Goal: Information Seeking & Learning: Learn about a topic

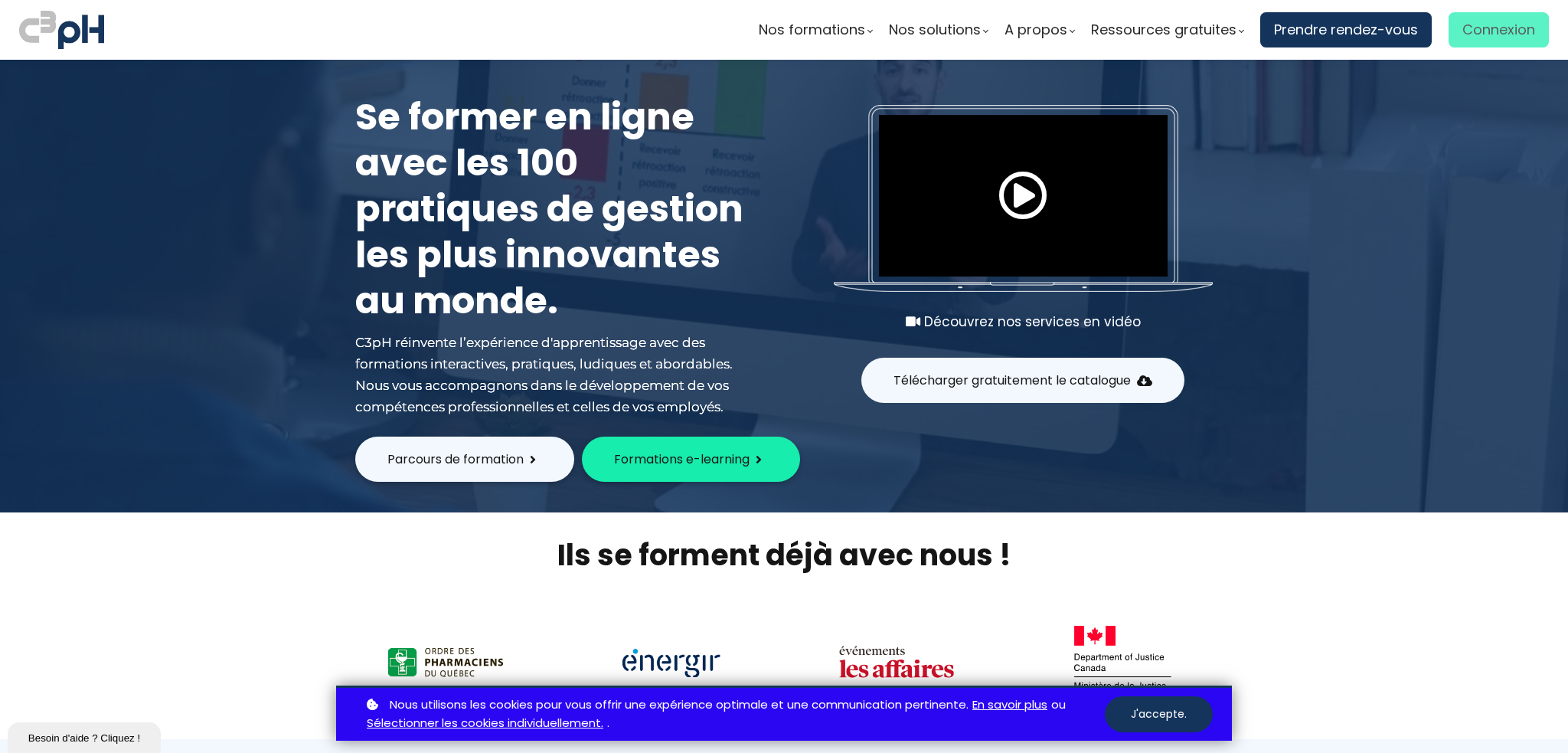
click at [792, 27] on span "Connexion" at bounding box center [1498, 30] width 73 height 23
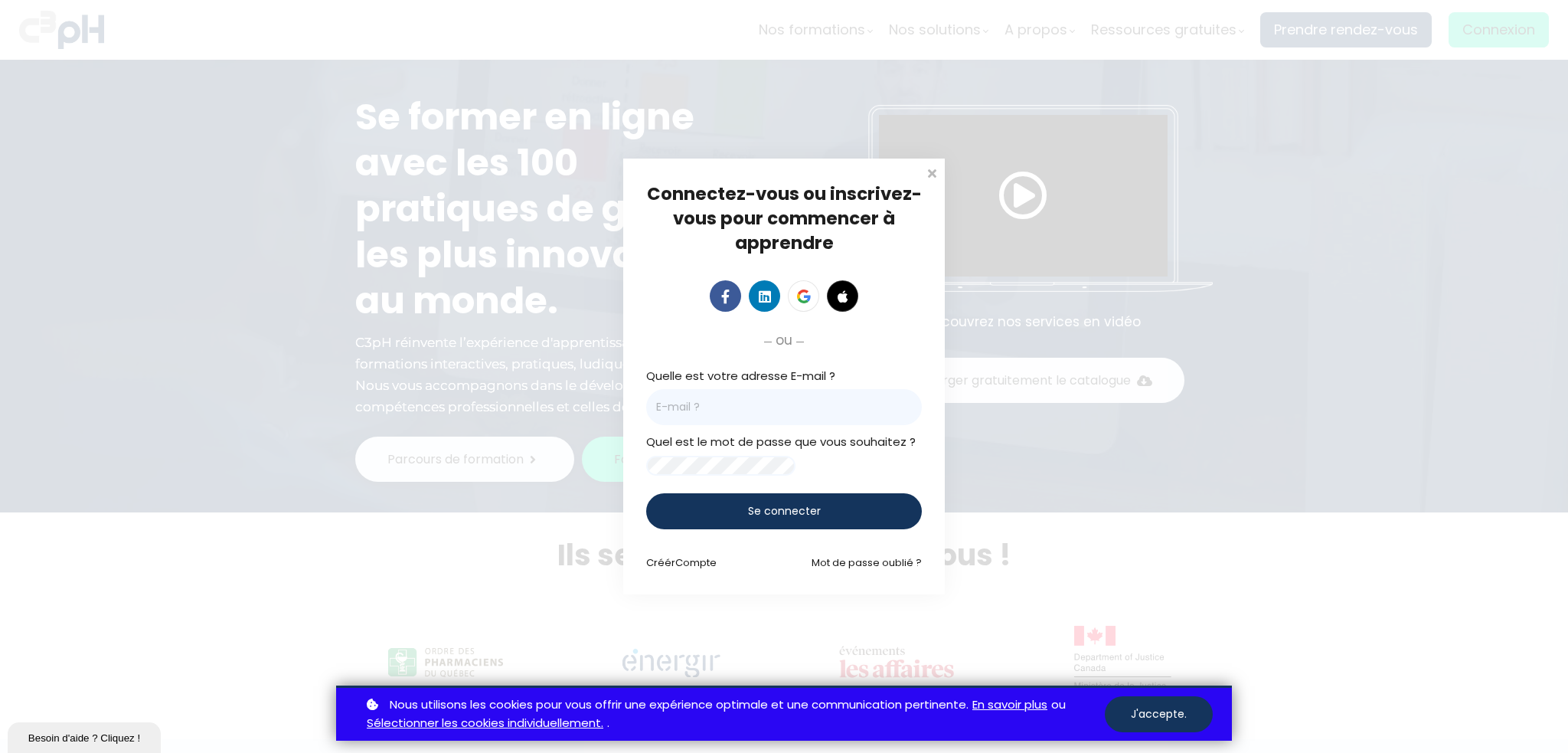
click at [792, 401] on input "email" at bounding box center [783, 407] width 275 height 36
paste input "celine.leroy@acensi.ca"
type input "celine.leroy@acensi.ca"
click at [784, 529] on div "Se connecter" at bounding box center [783, 511] width 275 height 36
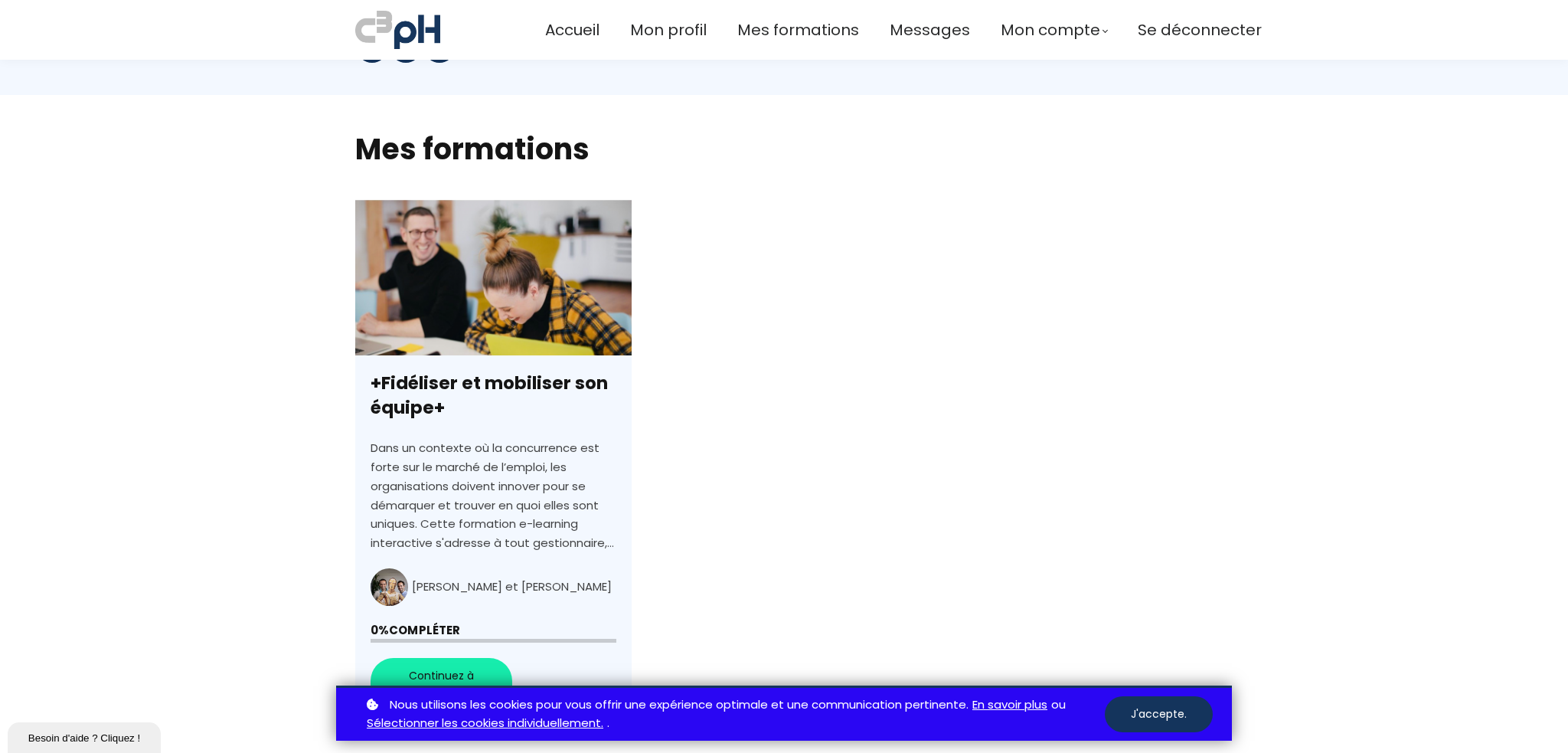
scroll to position [459, 0]
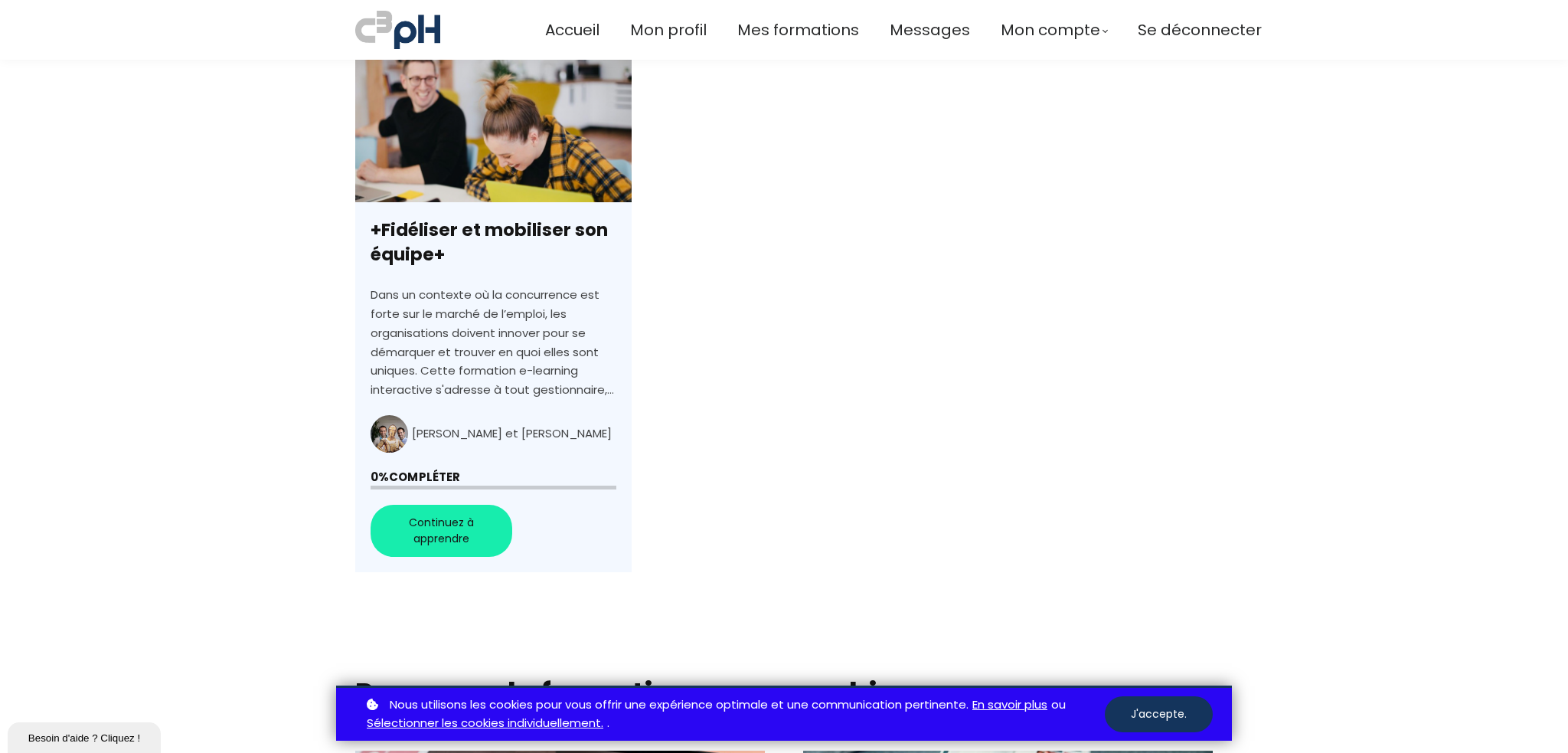
click at [429, 533] on link "+Fidéliser et mobiliser son équipe+" at bounding box center [494, 309] width 276 height 526
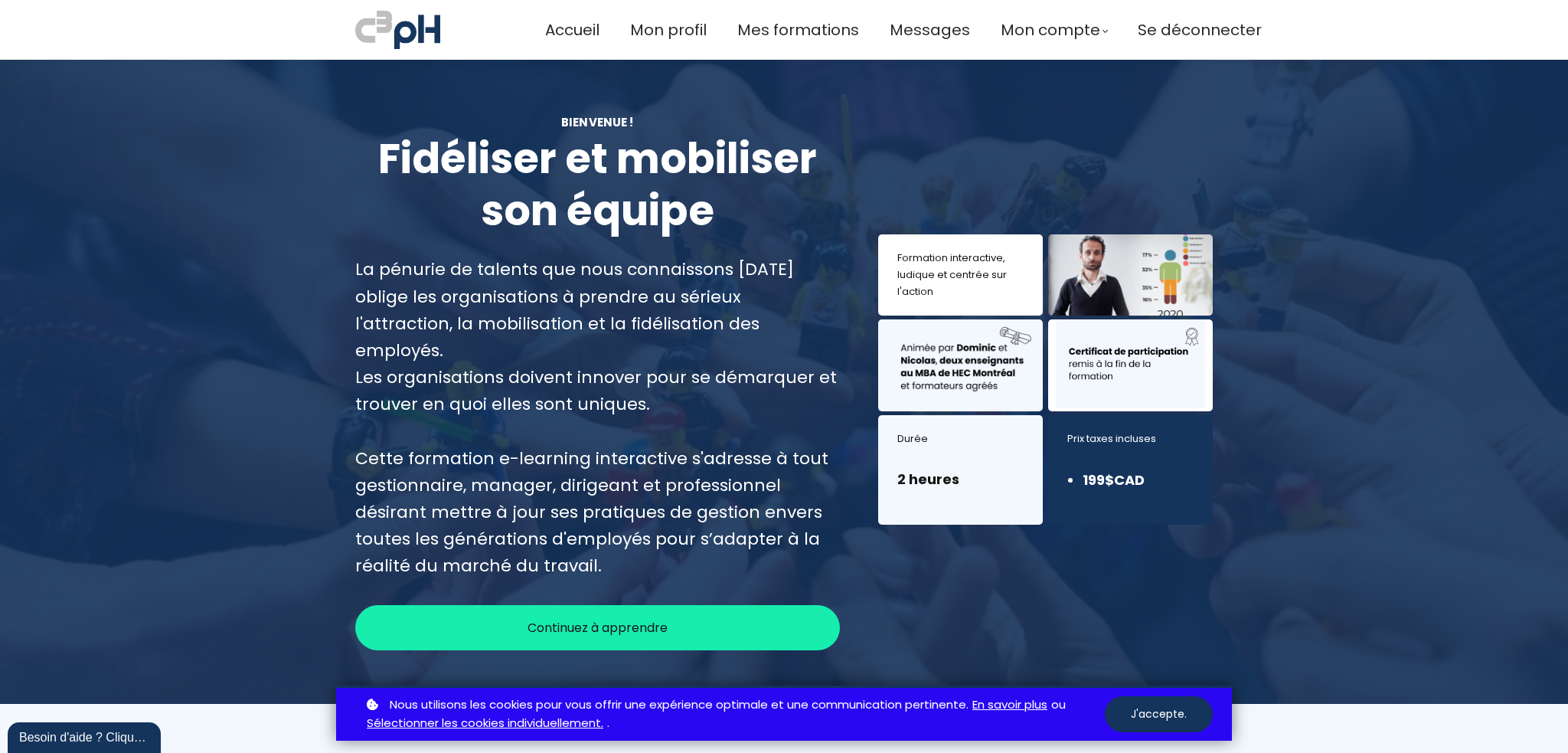
click at [583, 618] on span "Continuez à apprendre" at bounding box center [597, 628] width 140 height 19
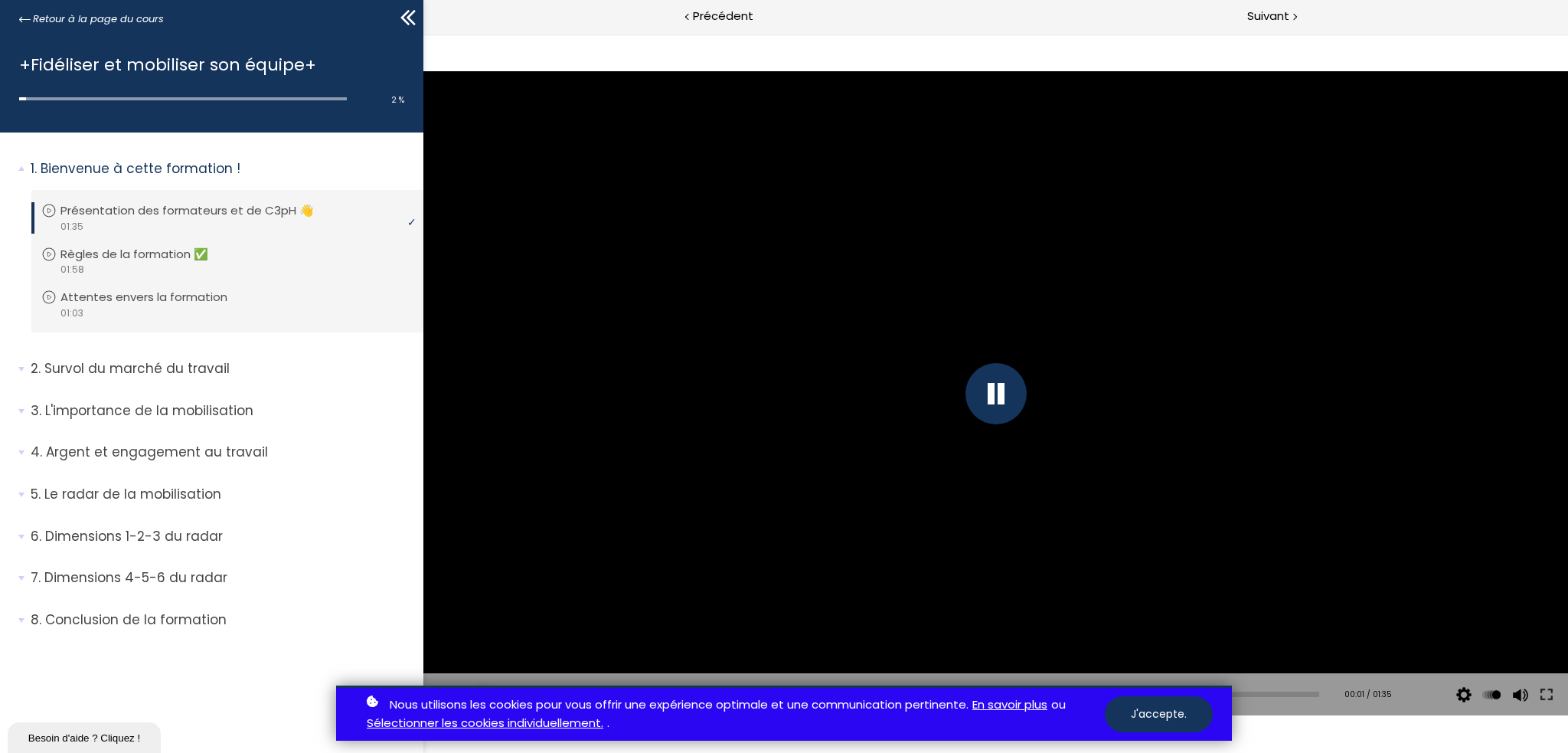
click at [983, 392] on div at bounding box center [995, 393] width 61 height 61
click at [1137, 718] on button "J'accepte." at bounding box center [1159, 714] width 108 height 36
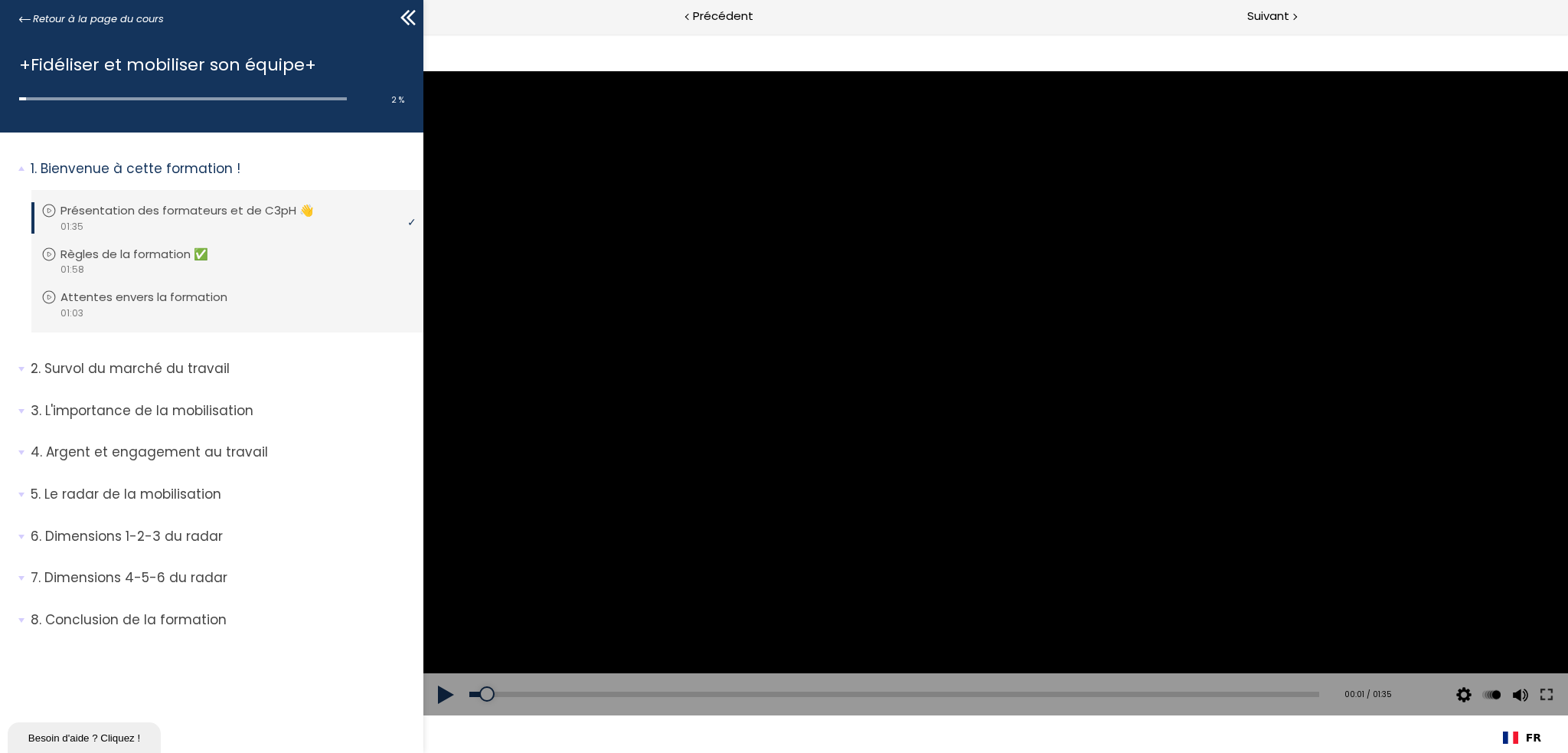
click at [443, 698] on button at bounding box center [445, 694] width 46 height 43
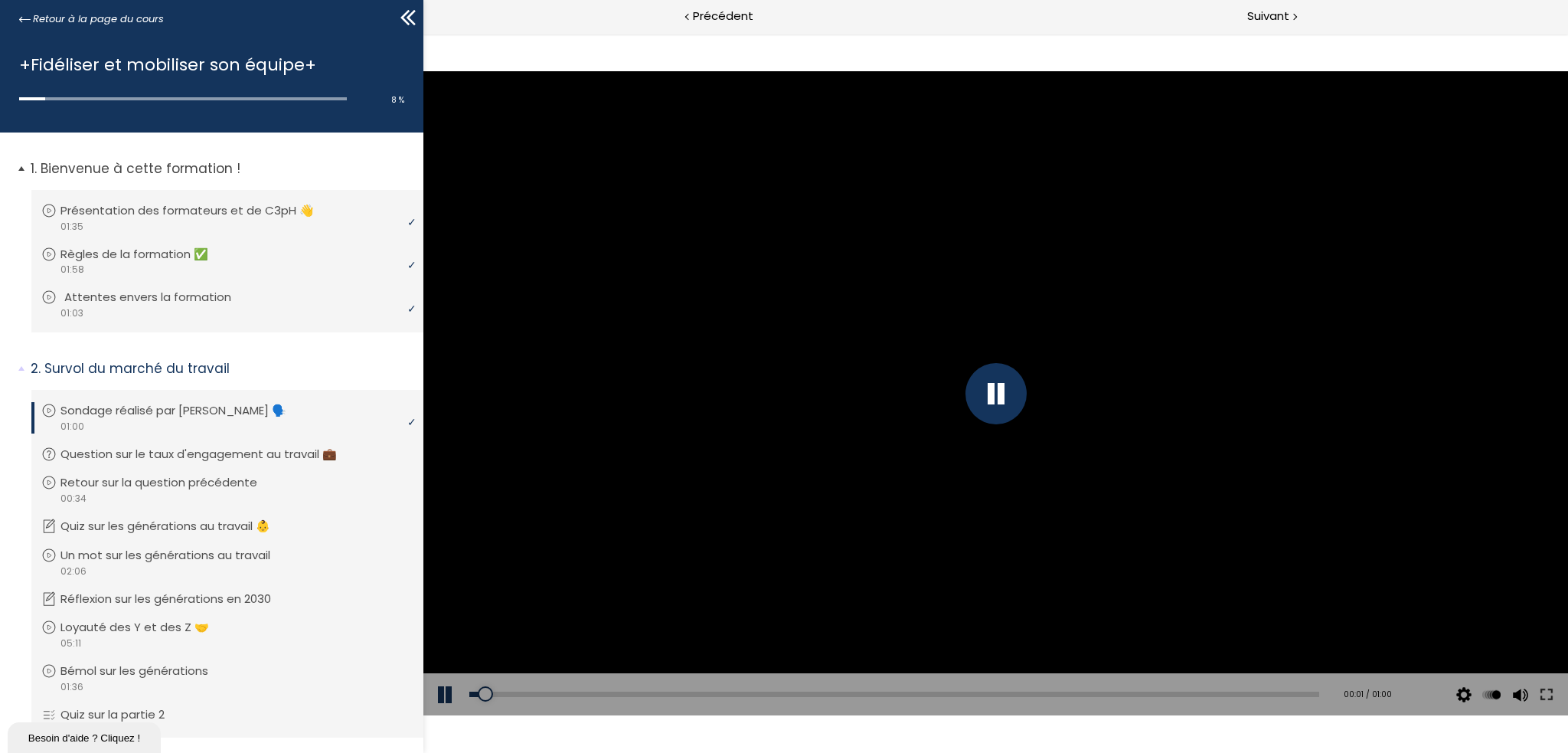
click at [59, 296] on link "Attentes envers la formation" at bounding box center [225, 297] width 368 height 17
click at [982, 396] on div at bounding box center [995, 393] width 61 height 61
click at [1009, 307] on div at bounding box center [995, 393] width 1144 height 644
click at [974, 396] on div at bounding box center [995, 393] width 61 height 61
click at [1087, 694] on div "00:44" at bounding box center [893, 694] width 850 height 6
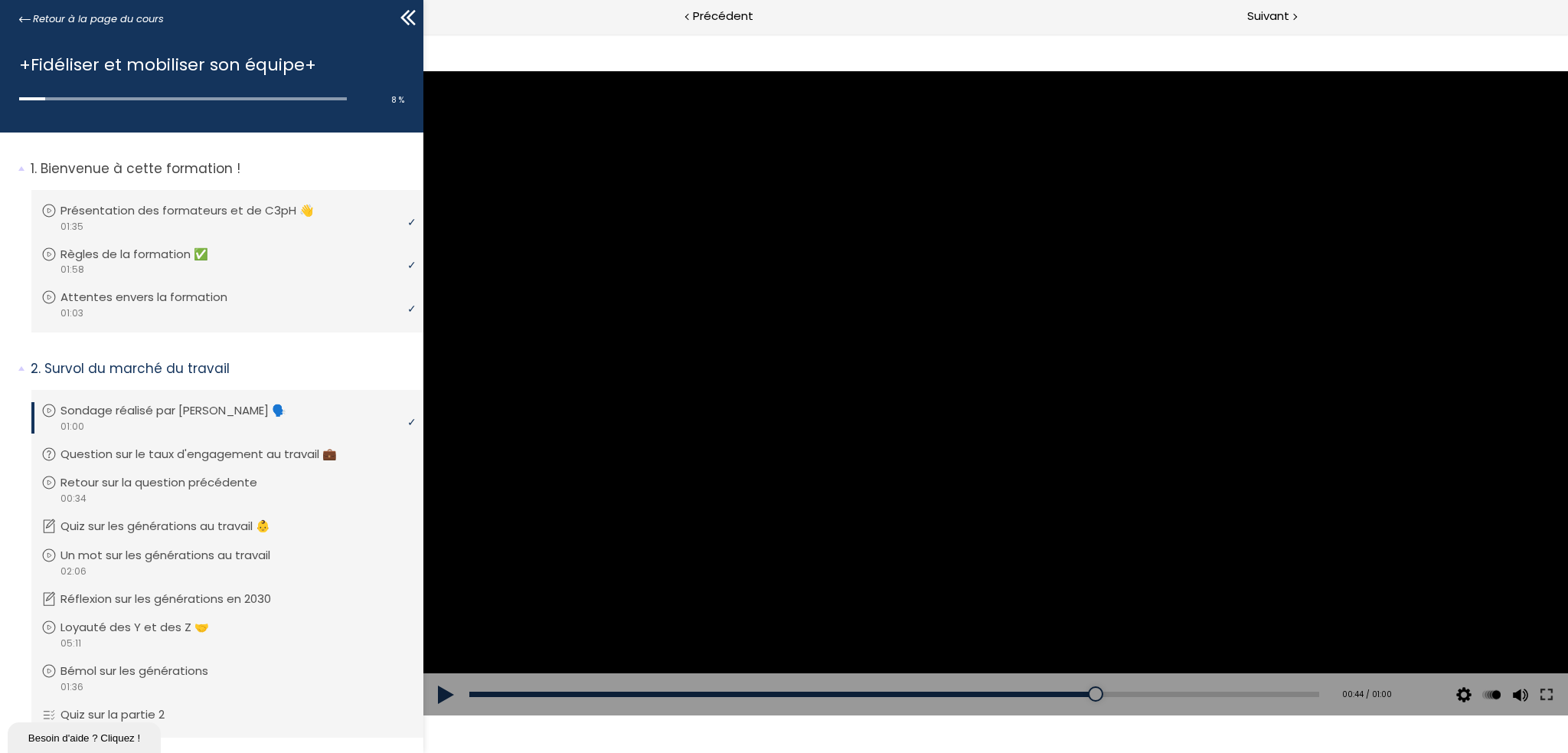
click at [850, 578] on div at bounding box center [995, 393] width 1144 height 644
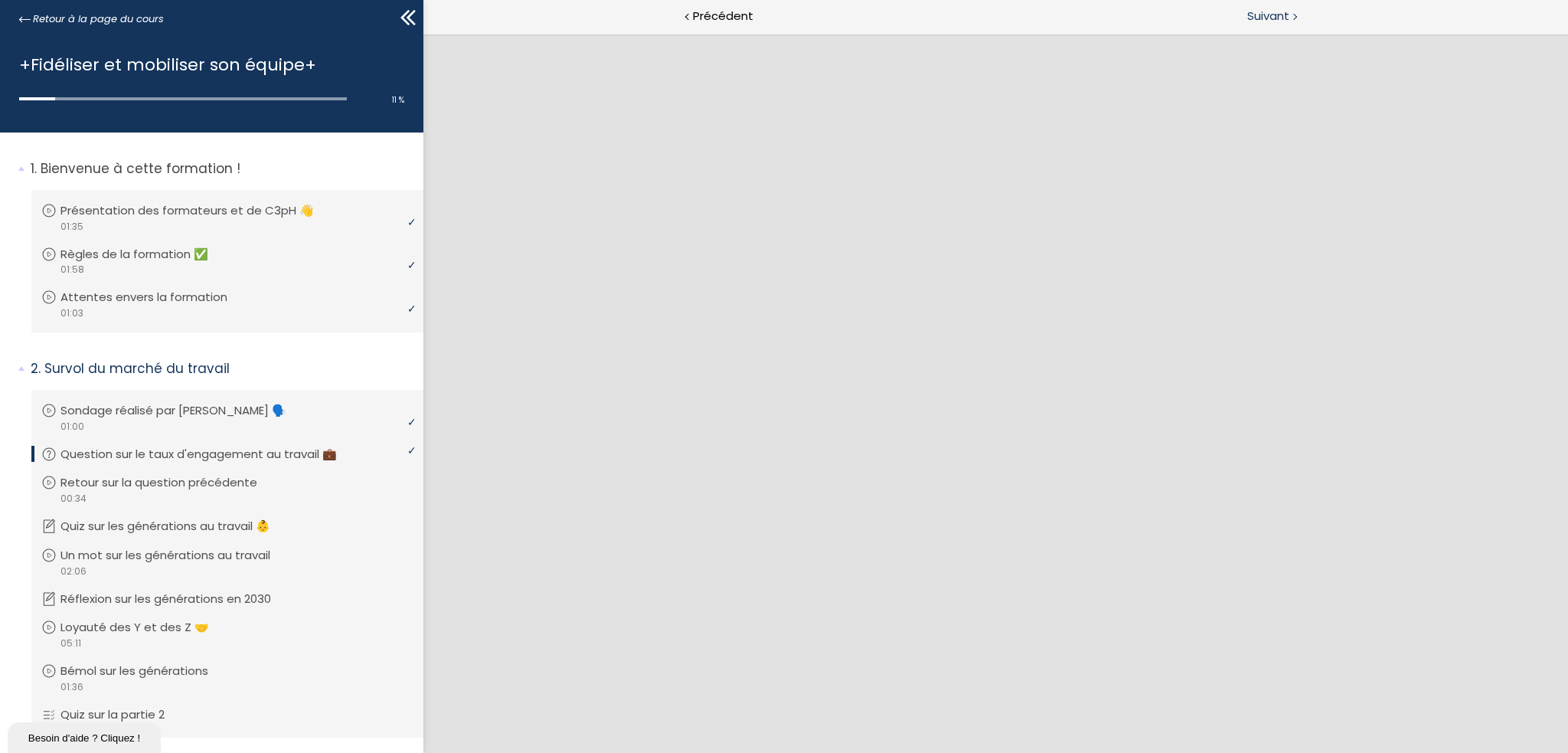
click at [1258, 1] on div "Suivant" at bounding box center [1282, 17] width 573 height 35
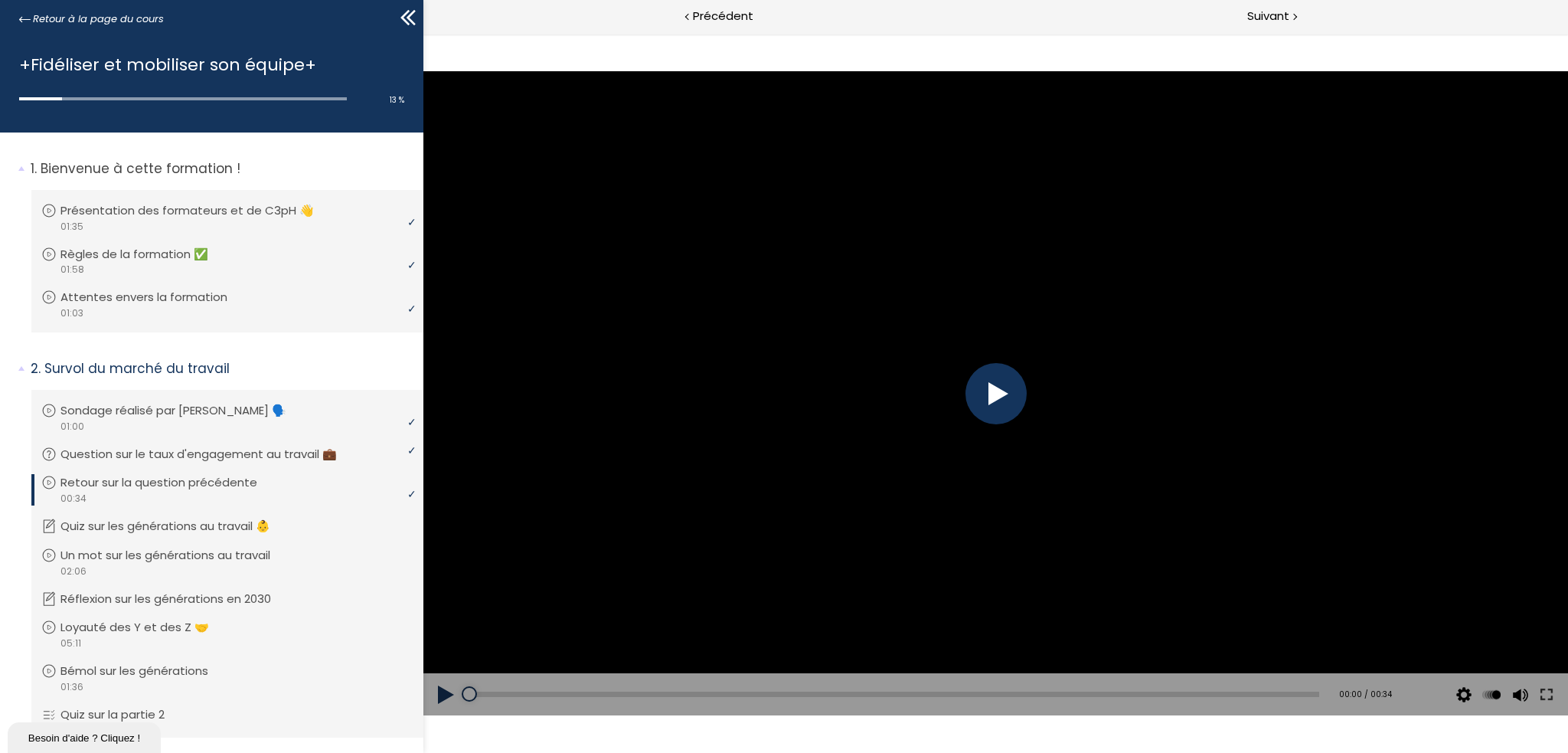
click at [1022, 385] on div at bounding box center [995, 393] width 61 height 61
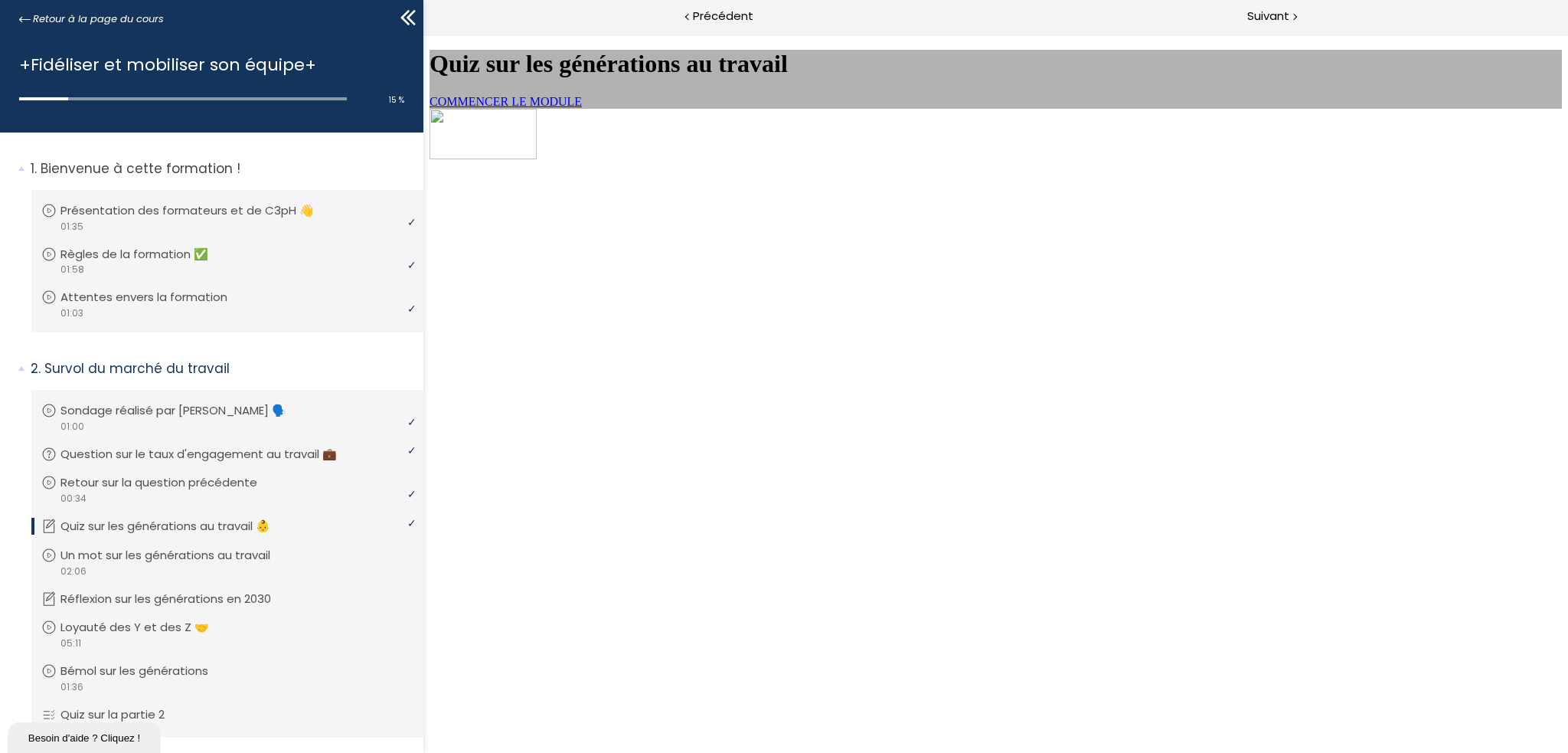
click at [581, 108] on link "COMMENCER LE MODULE" at bounding box center [505, 101] width 152 height 13
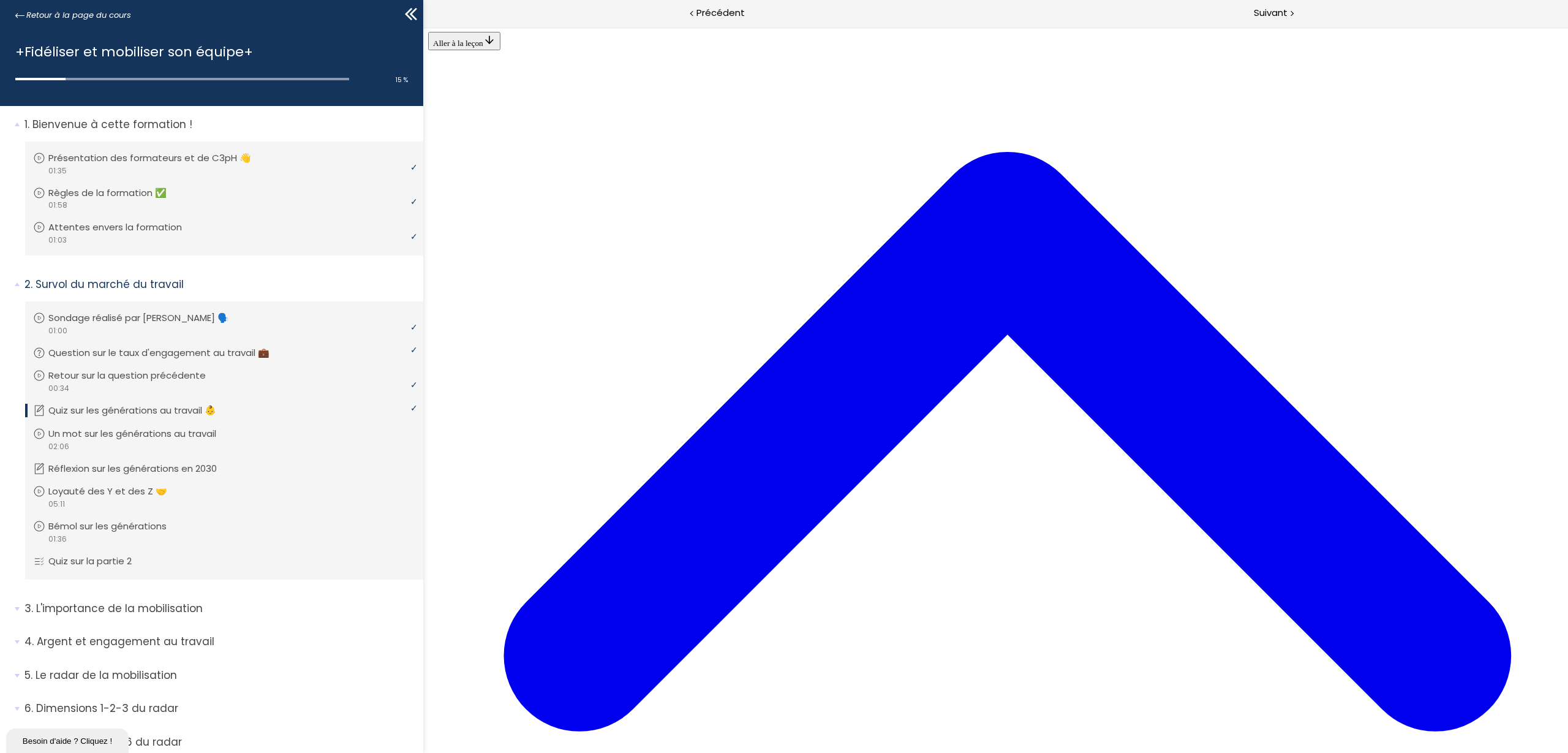
scroll to position [383, 0]
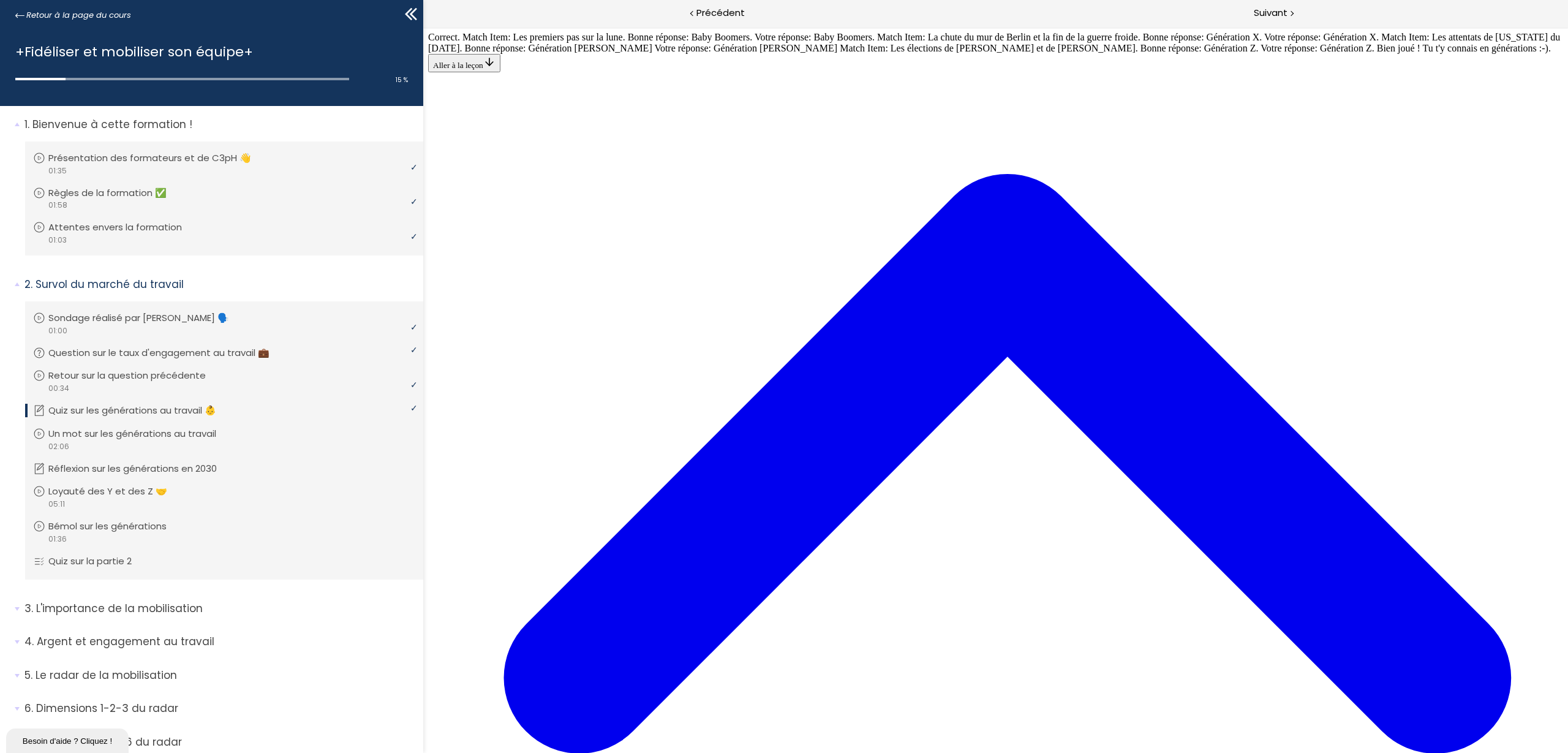
scroll to position [2375, 0]
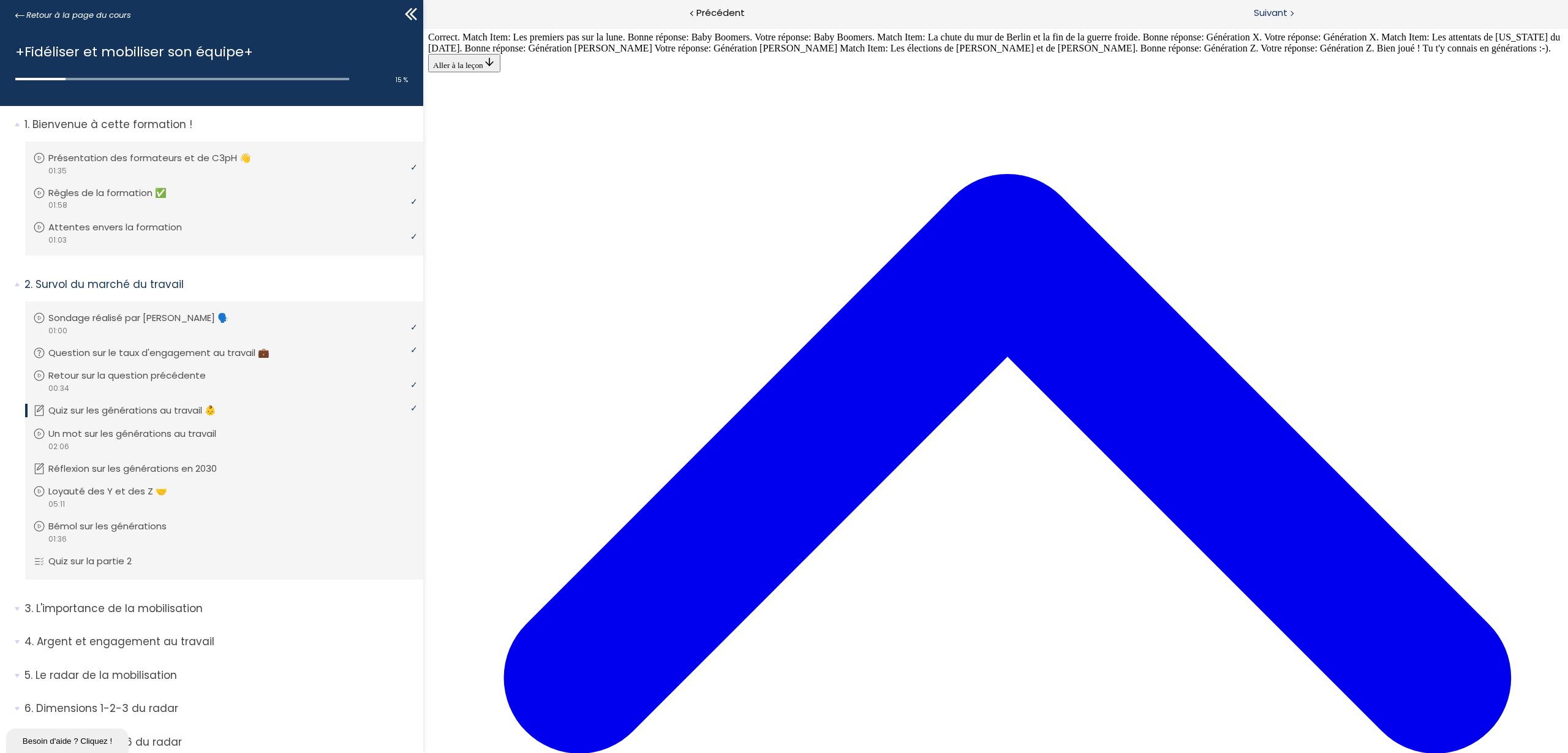
click at [1254, 11] on span "Suivant" at bounding box center [1271, 13] width 33 height 15
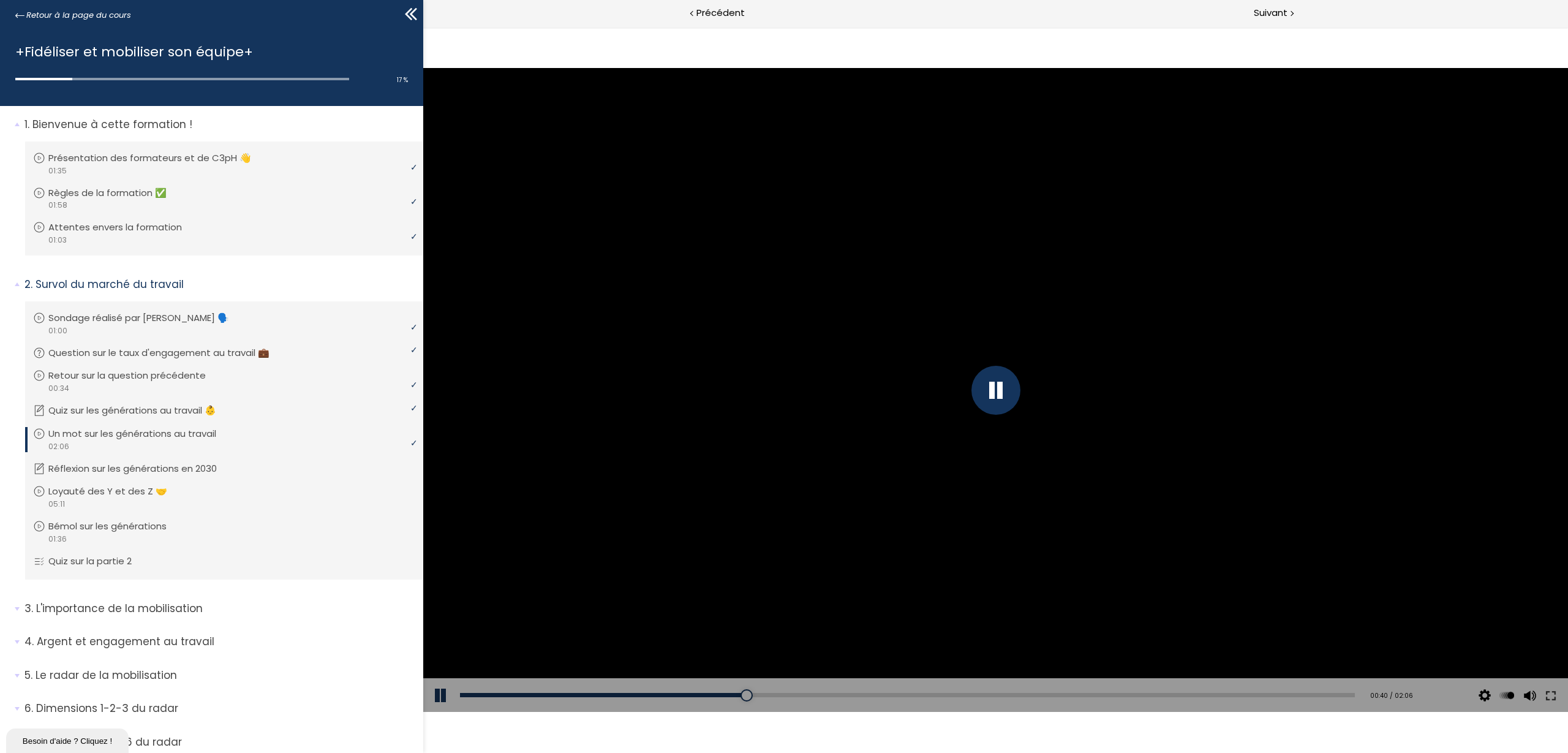
click at [919, 602] on div "Click for sound @keyframes VOLUME_SMALL_WAVE_FLASH { 0% { opacity: 0; } 33% { o…" at bounding box center [995, 390] width 1145 height 726
click at [1002, 602] on div "Add chapter 01:16" at bounding box center [907, 695] width 895 height 34
click at [1002, 602] on div "01:17" at bounding box center [907, 695] width 895 height 4
click at [984, 393] on div at bounding box center [996, 391] width 49 height 49
click at [1254, 497] on div at bounding box center [995, 390] width 1145 height 644
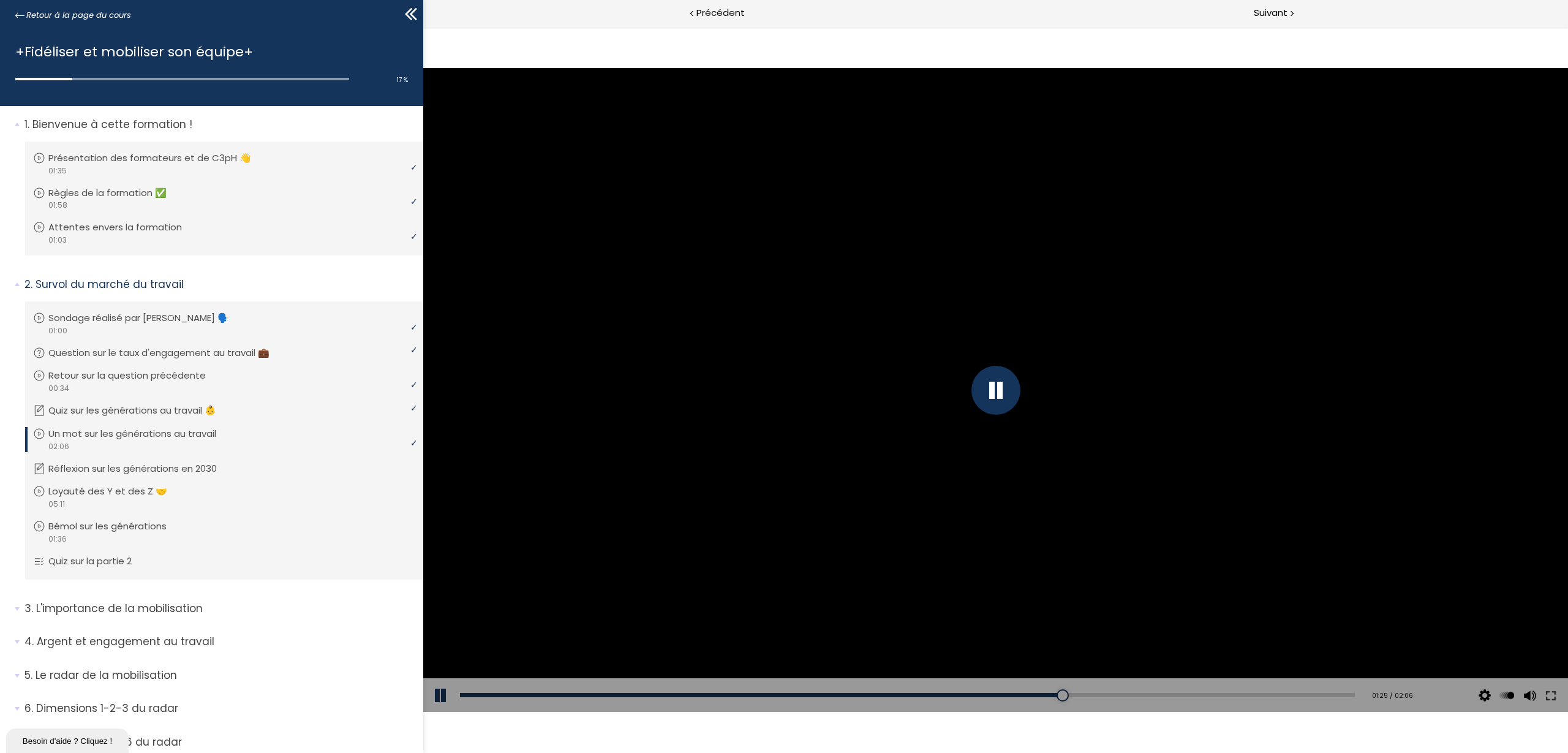
click at [997, 393] on div at bounding box center [996, 391] width 49 height 49
click at [999, 191] on div at bounding box center [995, 390] width 1145 height 644
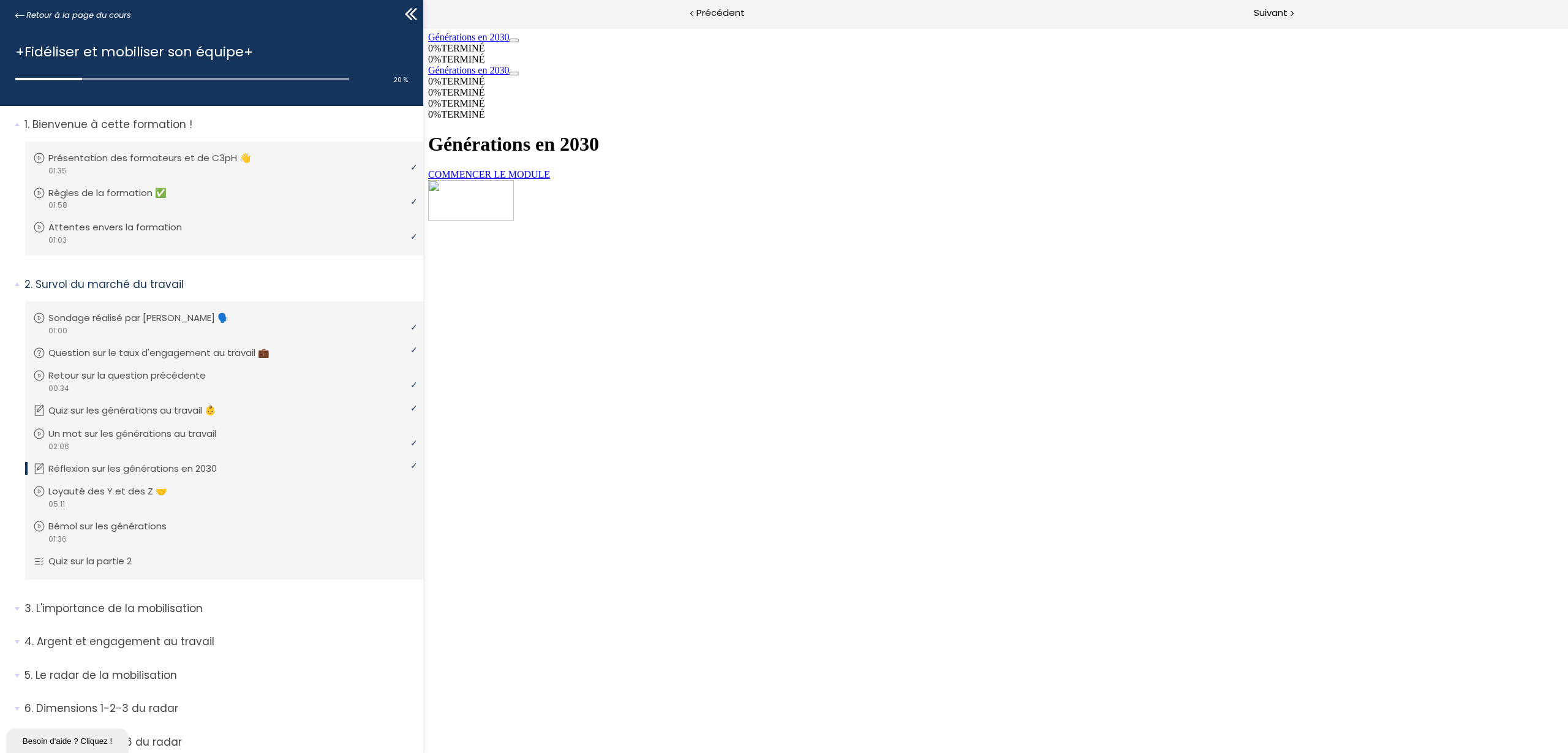
click at [550, 180] on link "COMMENCER LE MODULE" at bounding box center [489, 174] width 122 height 10
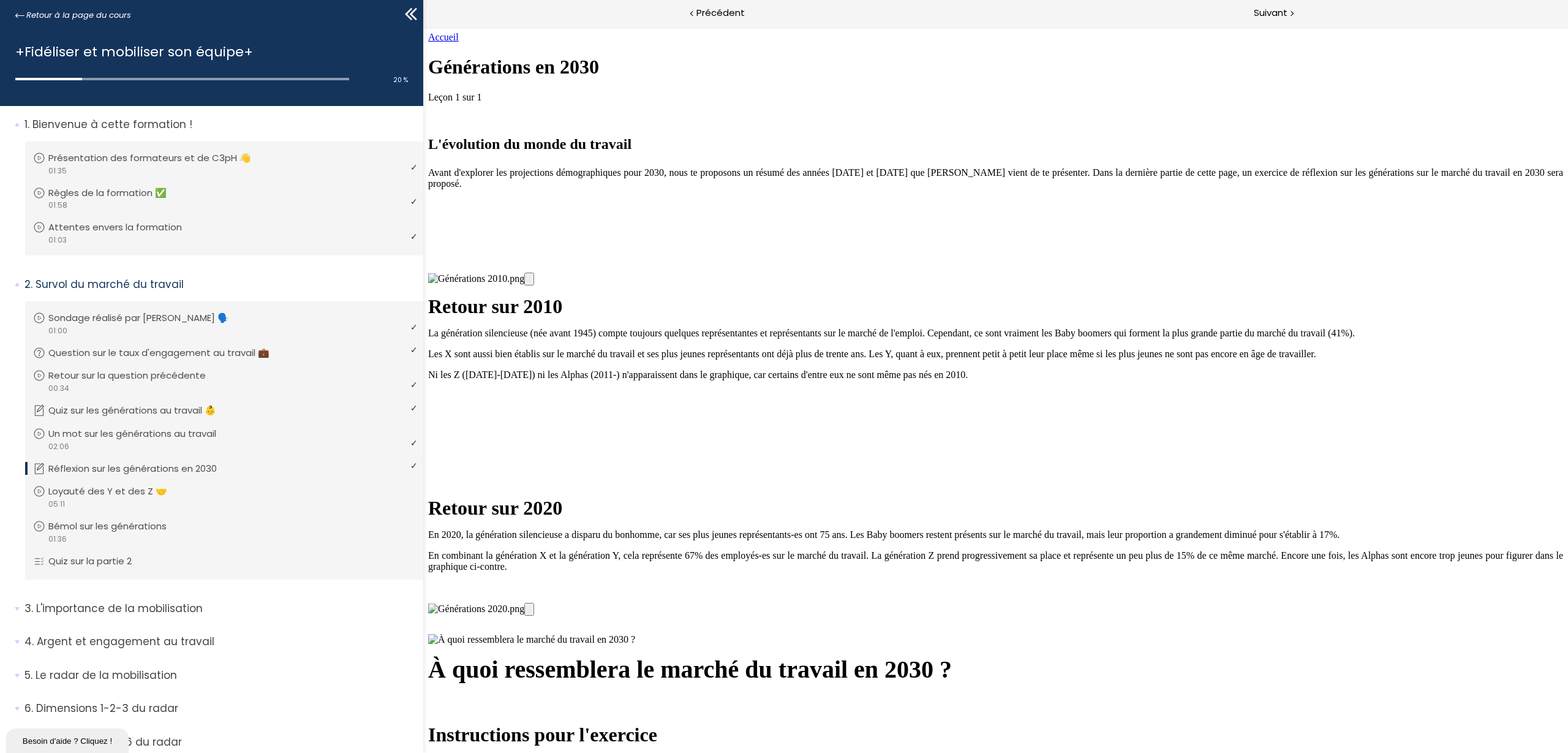
scroll to position [1383, 0]
drag, startPoint x: 1005, startPoint y: 518, endPoint x: 1173, endPoint y: 682, distance: 234.8
drag, startPoint x: 990, startPoint y: 344, endPoint x: 1161, endPoint y: 498, distance: 230.1
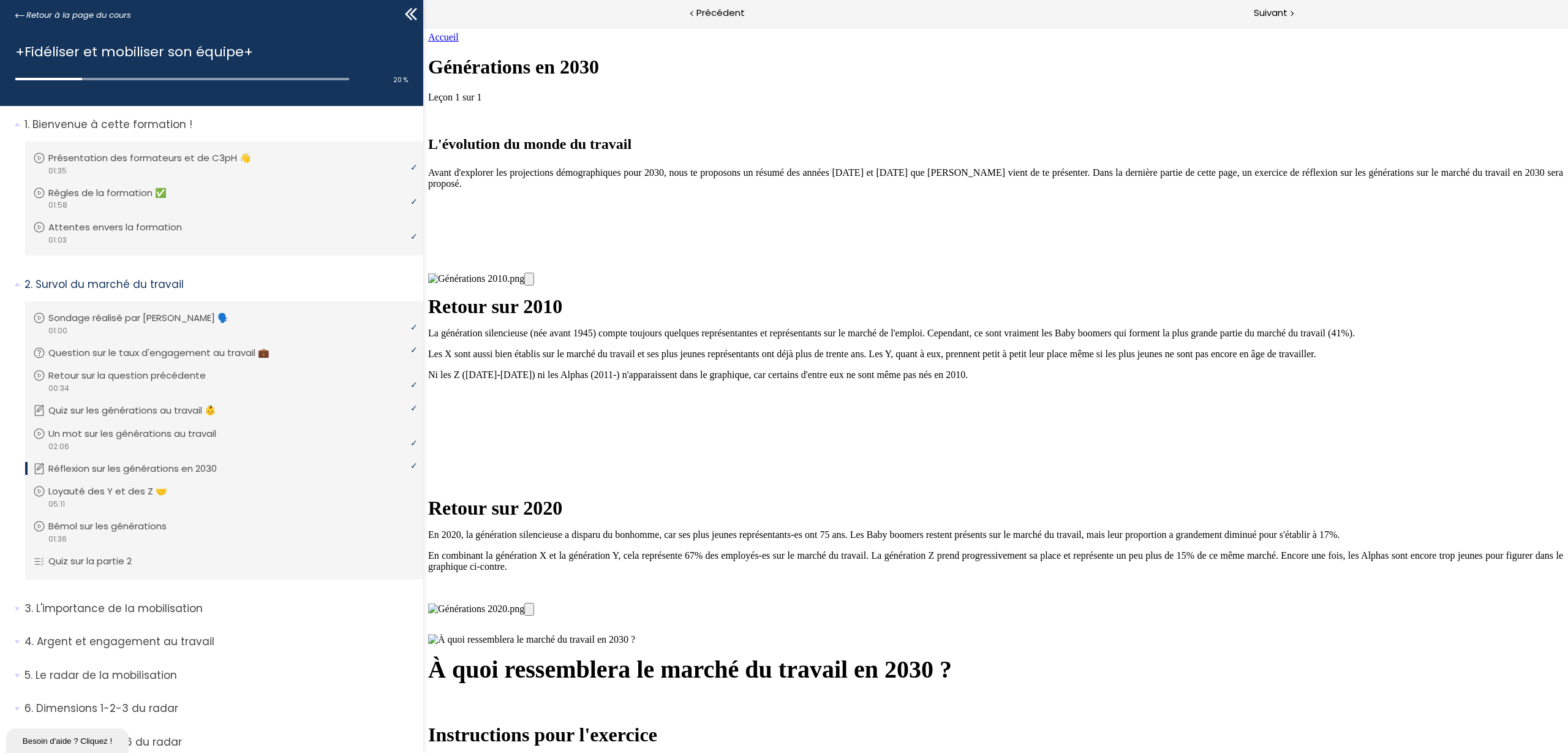
drag, startPoint x: 1023, startPoint y: 352, endPoint x: 861, endPoint y: 515, distance: 229.8
drag, startPoint x: 1009, startPoint y: 378, endPoint x: 857, endPoint y: 555, distance: 233.3
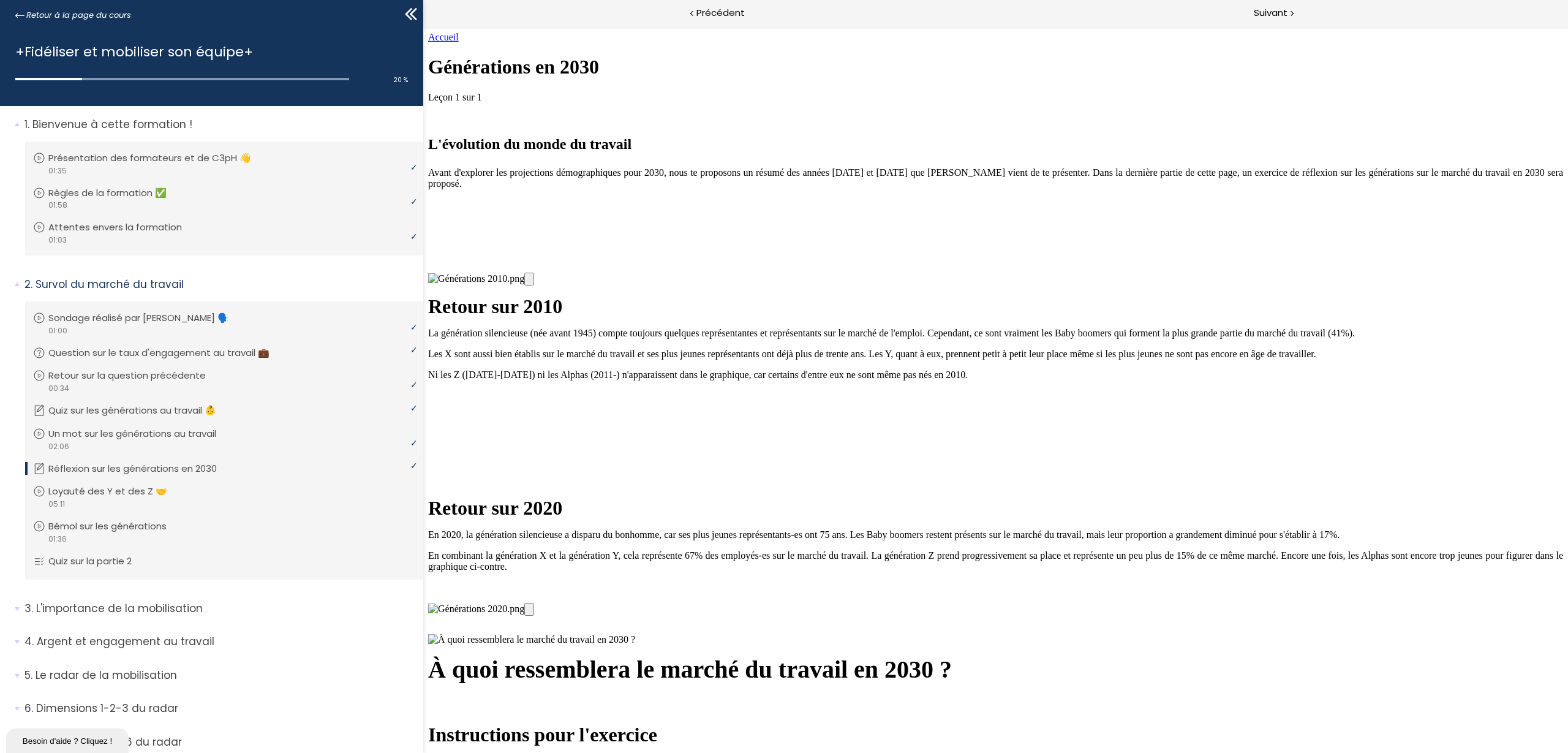
drag, startPoint x: 965, startPoint y: 344, endPoint x: 848, endPoint y: 536, distance: 224.8
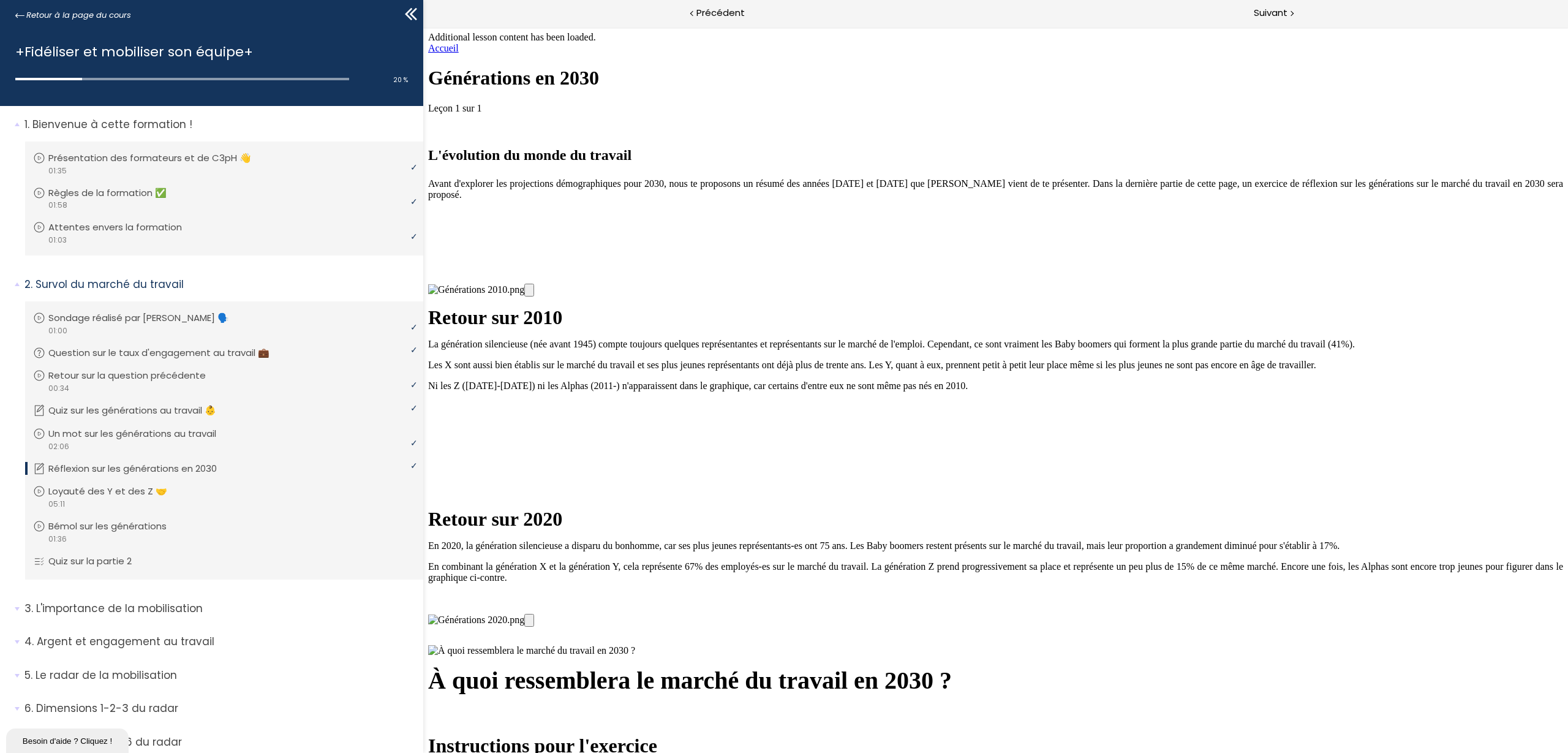
scroll to position [2004, 0]
click at [1254, 9] on span "Suivant" at bounding box center [1271, 13] width 33 height 15
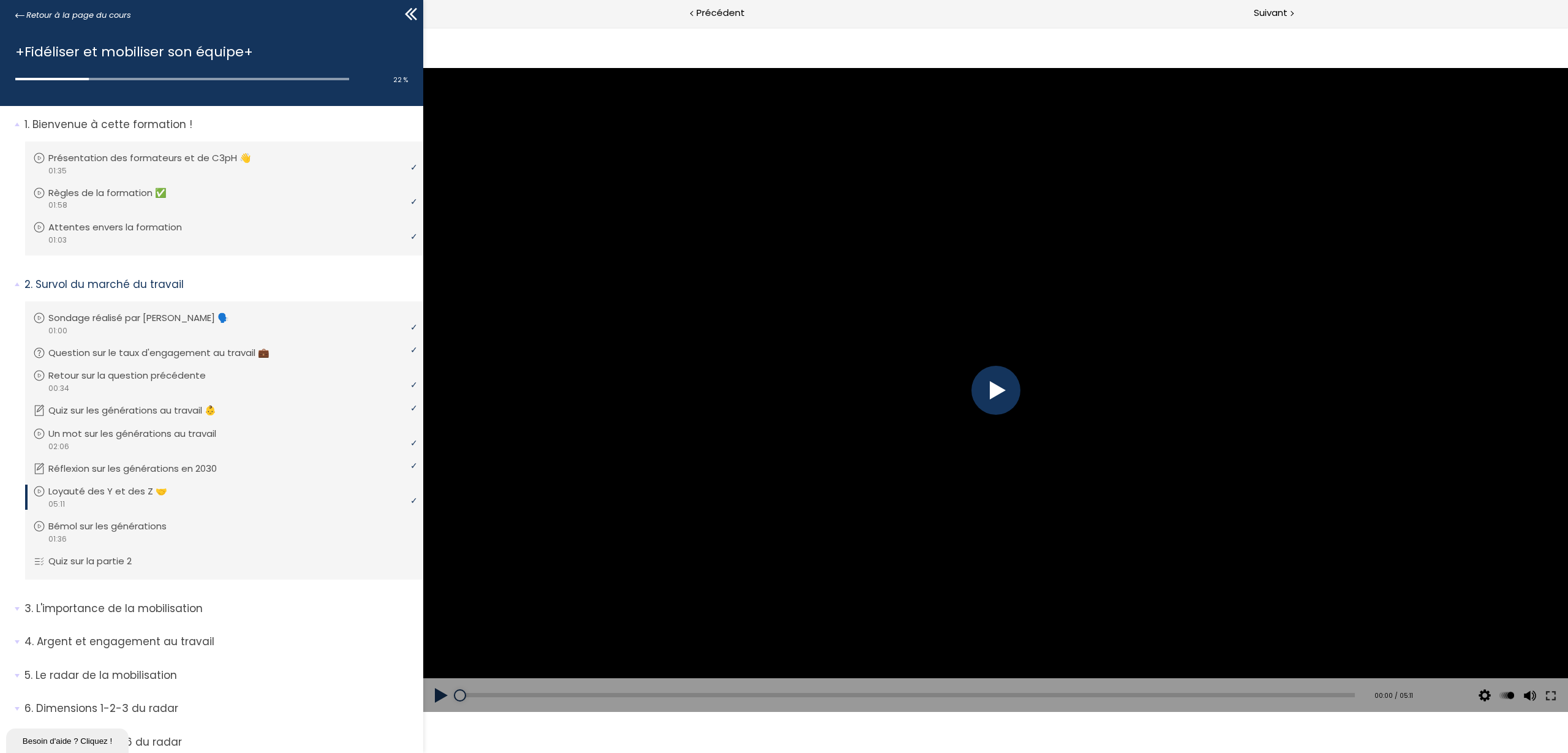
click at [1001, 396] on div at bounding box center [996, 391] width 49 height 49
click at [1001, 389] on div at bounding box center [996, 391] width 49 height 49
click at [898, 602] on div "The video is loading... Click for sound @keyframes VOLUME_SMALL_WAVE_FLASH { 0%…" at bounding box center [995, 390] width 1145 height 726
click at [1005, 389] on div at bounding box center [996, 391] width 49 height 49
click at [435, 602] on button at bounding box center [441, 695] width 37 height 34
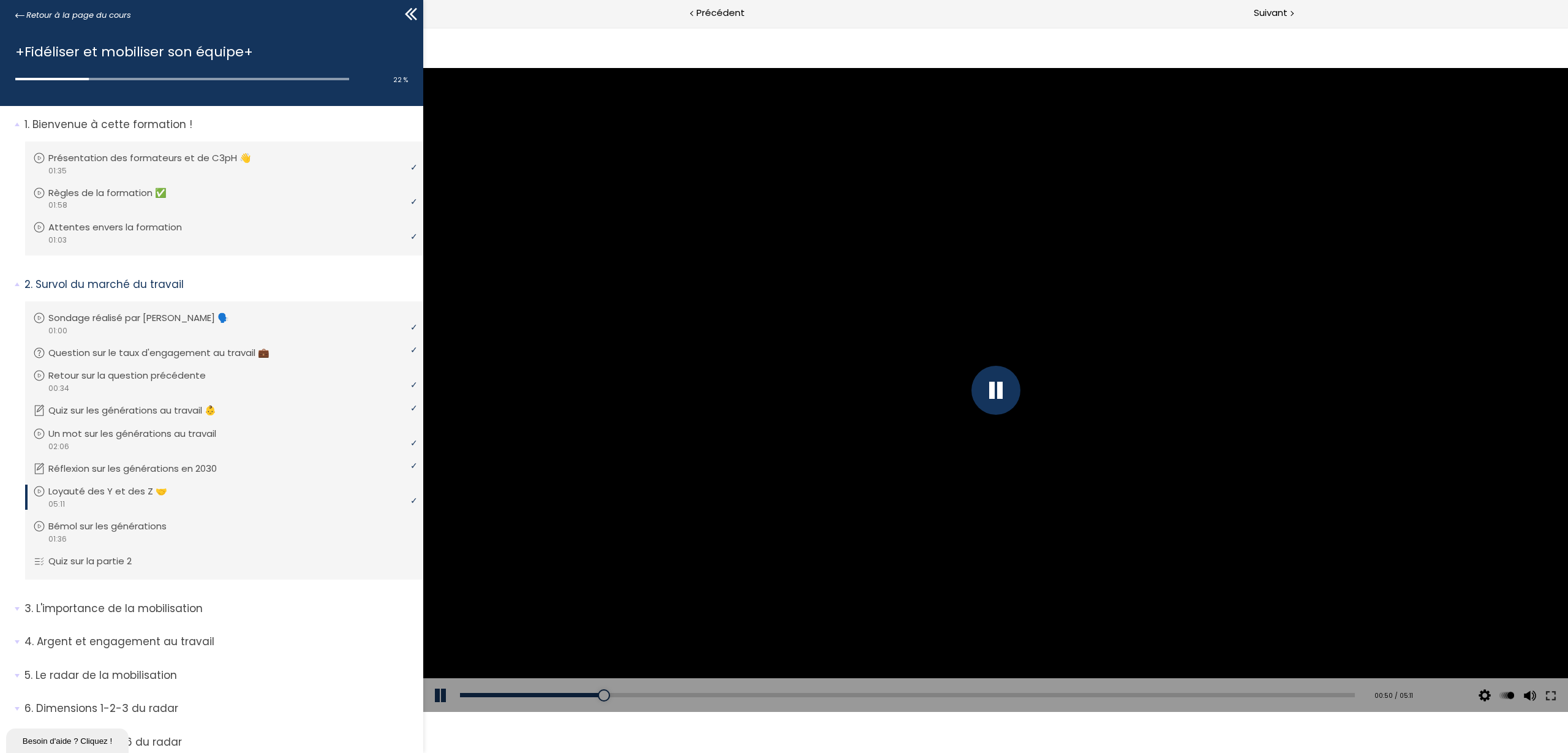
click at [824, 602] on div "The video is loading... Click for sound @keyframes VOLUME_SMALL_WAVE_FLASH { 0%…" at bounding box center [995, 390] width 1145 height 726
click at [789, 470] on div at bounding box center [995, 390] width 1145 height 644
click at [792, 473] on div at bounding box center [995, 390] width 1145 height 644
click at [480, 602] on div "Add chapter 00:02" at bounding box center [907, 695] width 895 height 34
click at [473, 602] on div "00:01" at bounding box center [907, 695] width 895 height 4
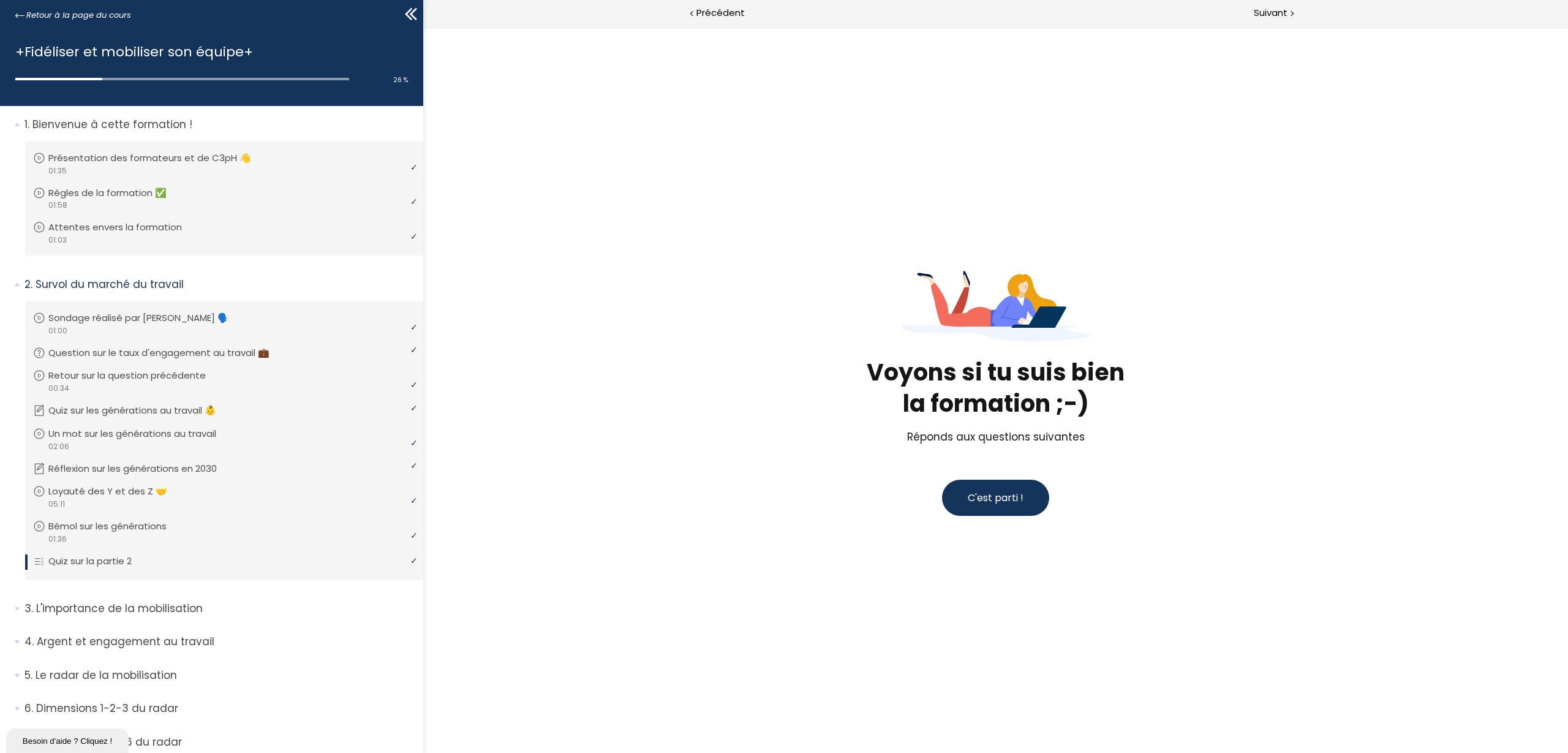
click at [993, 497] on span "C'est parti !" at bounding box center [995, 498] width 56 height 14
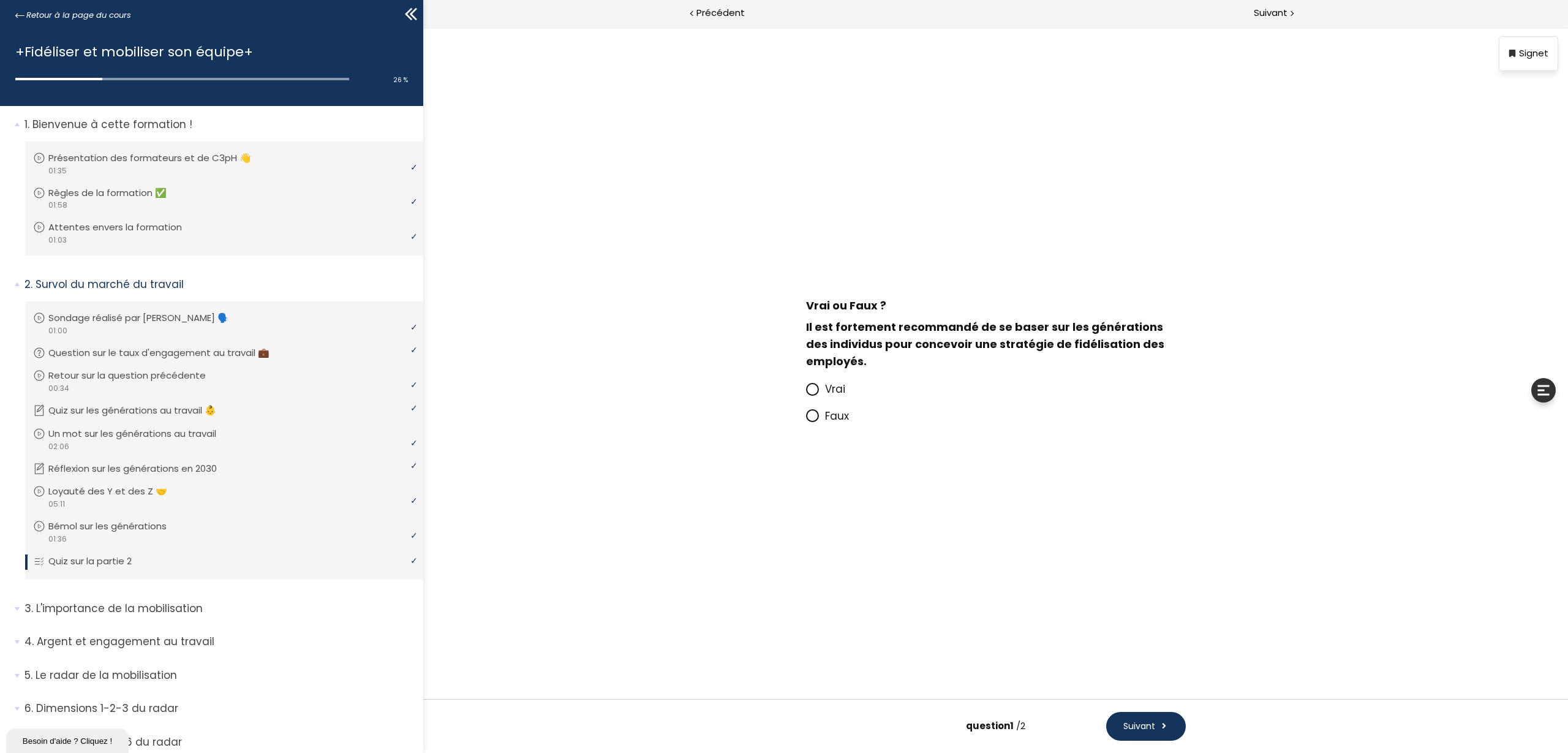
click at [815, 416] on icon at bounding box center [812, 415] width 7 height 7
click at [806, 420] on input "Faux" at bounding box center [806, 420] width 0 height 0
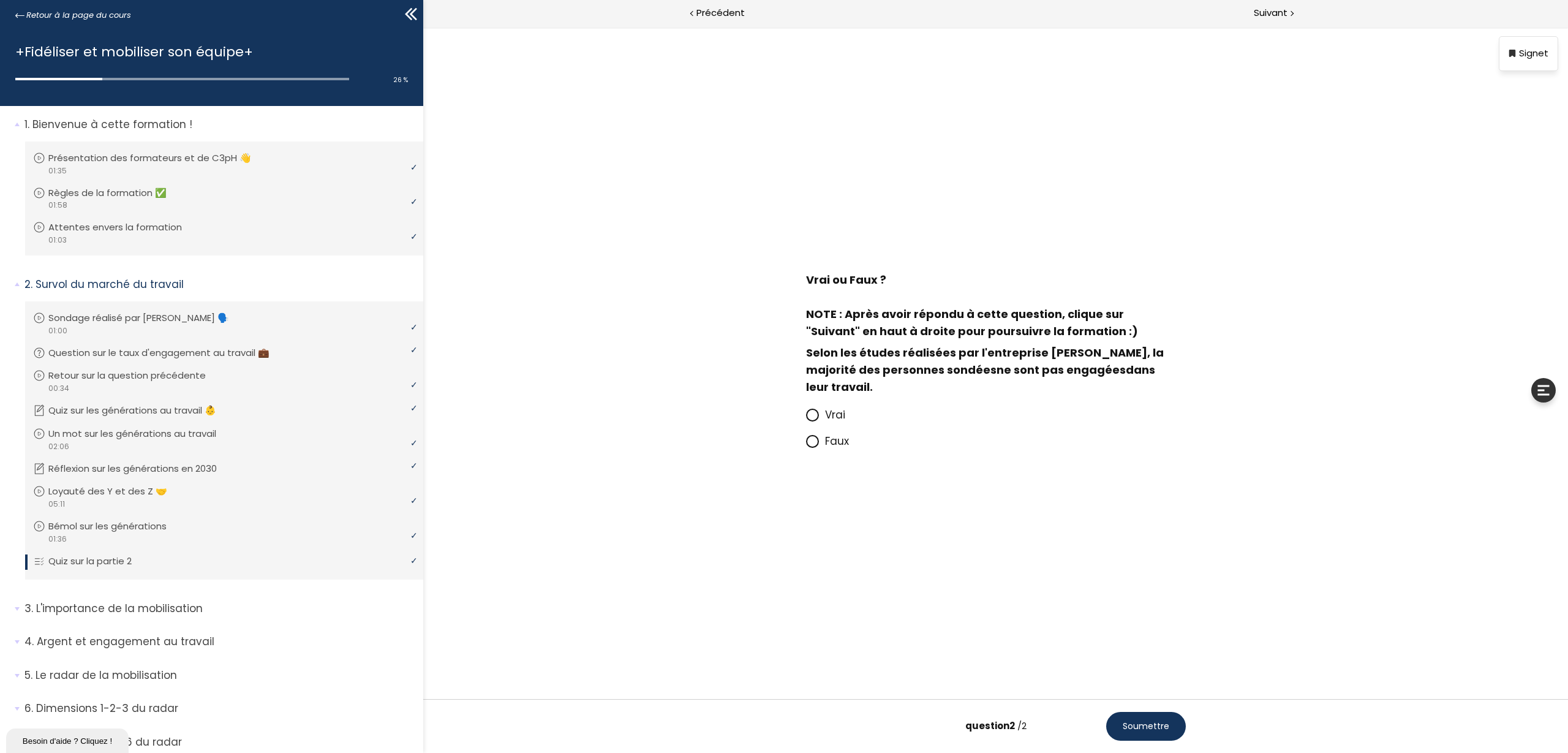
click at [813, 411] on icon at bounding box center [812, 414] width 7 height 7
click at [806, 419] on input "Vrai" at bounding box center [806, 419] width 0 height 0
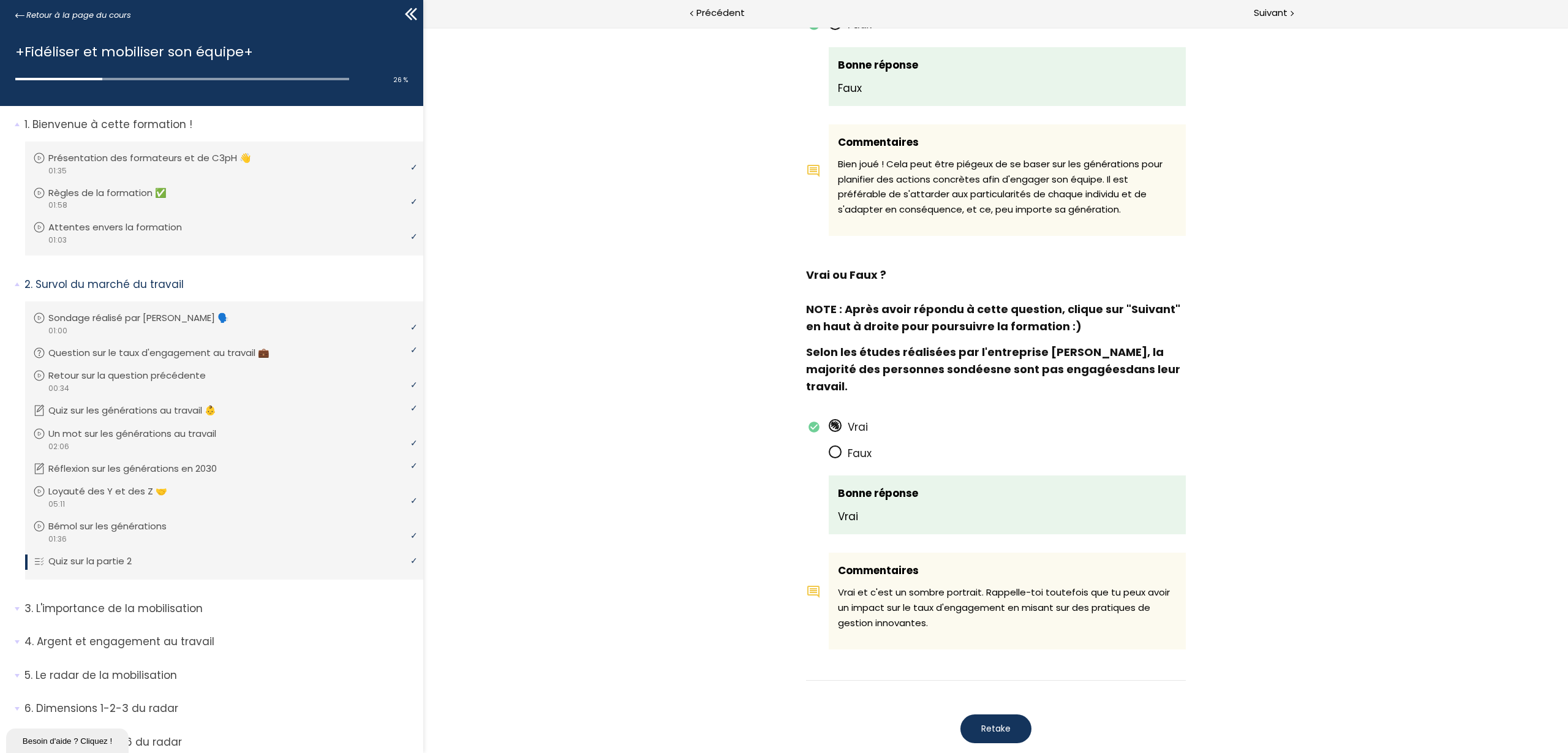
scroll to position [448, 0]
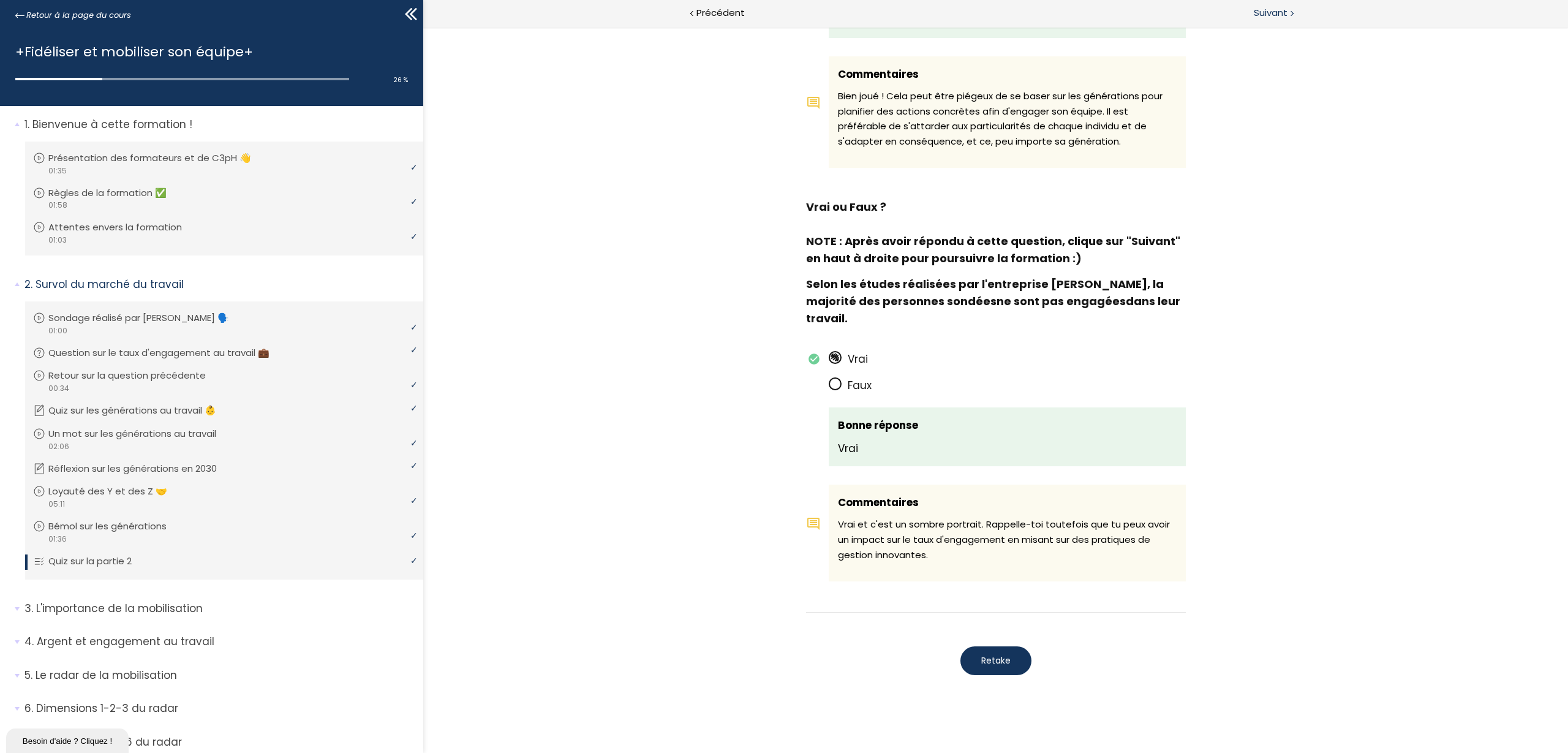
click at [1254, 12] on span "Suivant" at bounding box center [1271, 13] width 33 height 15
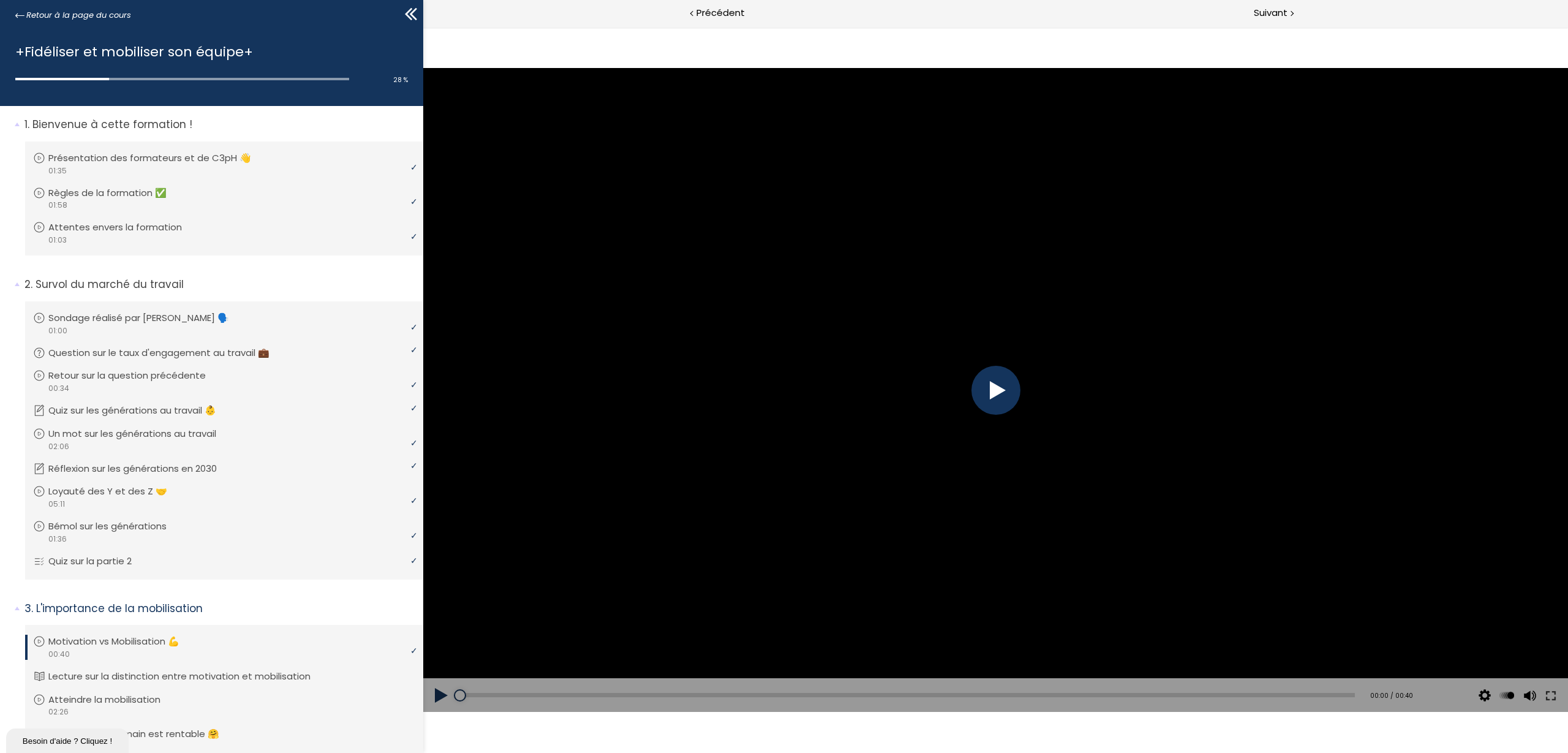
click at [999, 390] on div at bounding box center [996, 391] width 49 height 49
click at [997, 379] on div at bounding box center [996, 391] width 49 height 49
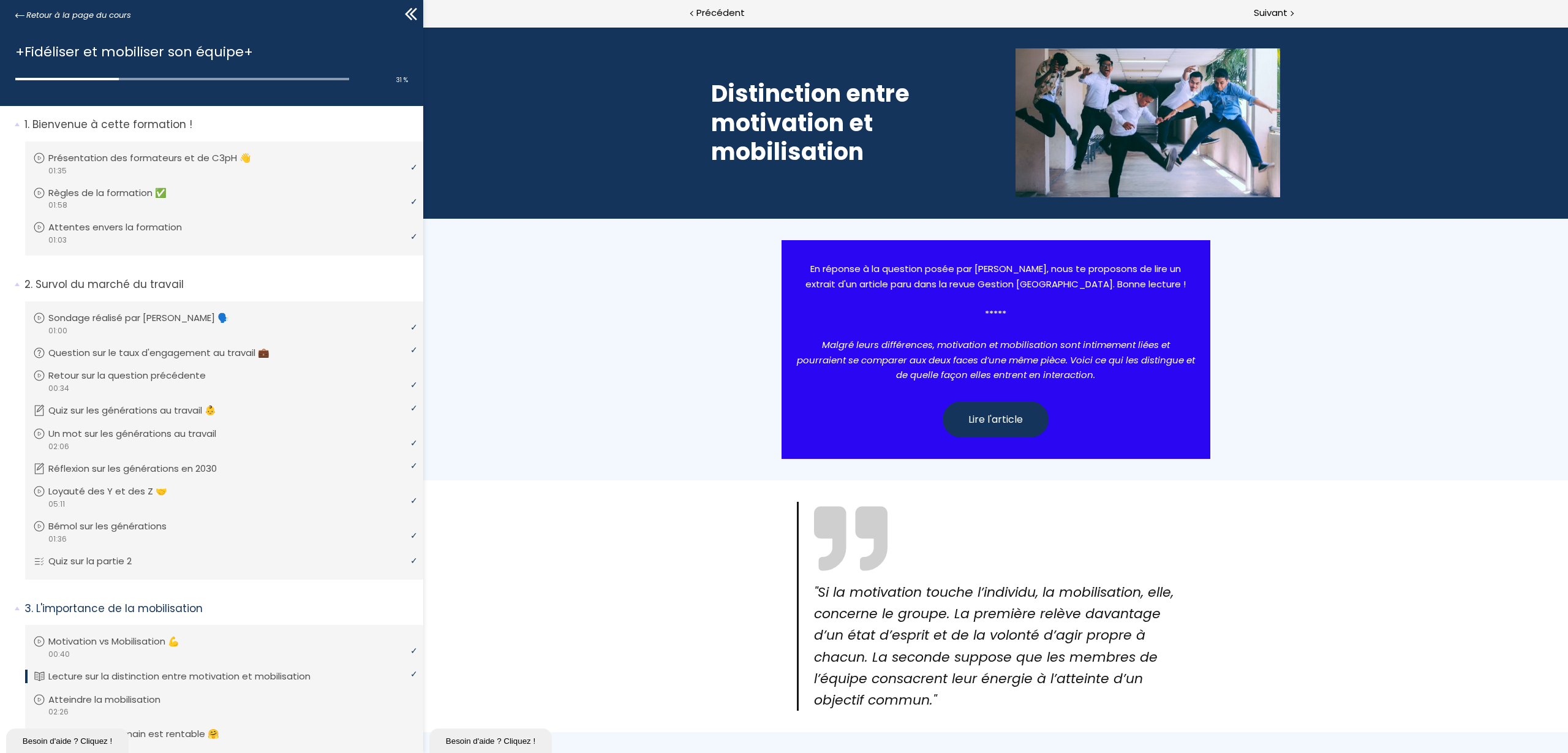
click at [984, 417] on span "Lire l'article" at bounding box center [995, 420] width 55 height 15
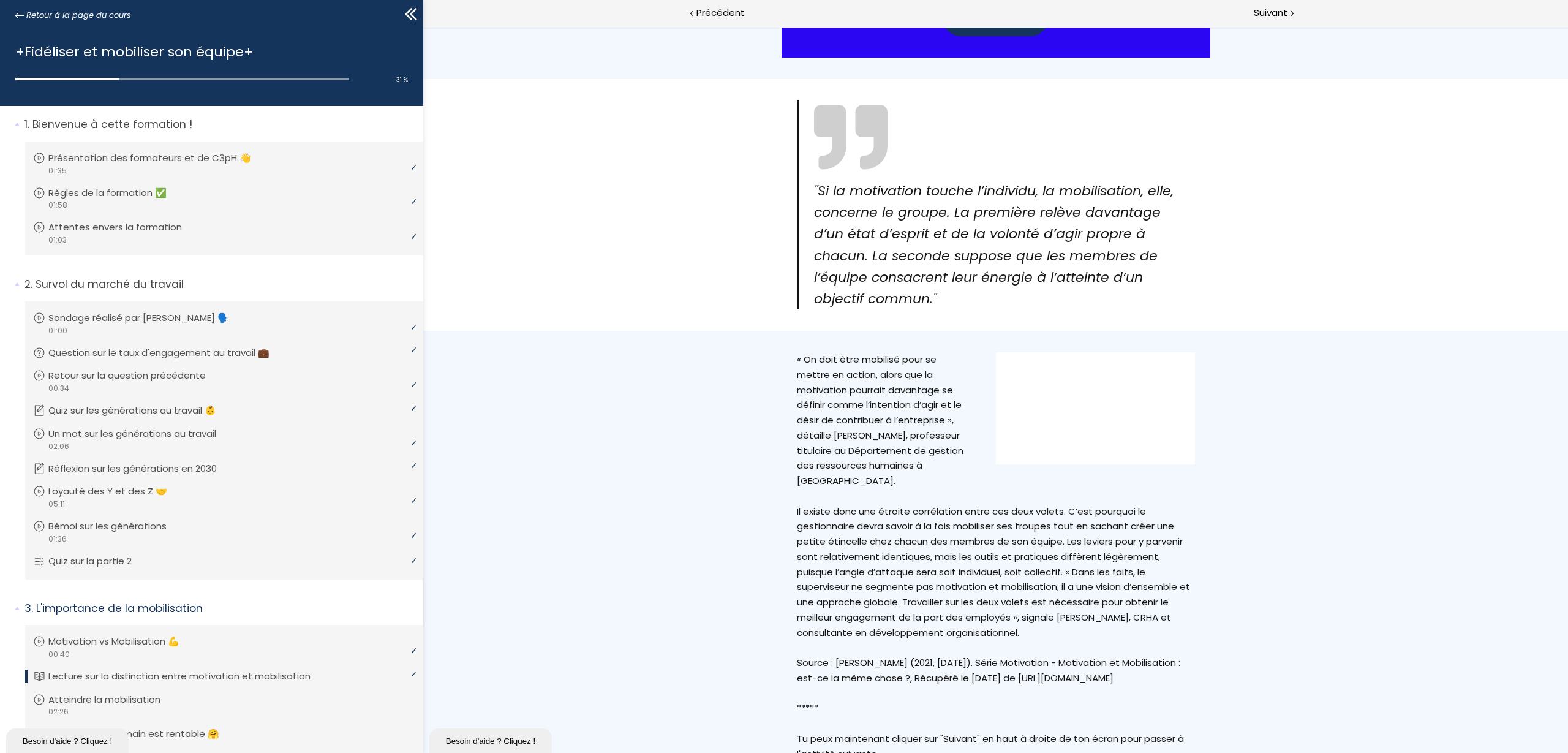
scroll to position [462, 0]
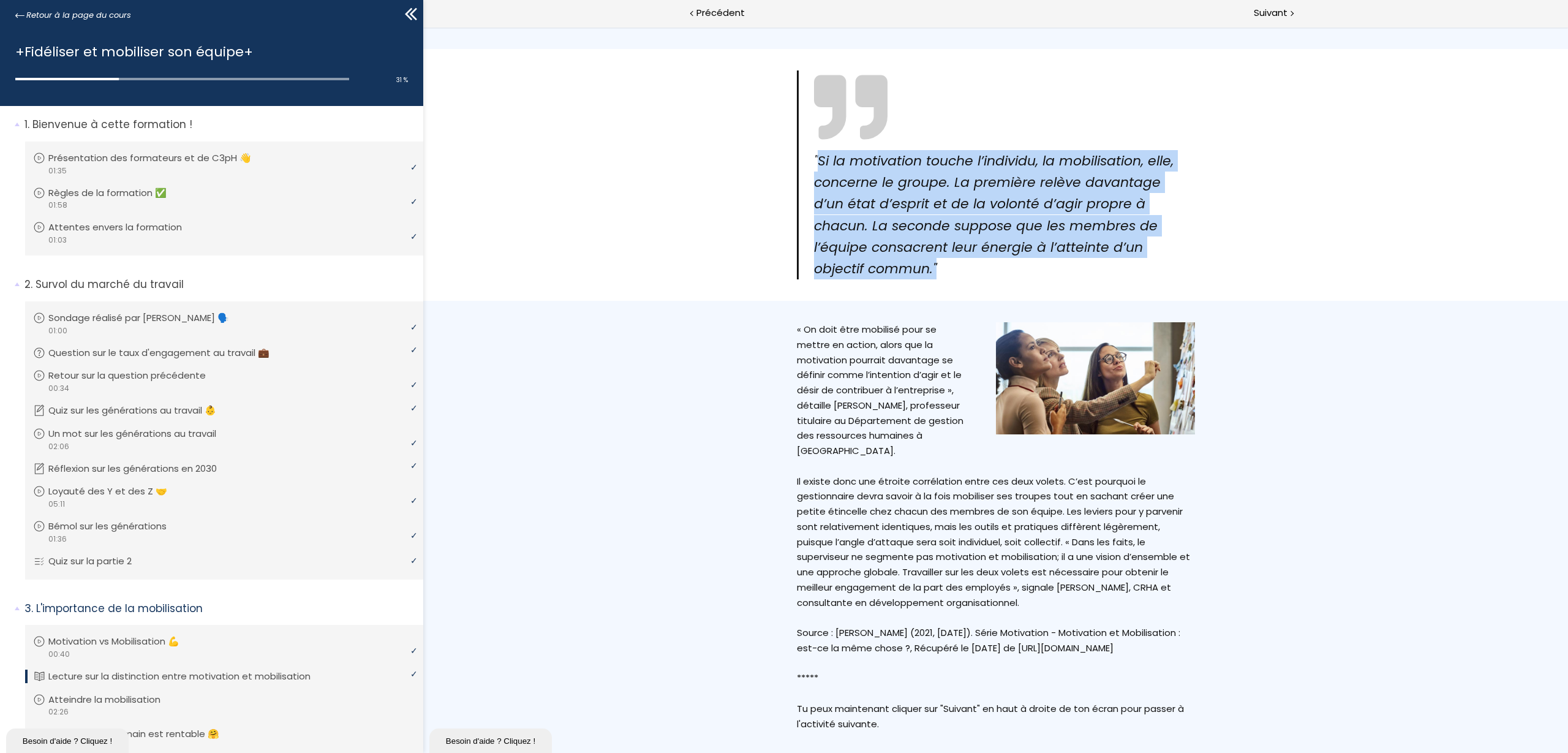
drag, startPoint x: 814, startPoint y: 130, endPoint x: 937, endPoint y: 249, distance: 171.1
click at [937, 249] on section ""Si la motivation touche l’individu, la mobilisation, elle, concerne le groupe.…" at bounding box center [995, 175] width 1145 height 252
copy em "Si la motivation touche l’individu, la mobilisation, elle, concerne le groupe. …"
click at [954, 236] on button at bounding box center [950, 242] width 15 height 15
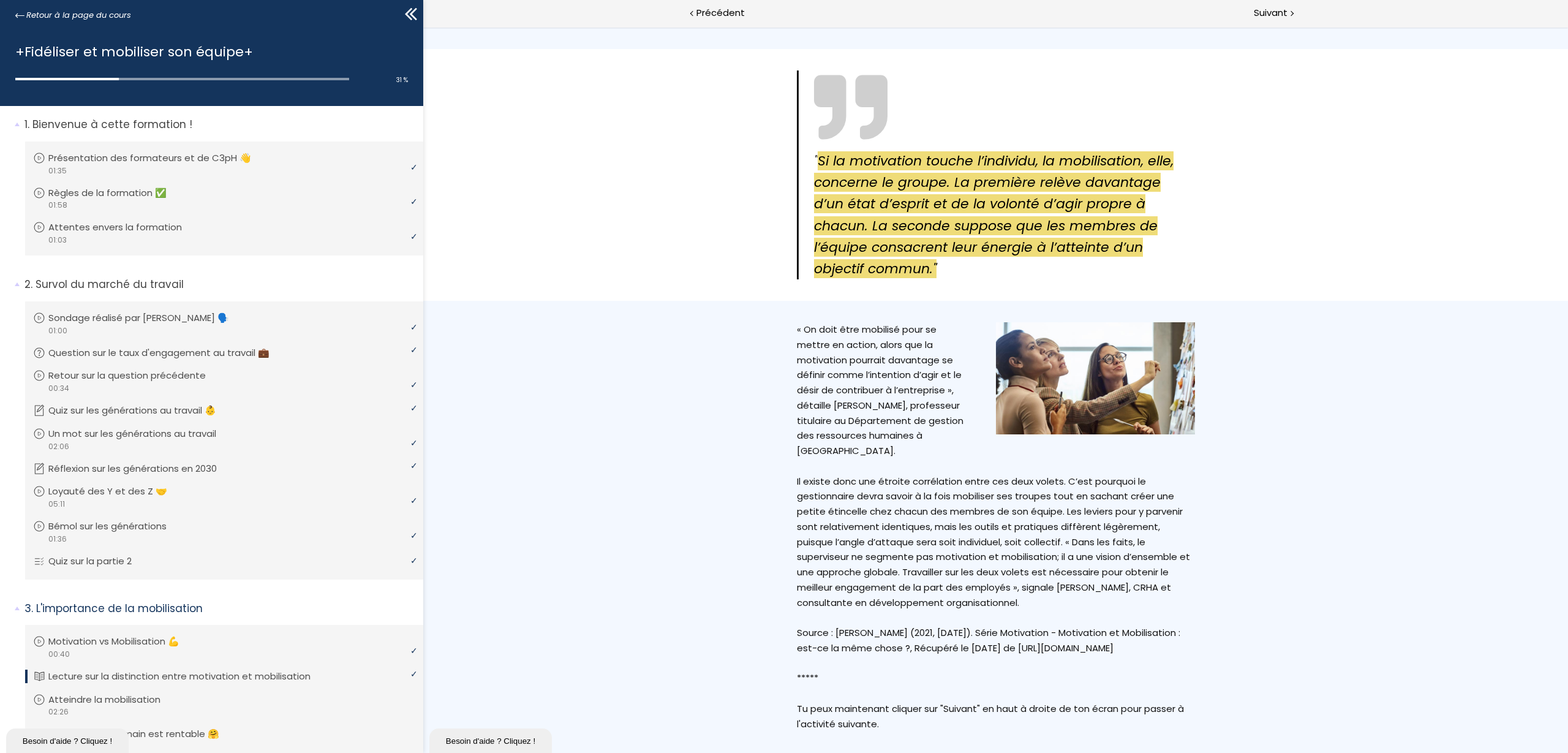
click at [789, 362] on div "Write your awesome label here. « On doit être mobilisé pour se mettre en action…" at bounding box center [996, 527] width 429 height 409
click at [1254, 12] on span "Suivant" at bounding box center [1271, 13] width 33 height 15
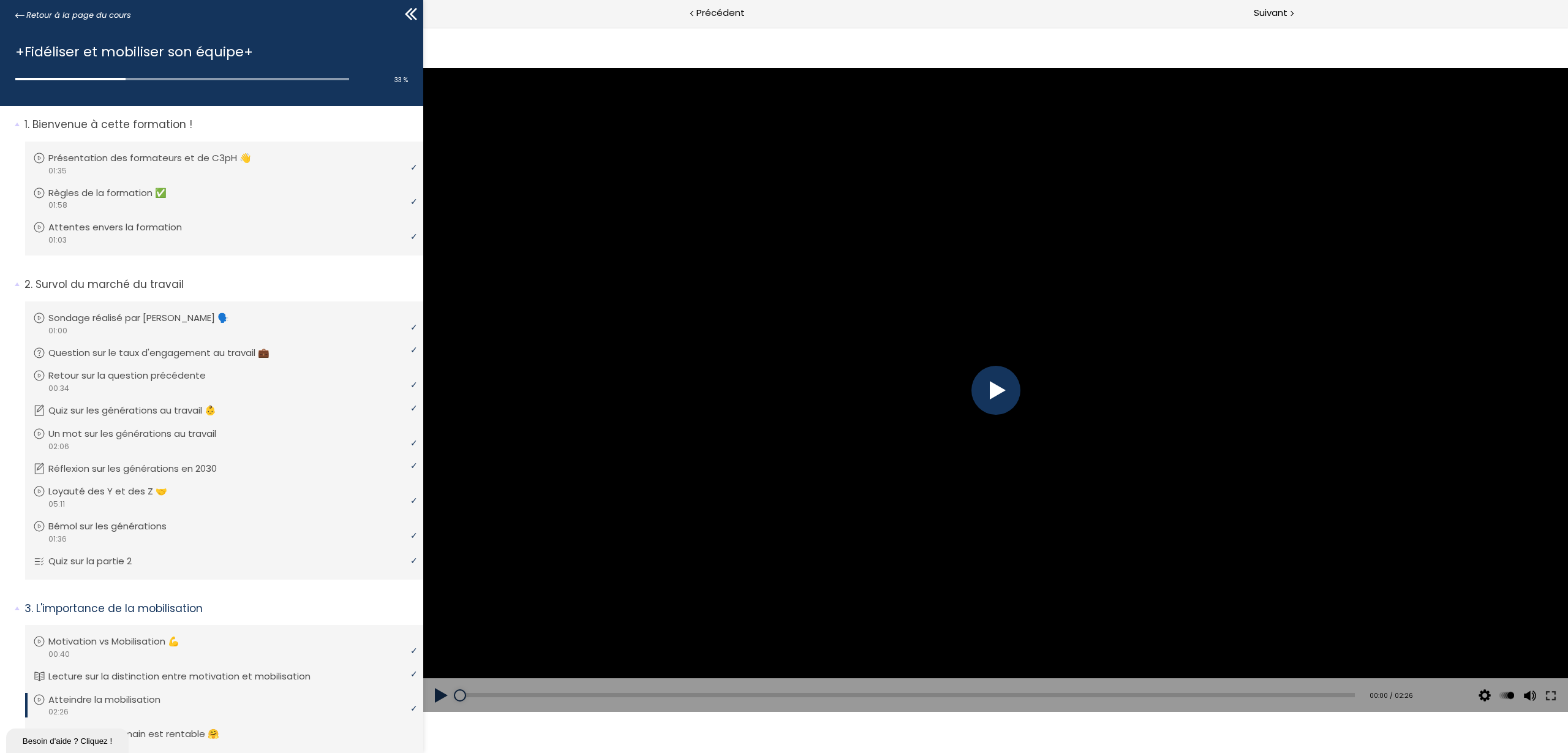
click at [994, 400] on div at bounding box center [996, 391] width 49 height 49
click at [994, 393] on div at bounding box center [996, 391] width 49 height 49
click at [1072, 602] on div "Click for sound @keyframes VOLUME_SMALL_WAVE_FLASH { 0% { opacity: 0; } 33% { o…" at bounding box center [995, 390] width 1145 height 726
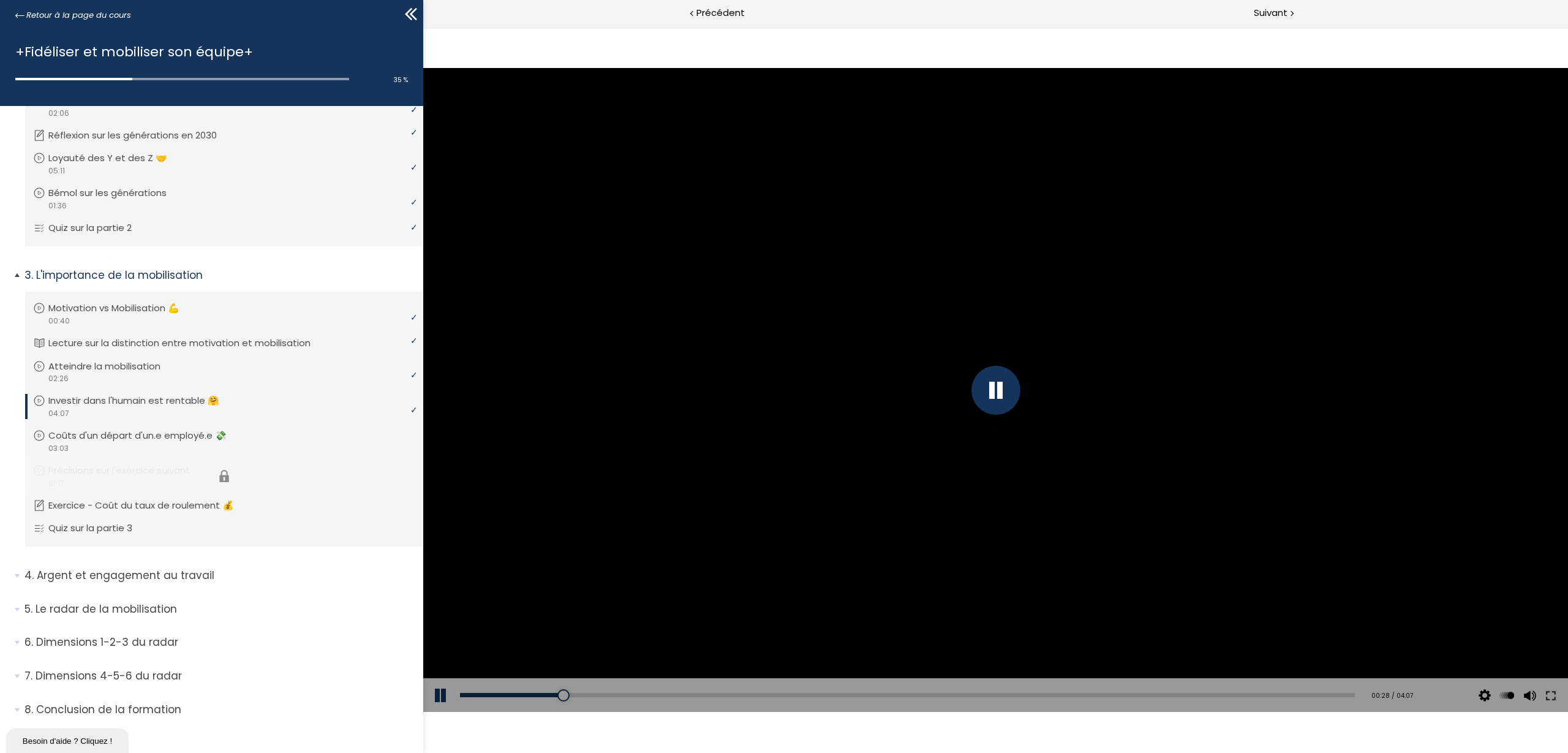
scroll to position [357, 0]
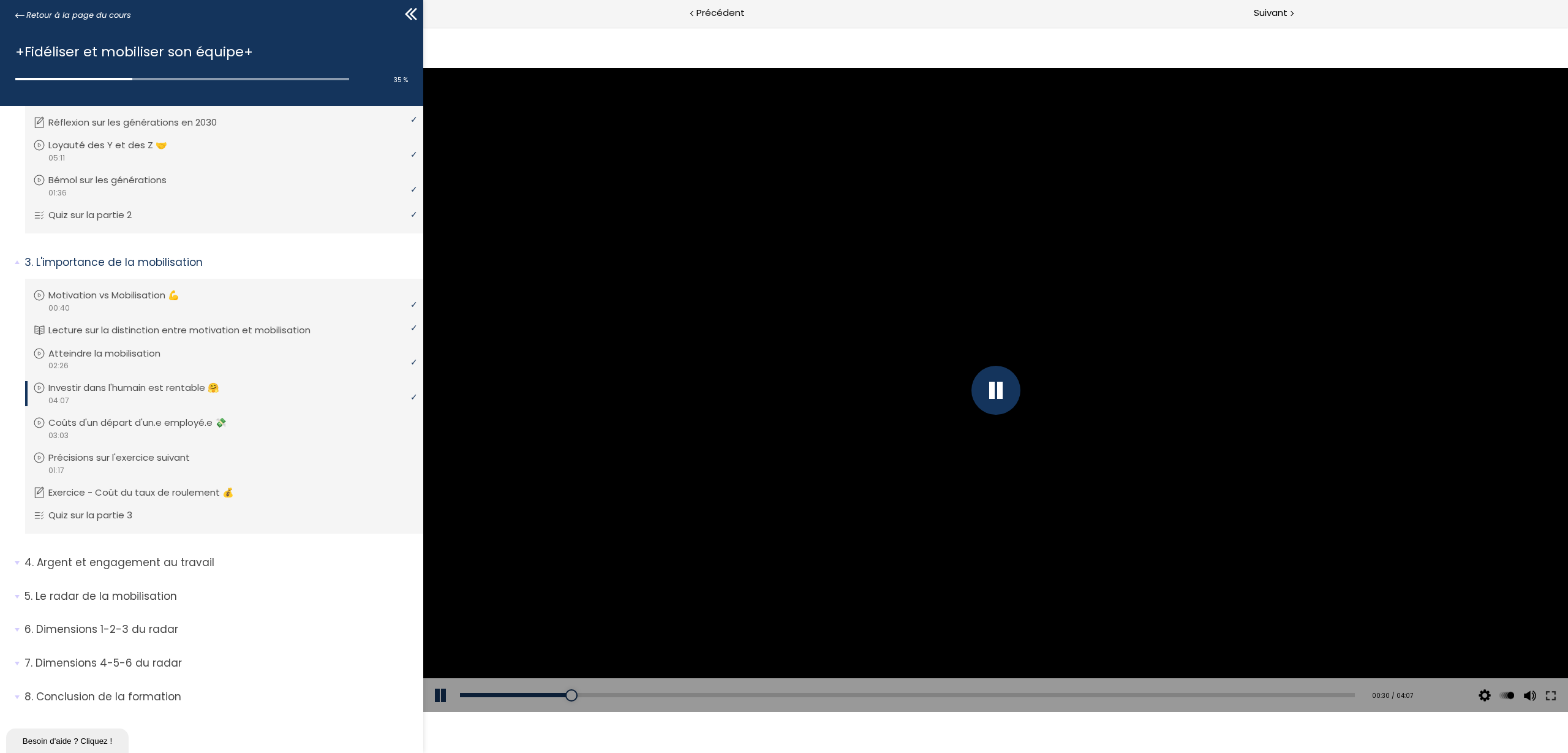
click at [812, 602] on div "Click for sound @keyframes VOLUME_SMALL_WAVE_FLASH { 0% { opacity: 0; } 33% { o…" at bounding box center [995, 390] width 1145 height 726
click at [929, 391] on div at bounding box center [995, 390] width 1145 height 644
click at [825, 384] on div at bounding box center [995, 390] width 1145 height 644
click at [965, 396] on div at bounding box center [995, 390] width 1145 height 644
click at [439, 602] on button at bounding box center [441, 695] width 37 height 34
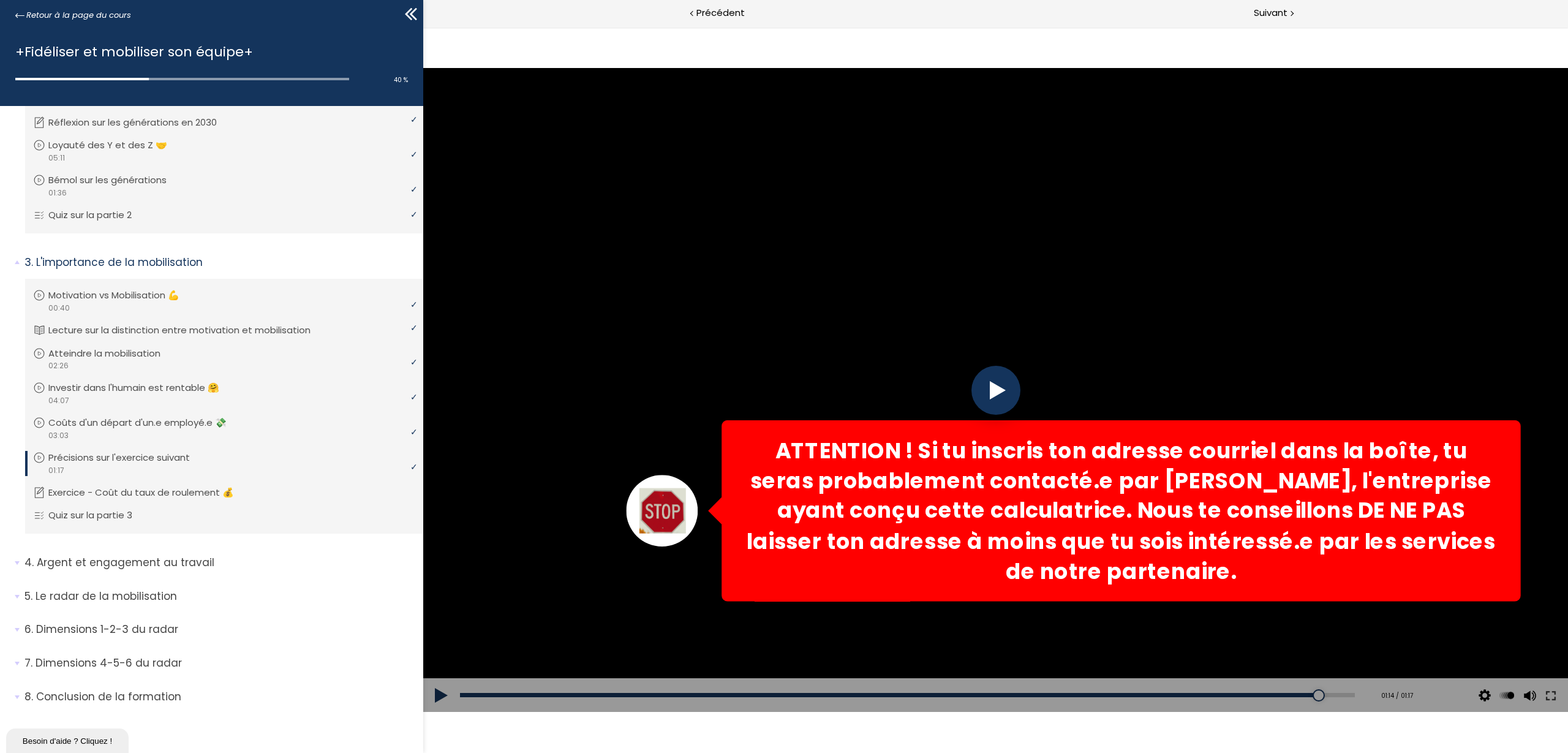
click at [988, 396] on div at bounding box center [996, 391] width 49 height 49
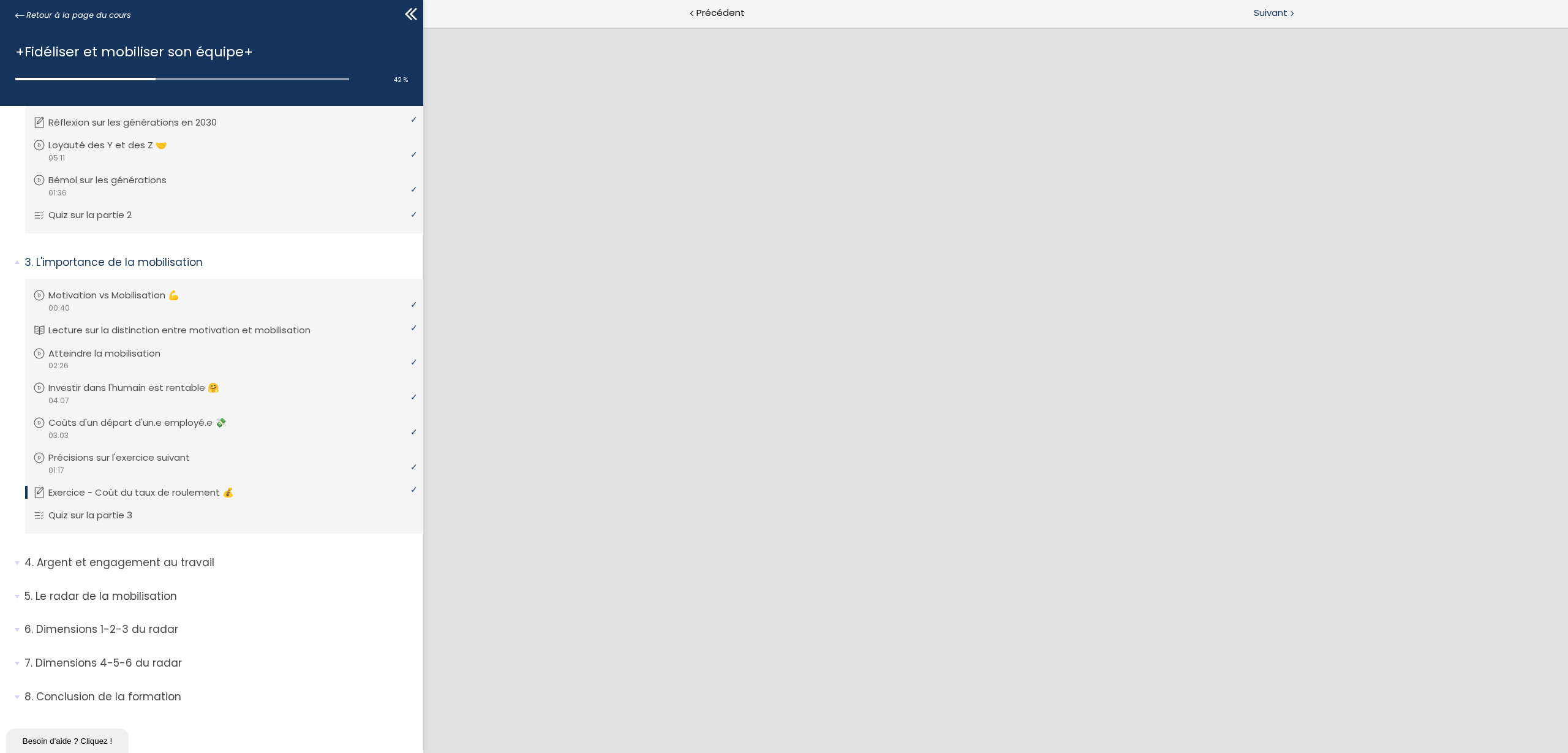
click at [1254, 13] on span "Suivant" at bounding box center [1271, 13] width 33 height 15
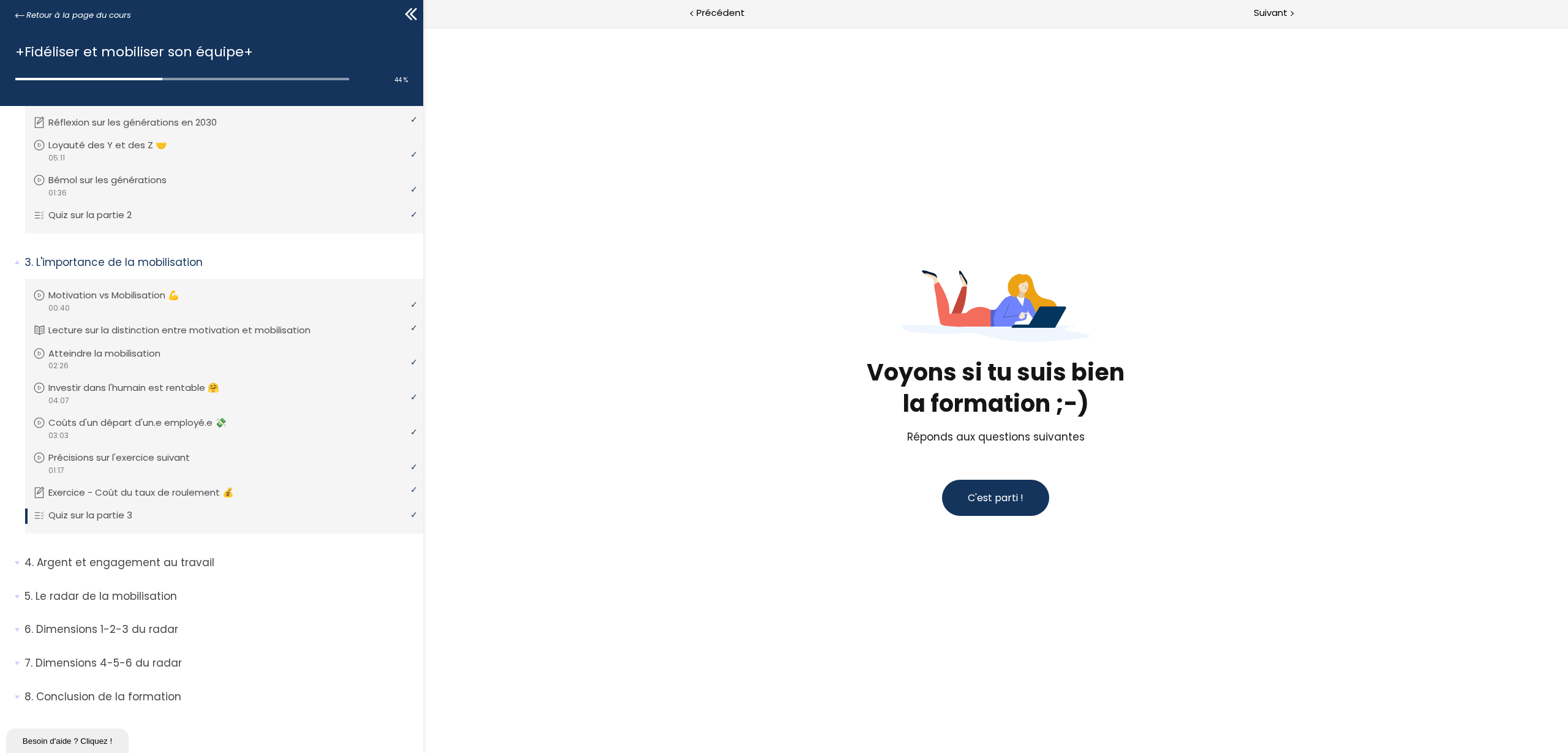
click at [1000, 499] on span "C'est parti !" at bounding box center [995, 498] width 56 height 14
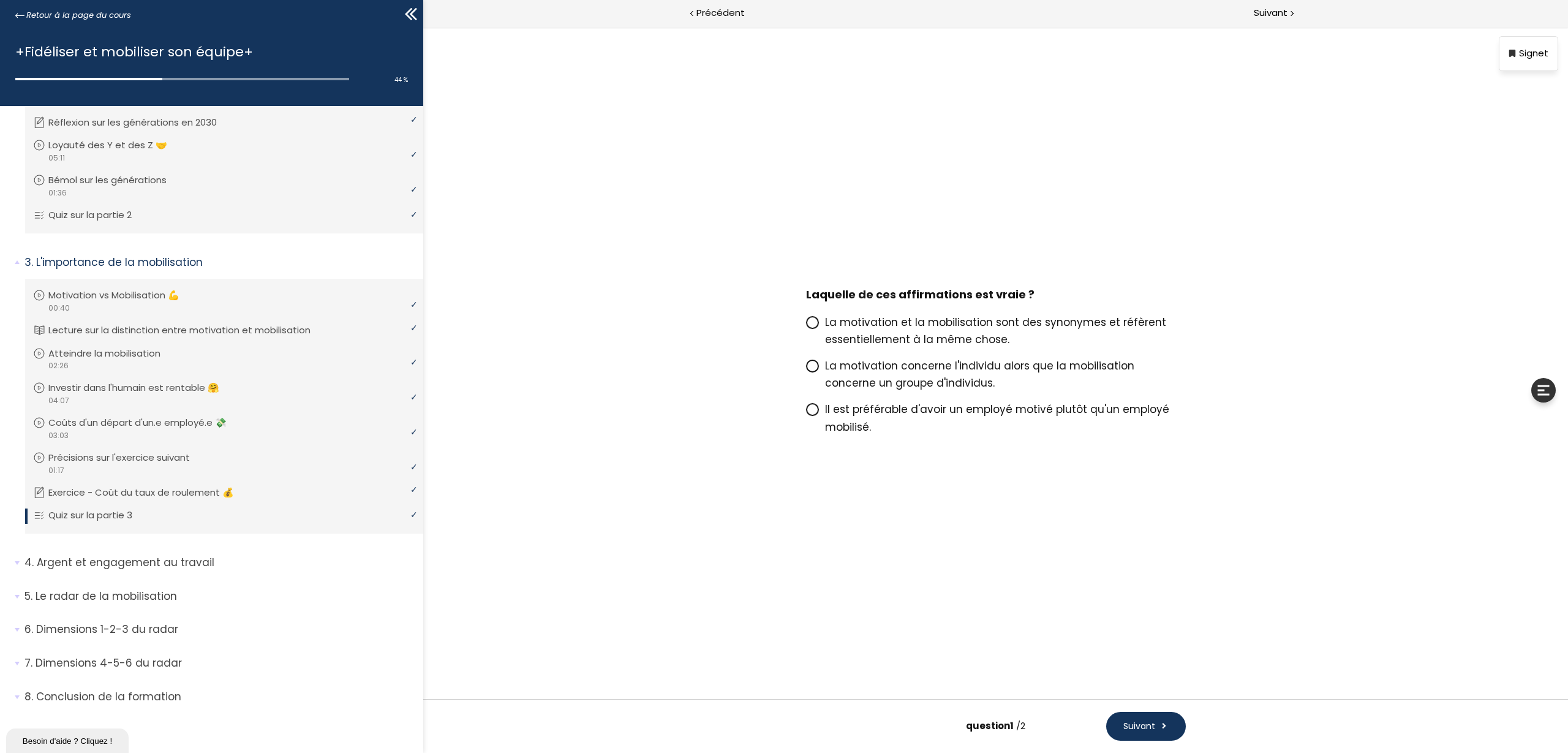
click at [812, 368] on icon at bounding box center [812, 366] width 7 height 7
click at [806, 369] on input "La motivation concerne l'individu alors que la mobilisation concerne un groupe …" at bounding box center [806, 369] width 0 height 0
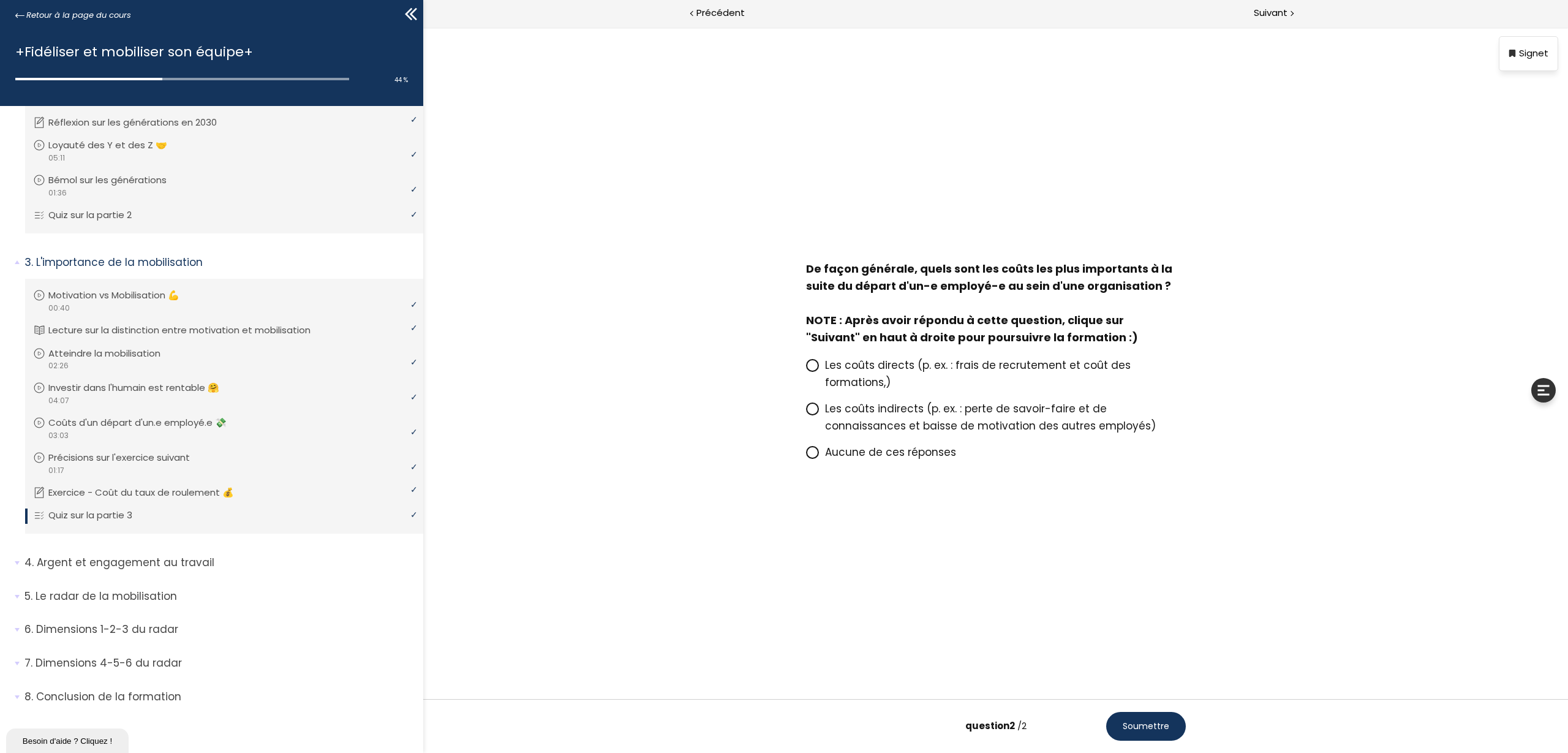
click at [817, 405] on span at bounding box center [812, 409] width 13 height 13
click at [806, 412] on input "Les coûts indirects (p. ex. : perte de savoir-faire et de connaissances et bais…" at bounding box center [806, 412] width 0 height 0
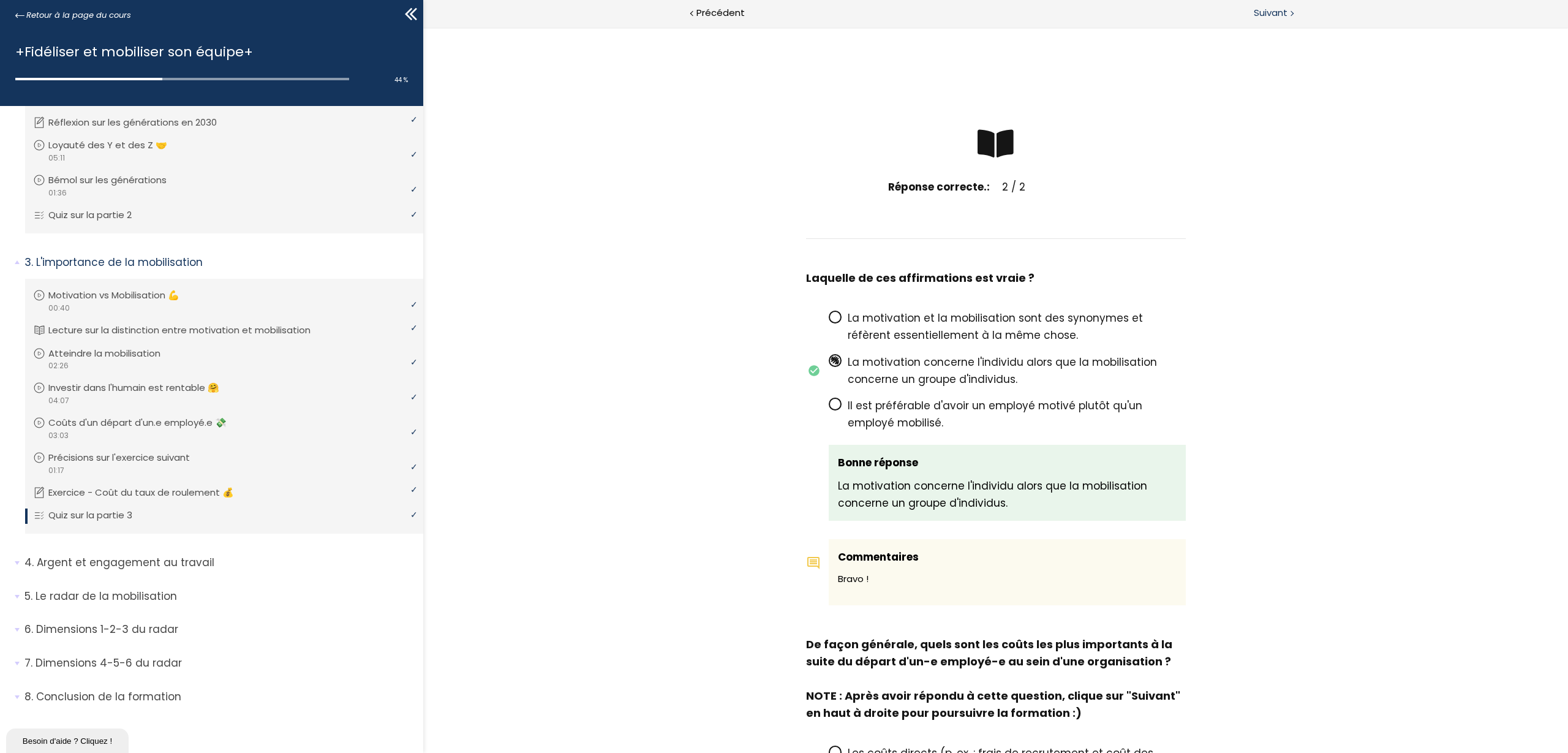
click at [1254, 13] on span "Suivant" at bounding box center [1271, 13] width 33 height 15
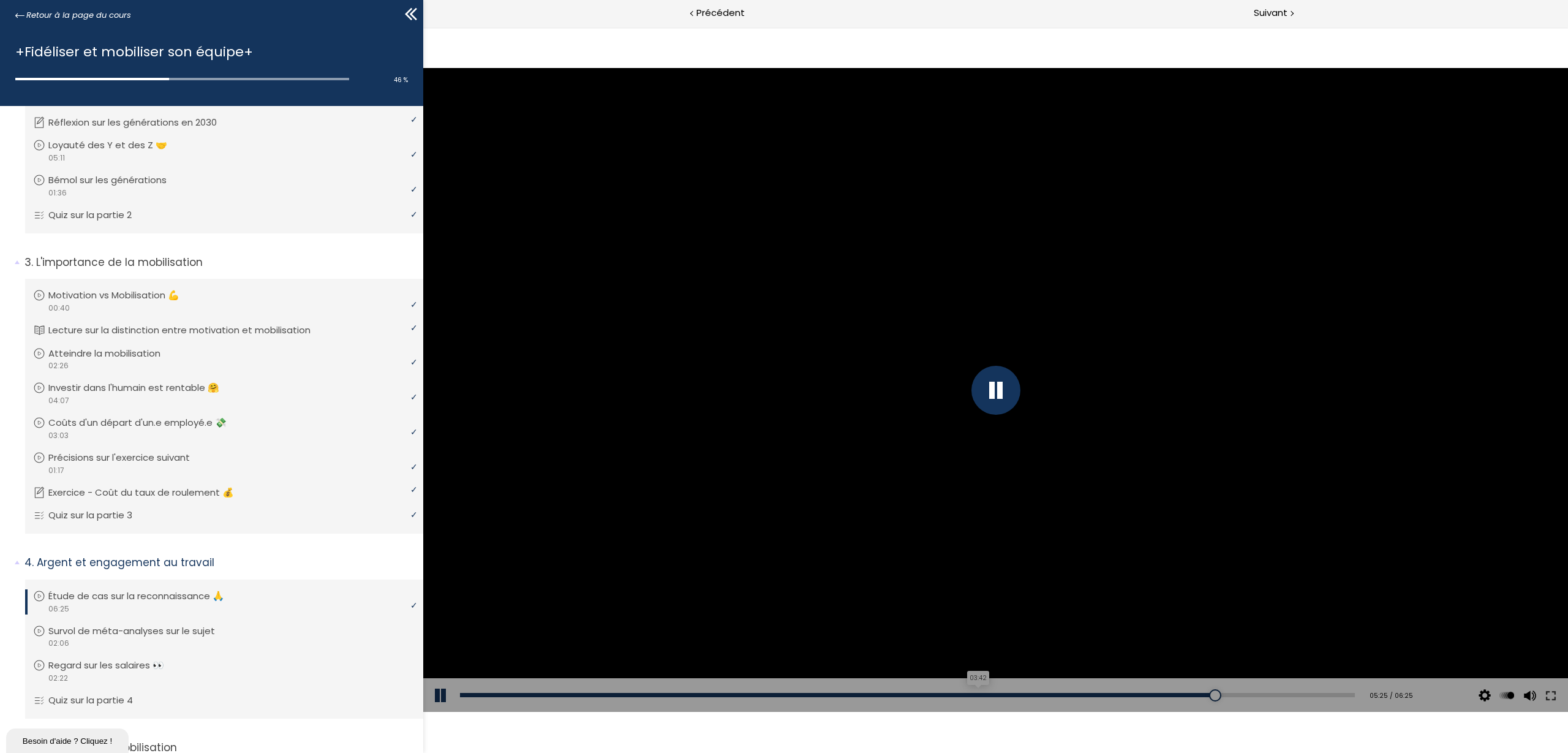
click at [977, 602] on div "03:42" at bounding box center [907, 695] width 895 height 4
click at [982, 602] on div "Add chapter 03:44" at bounding box center [907, 695] width 895 height 34
click at [1062, 602] on div "04:22" at bounding box center [907, 695] width 895 height 4
drag, startPoint x: 1095, startPoint y: 689, endPoint x: 1128, endPoint y: 698, distance: 34.2
click at [1095, 602] on div "Add chapter 04:22" at bounding box center [907, 695] width 895 height 34
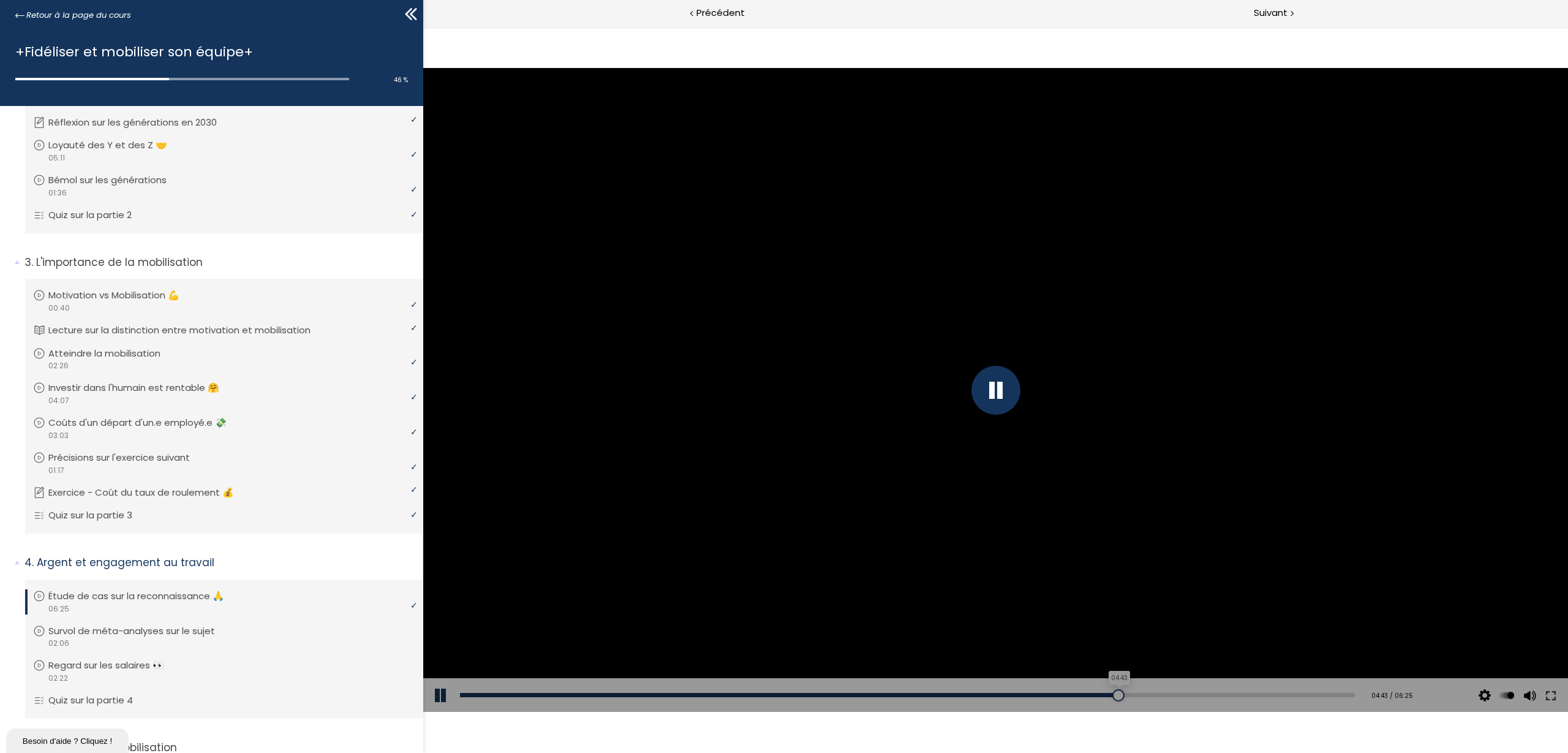
click at [1111, 602] on div "04:43" at bounding box center [907, 695] width 895 height 4
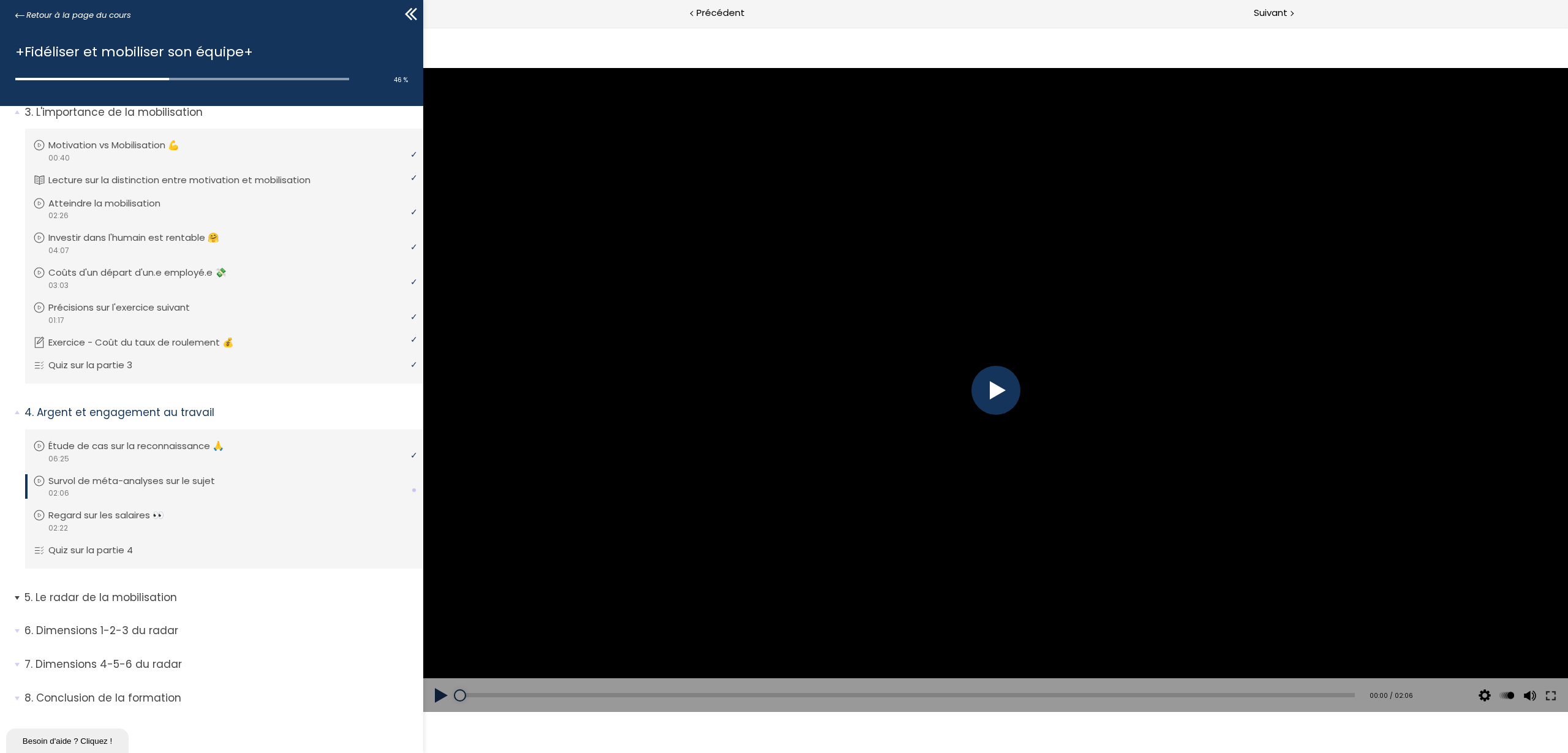
scroll to position [508, 0]
click at [875, 602] on div "The video is loading... Click for sound @keyframes VOLUME_SMALL_WAVE_FLASH { 0%…" at bounding box center [995, 390] width 1145 height 726
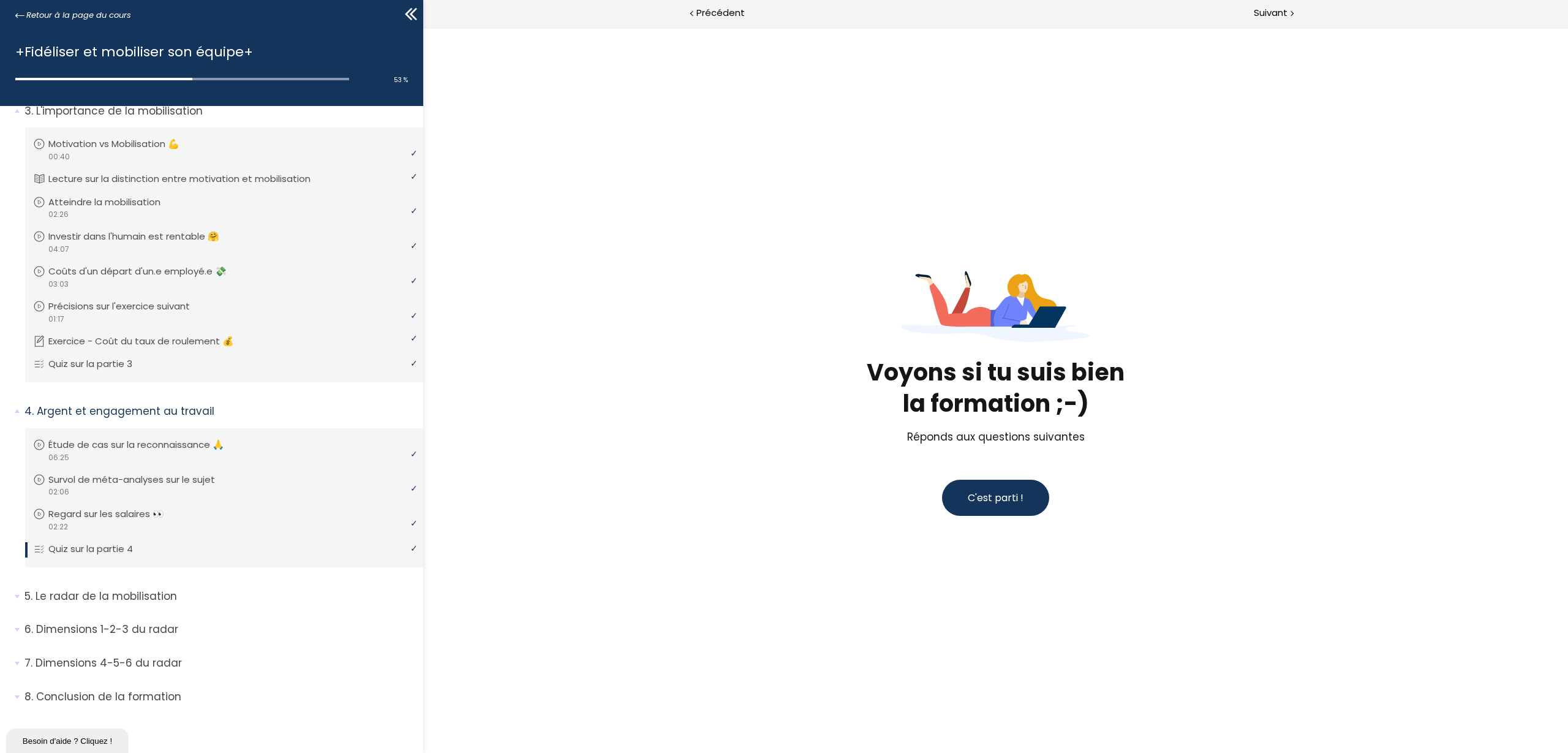
click at [999, 508] on button "C'est parti !" at bounding box center [995, 498] width 107 height 36
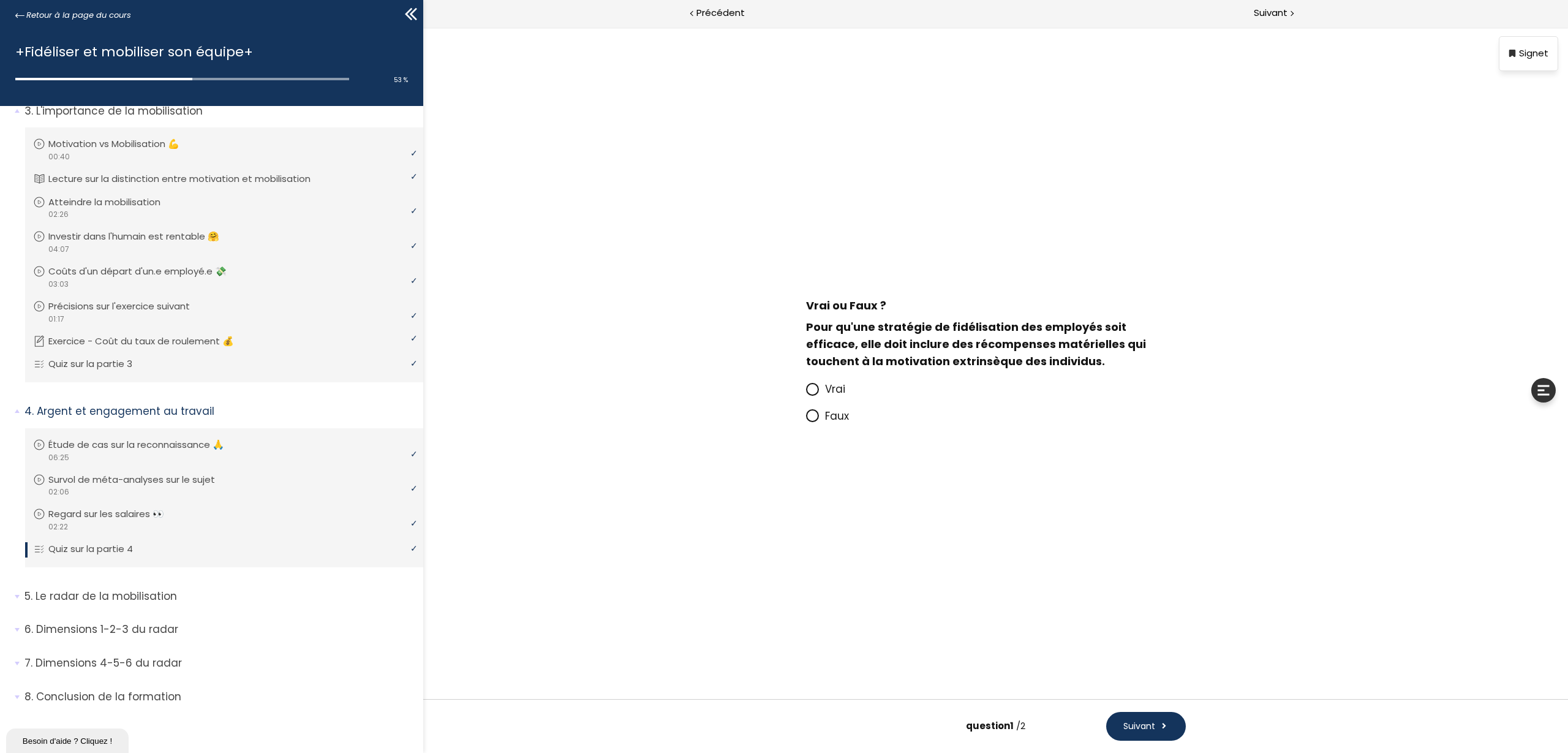
click at [831, 417] on span "Faux" at bounding box center [837, 416] width 24 height 15
click at [806, 420] on input "Faux" at bounding box center [806, 420] width 0 height 0
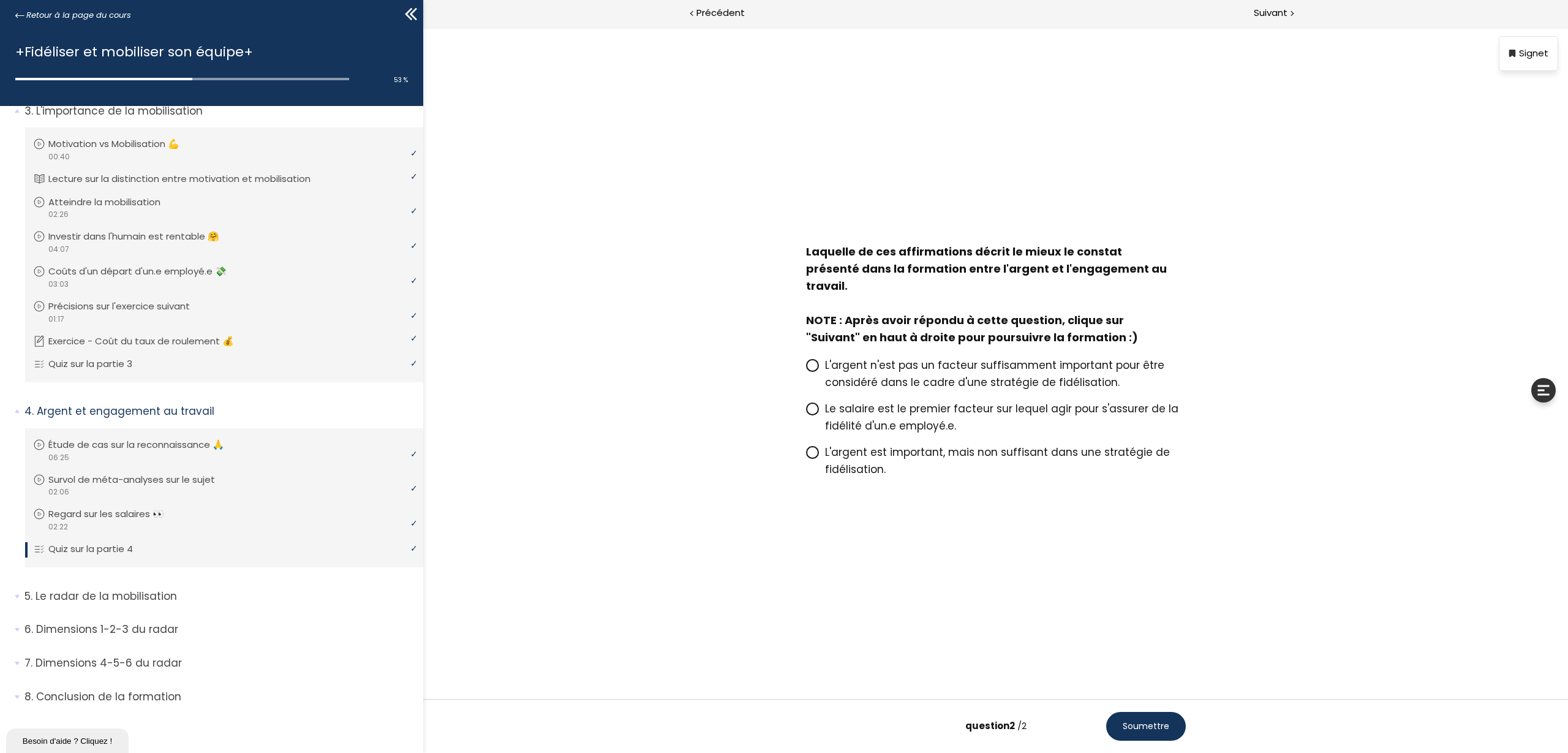
click at [811, 448] on icon at bounding box center [812, 452] width 7 height 7
click at [806, 456] on input "L'argent est important, mais non suffisant dans une stratégie de fidélisation." at bounding box center [806, 456] width 0 height 0
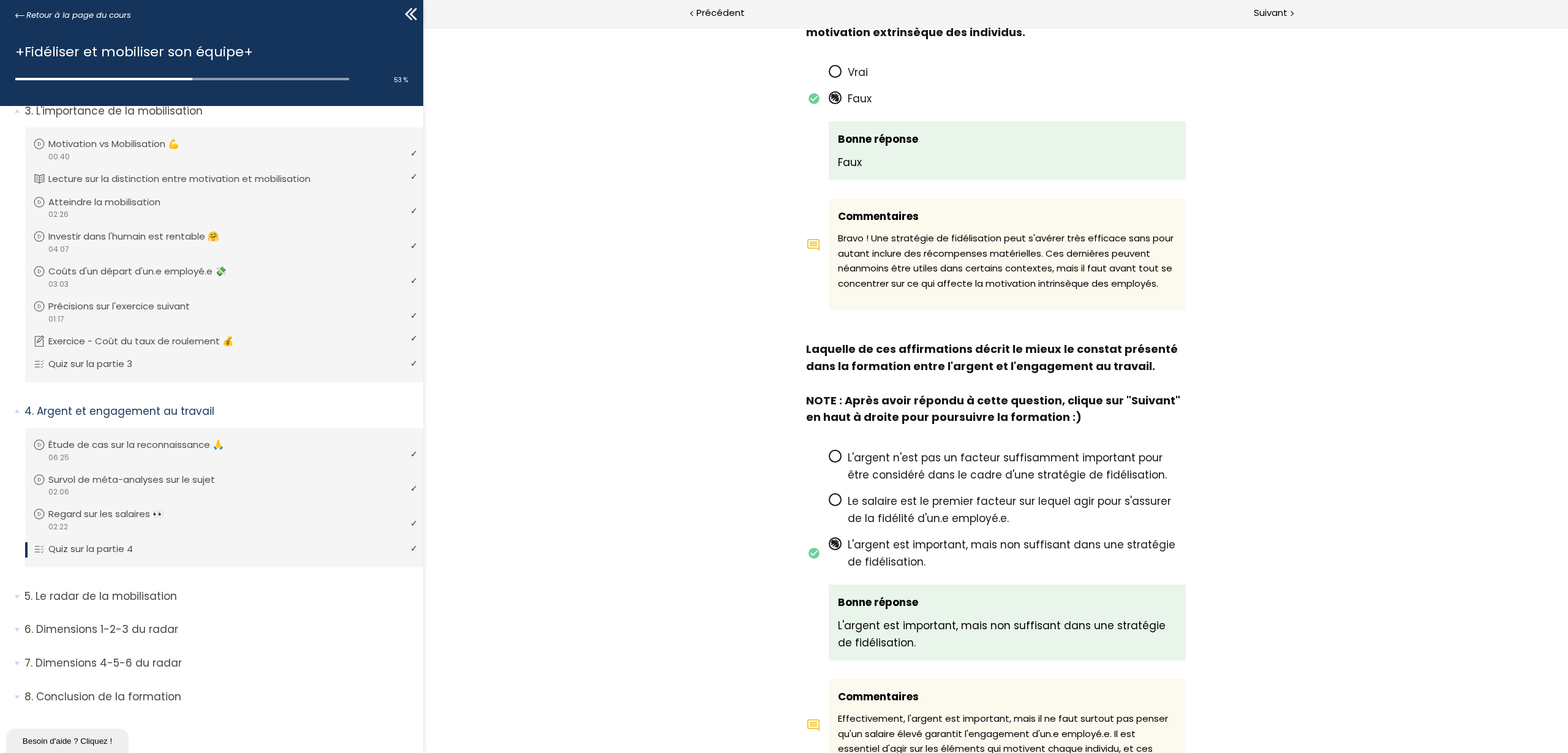
scroll to position [533, 0]
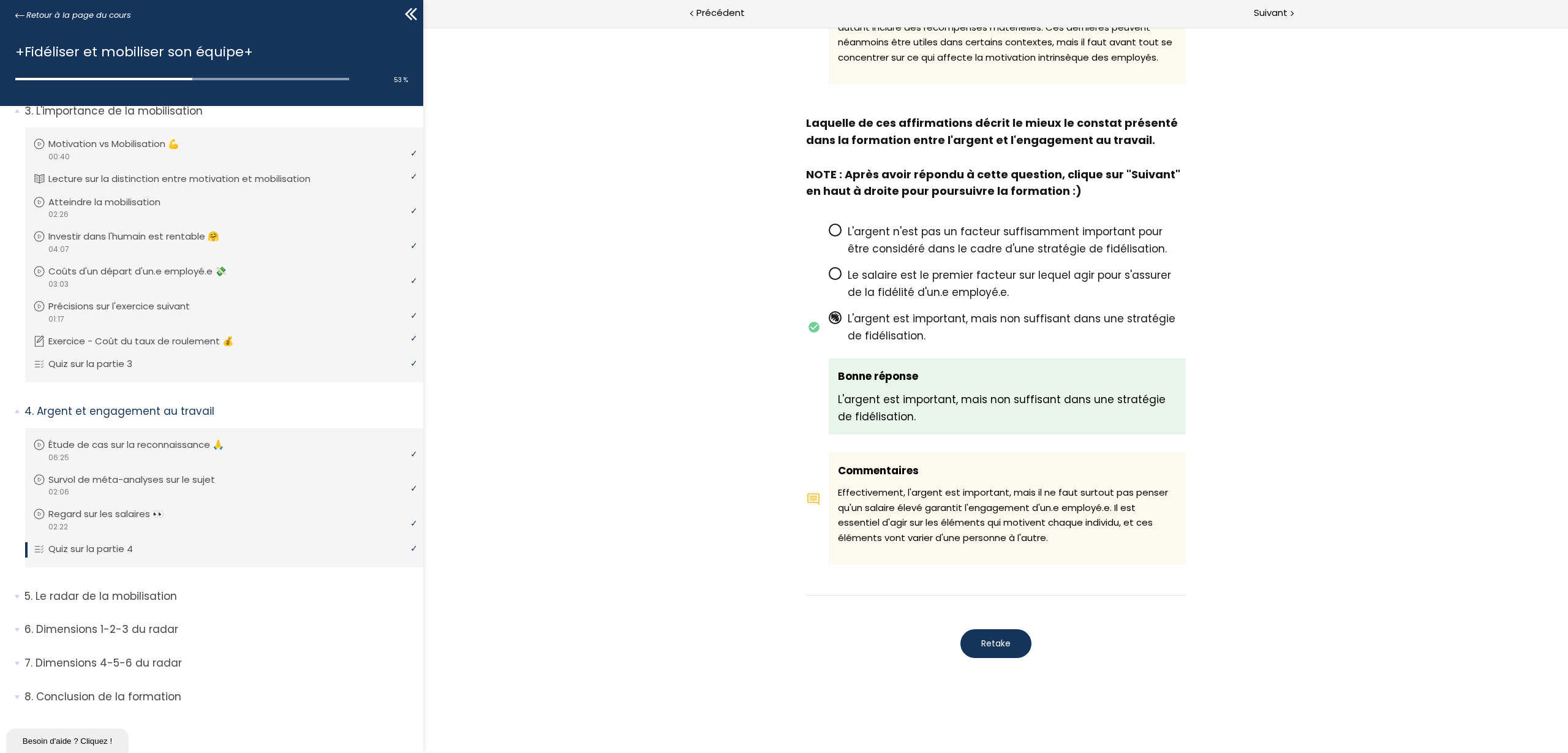
click at [997, 602] on span "Retake" at bounding box center [996, 644] width 30 height 13
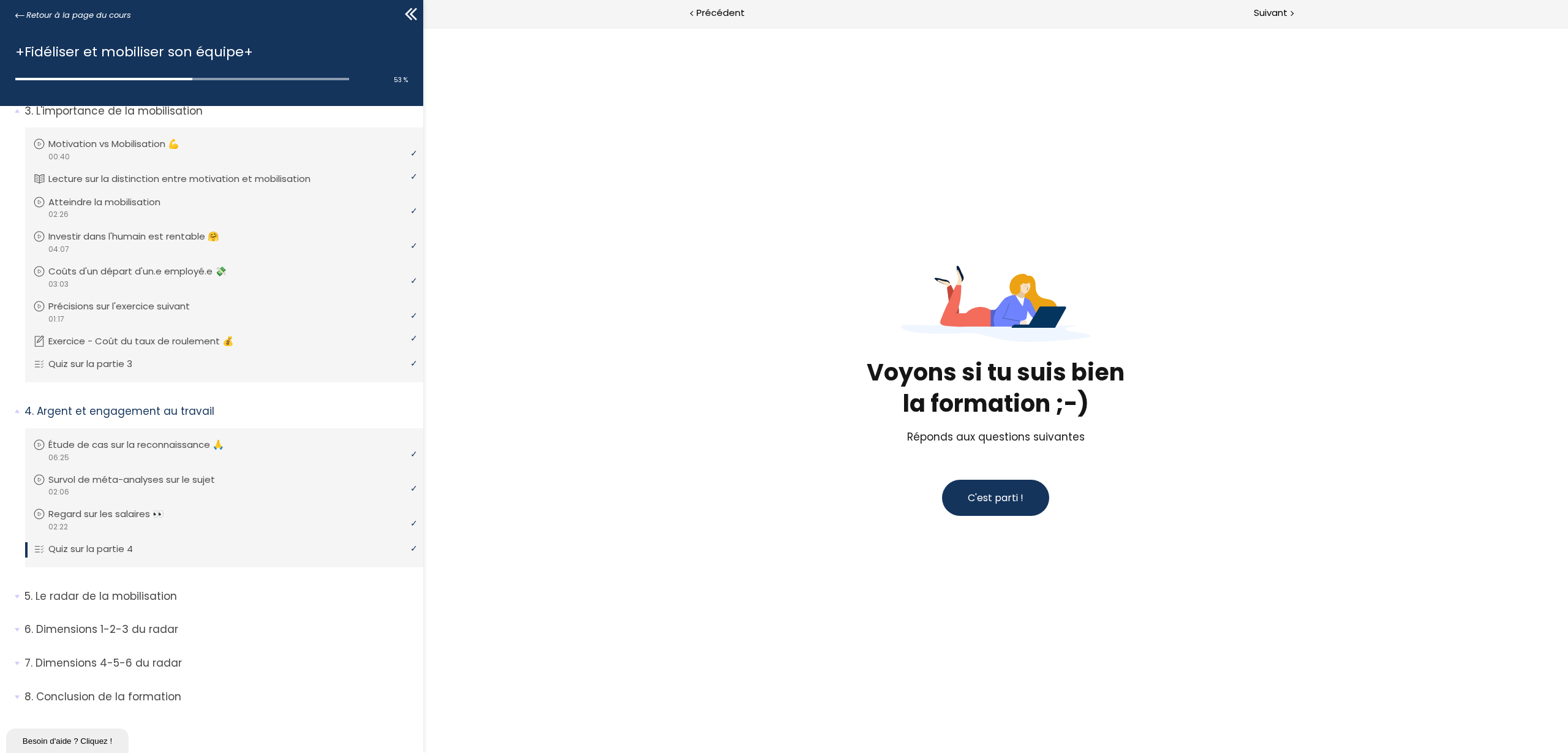
scroll to position [0, 0]
click at [1003, 493] on span "C'est parti !" at bounding box center [995, 498] width 56 height 14
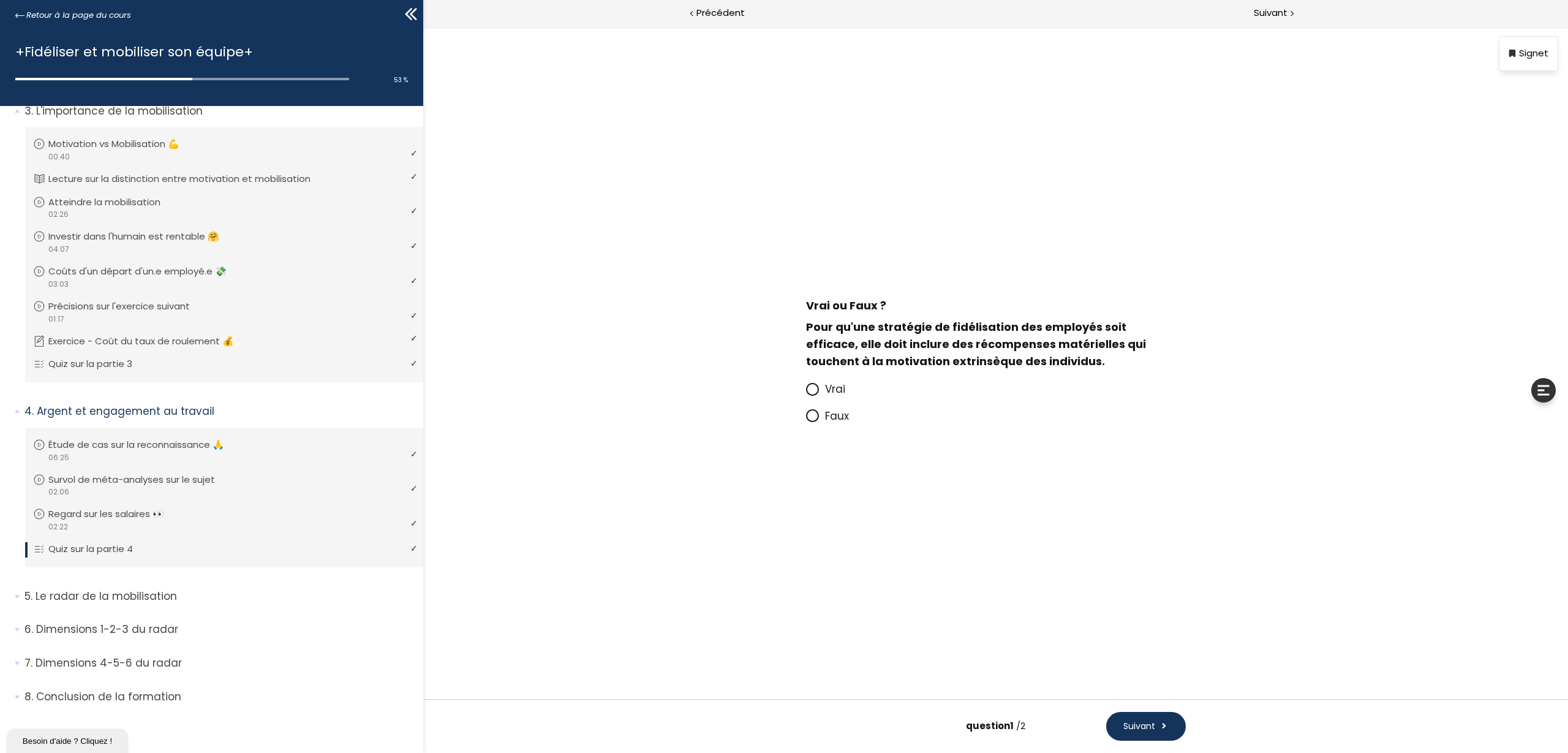
click at [814, 418] on icon at bounding box center [812, 415] width 7 height 7
click at [806, 420] on input "Faux" at bounding box center [806, 420] width 0 height 0
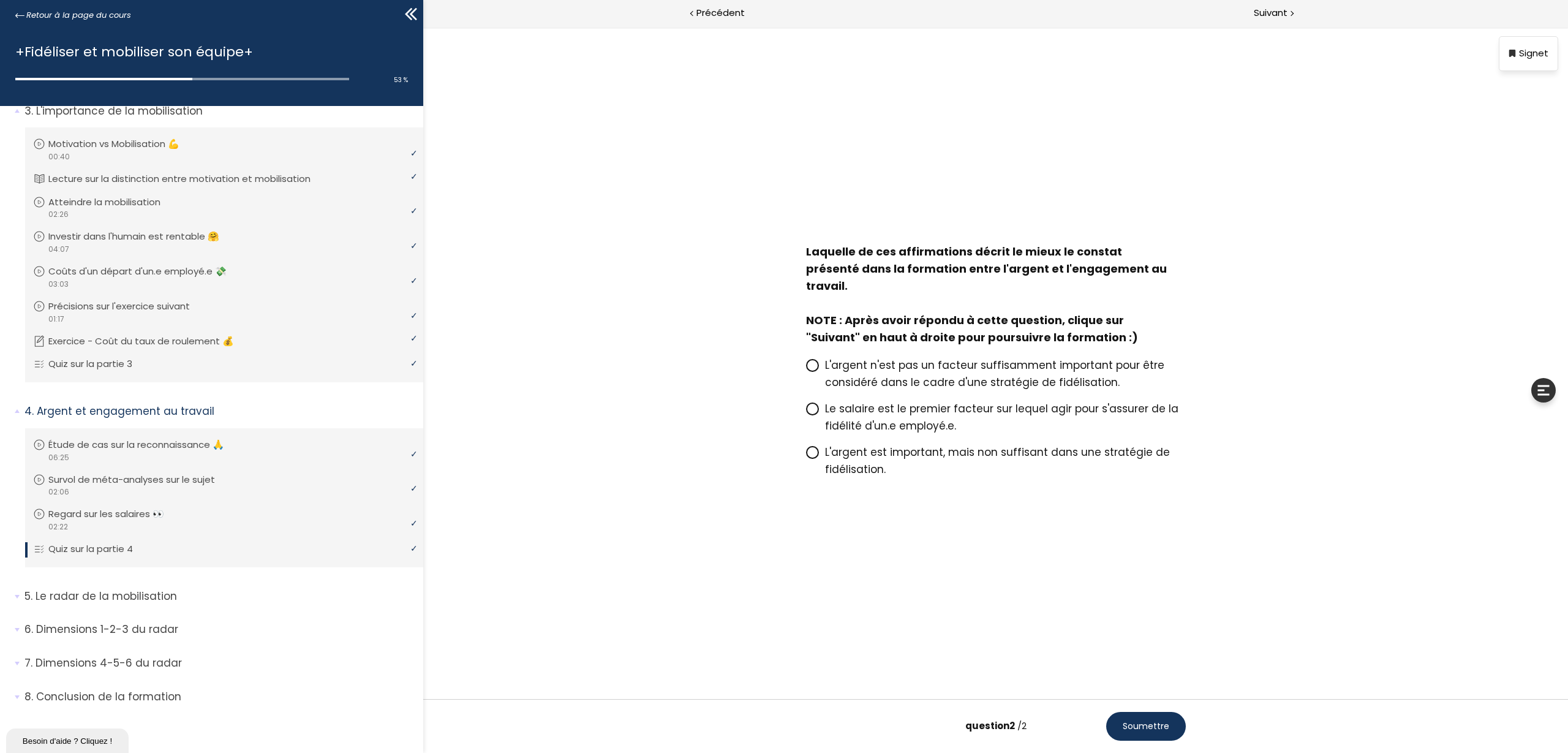
click at [814, 447] on icon at bounding box center [812, 452] width 10 height 10
click at [806, 456] on input "L'argent est important, mais non suffisant dans une stratégie de fidélisation." at bounding box center [806, 456] width 0 height 0
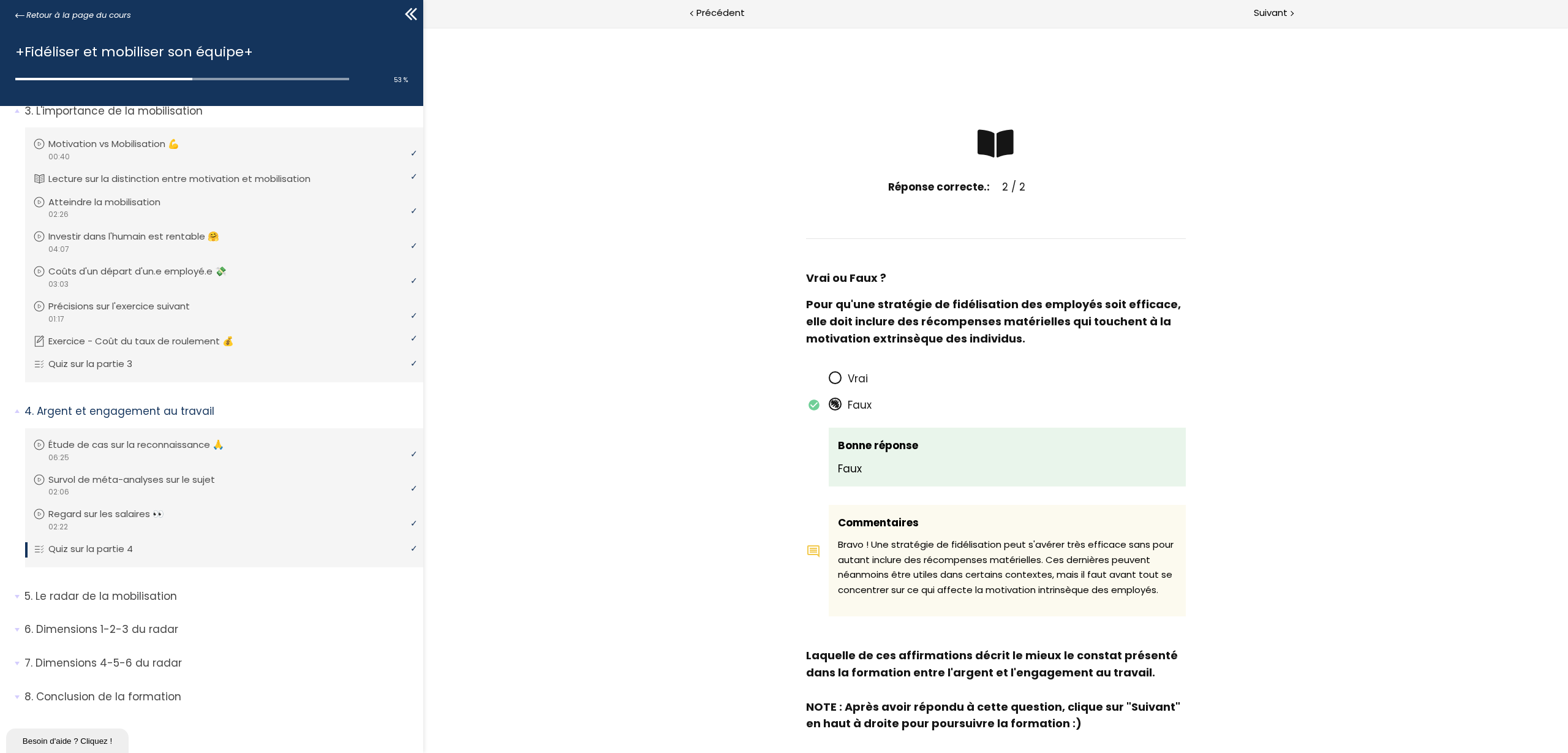
scroll to position [76, 0]
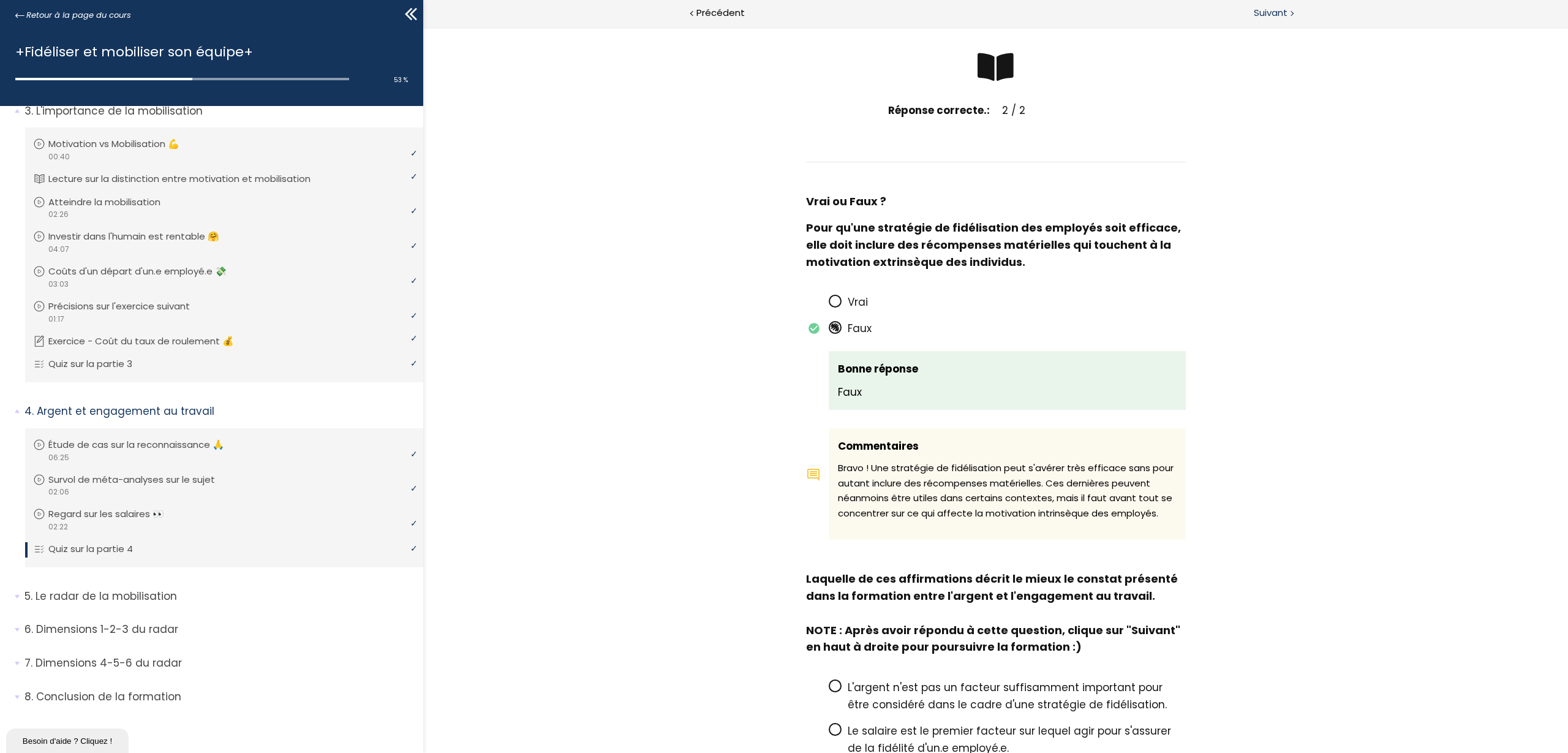
click at [1254, 12] on span "Suivant" at bounding box center [1271, 13] width 33 height 15
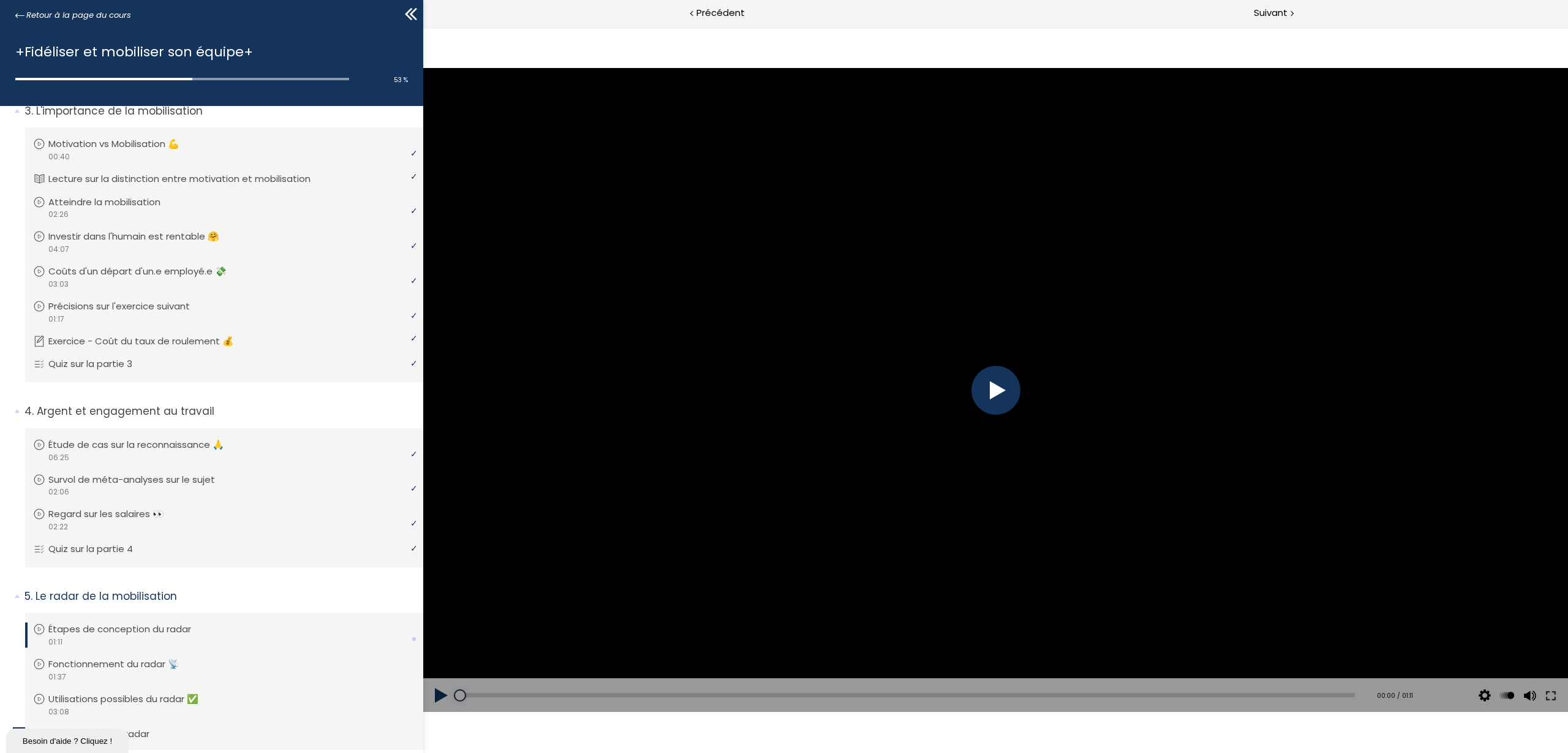
click at [979, 416] on div at bounding box center [995, 390] width 1145 height 644
click at [997, 398] on div at bounding box center [996, 391] width 49 height 49
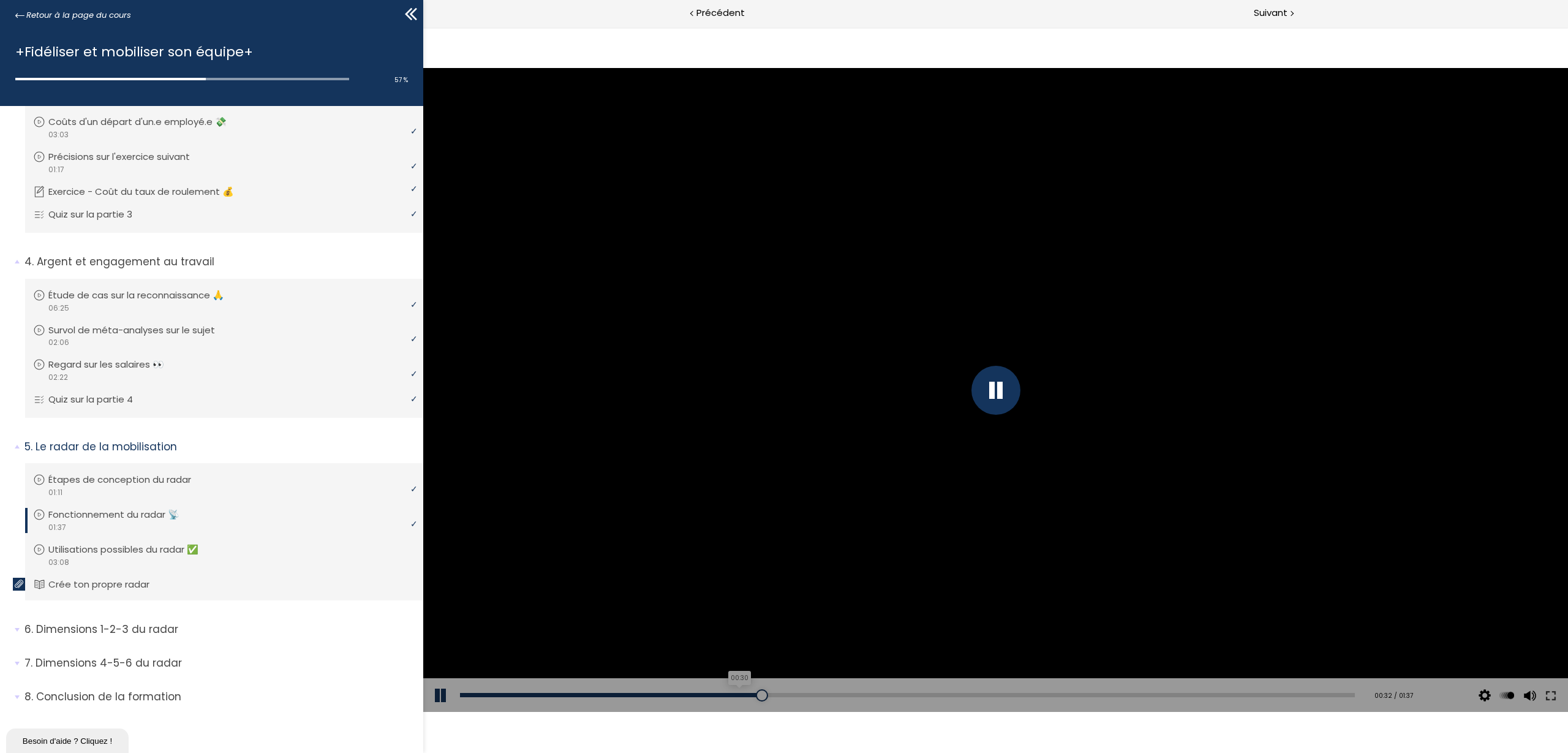
click at [738, 602] on div "00:30" at bounding box center [907, 695] width 895 height 4
click at [722, 602] on div "Add chapter 00:31" at bounding box center [907, 695] width 895 height 34
click at [719, 602] on div "00:28" at bounding box center [907, 695] width 895 height 4
click at [684, 602] on div "00:24" at bounding box center [907, 695] width 895 height 4
click at [641, 602] on div "00:19" at bounding box center [907, 695] width 895 height 4
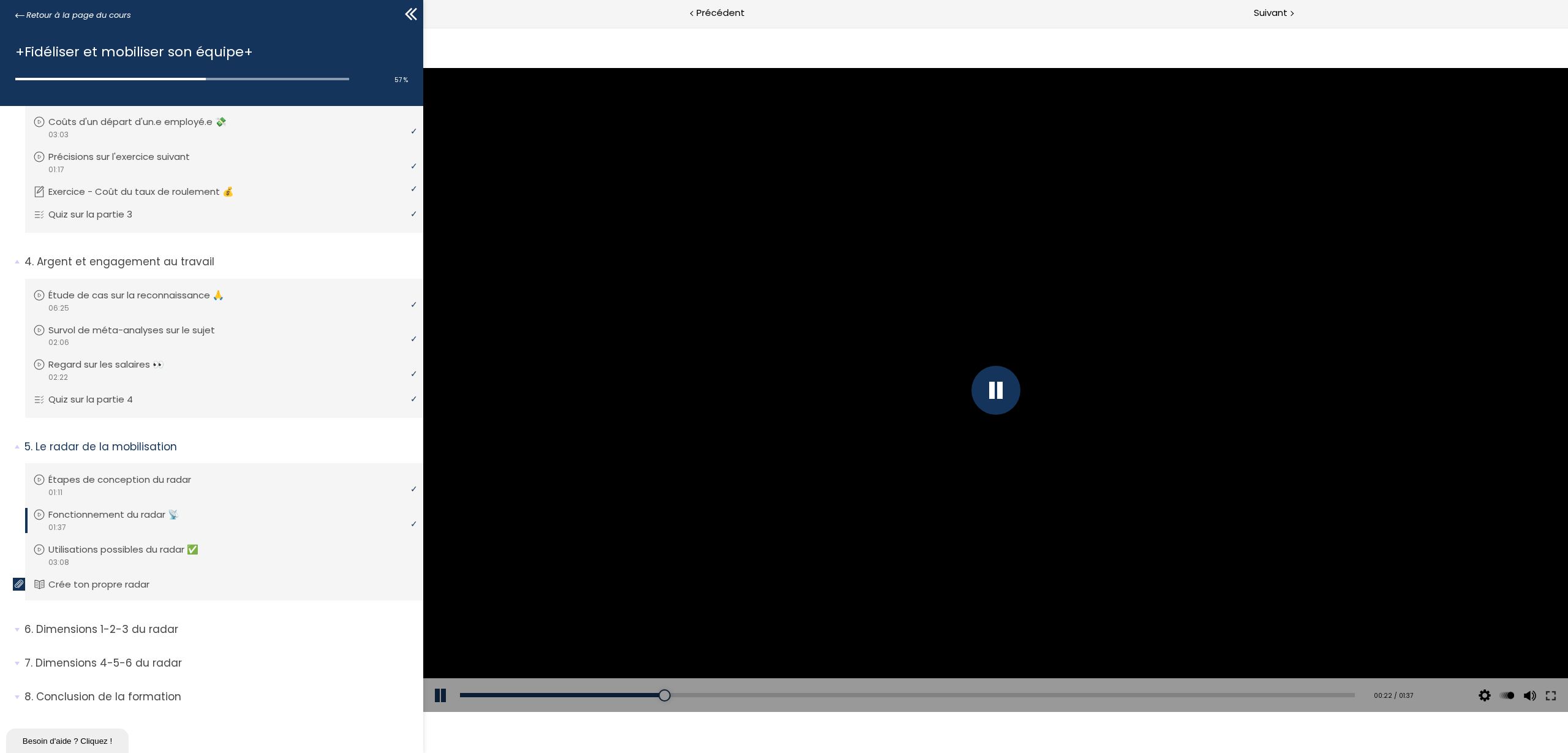
click at [439, 602] on button at bounding box center [441, 695] width 37 height 34
click at [121, 481] on p "Étapes de conception du radar" at bounding box center [132, 479] width 161 height 13
click at [616, 511] on div at bounding box center [995, 390] width 1145 height 644
click at [442, 602] on button at bounding box center [441, 695] width 37 height 34
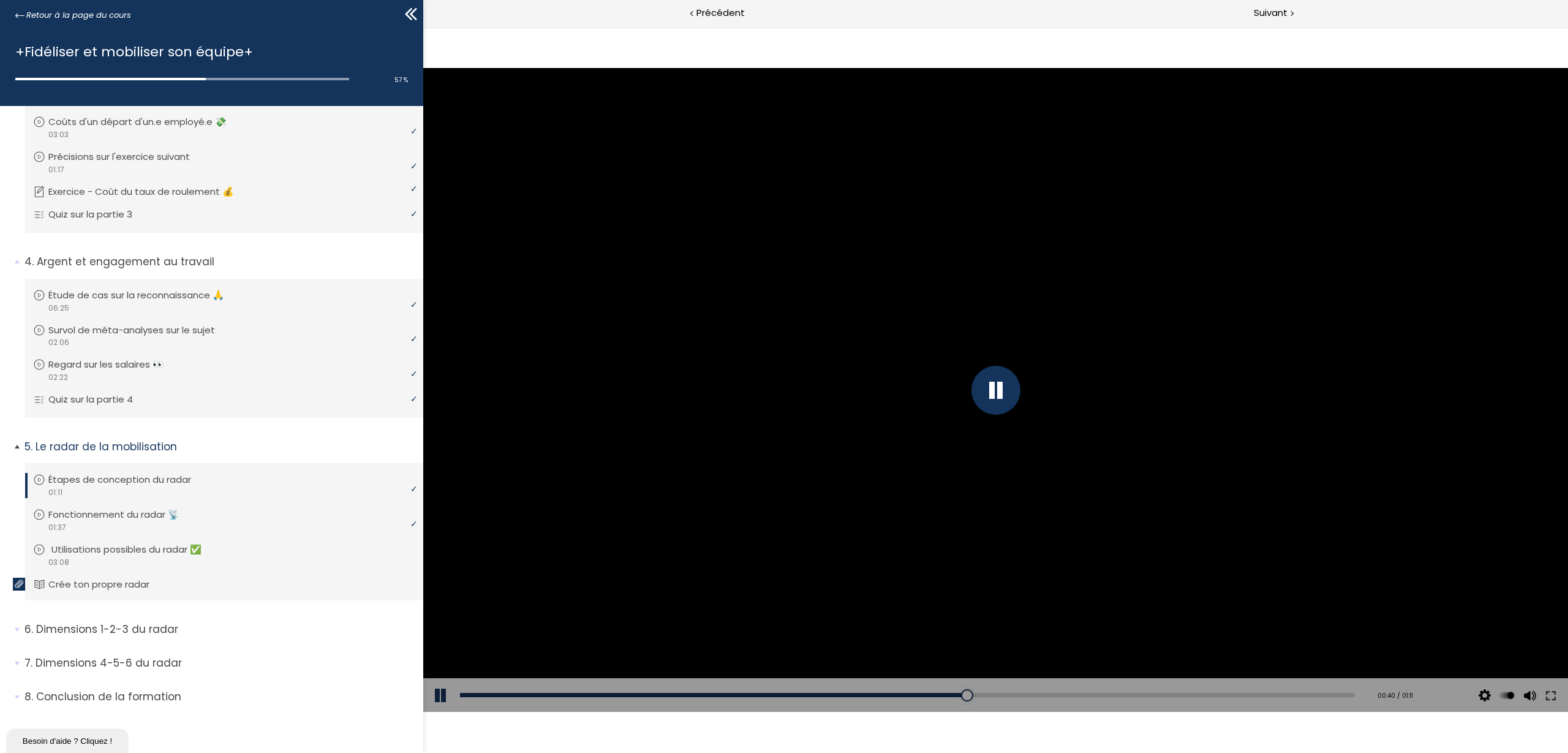
click at [166, 549] on p "Utilisations possibles du radar ✅" at bounding box center [135, 549] width 168 height 13
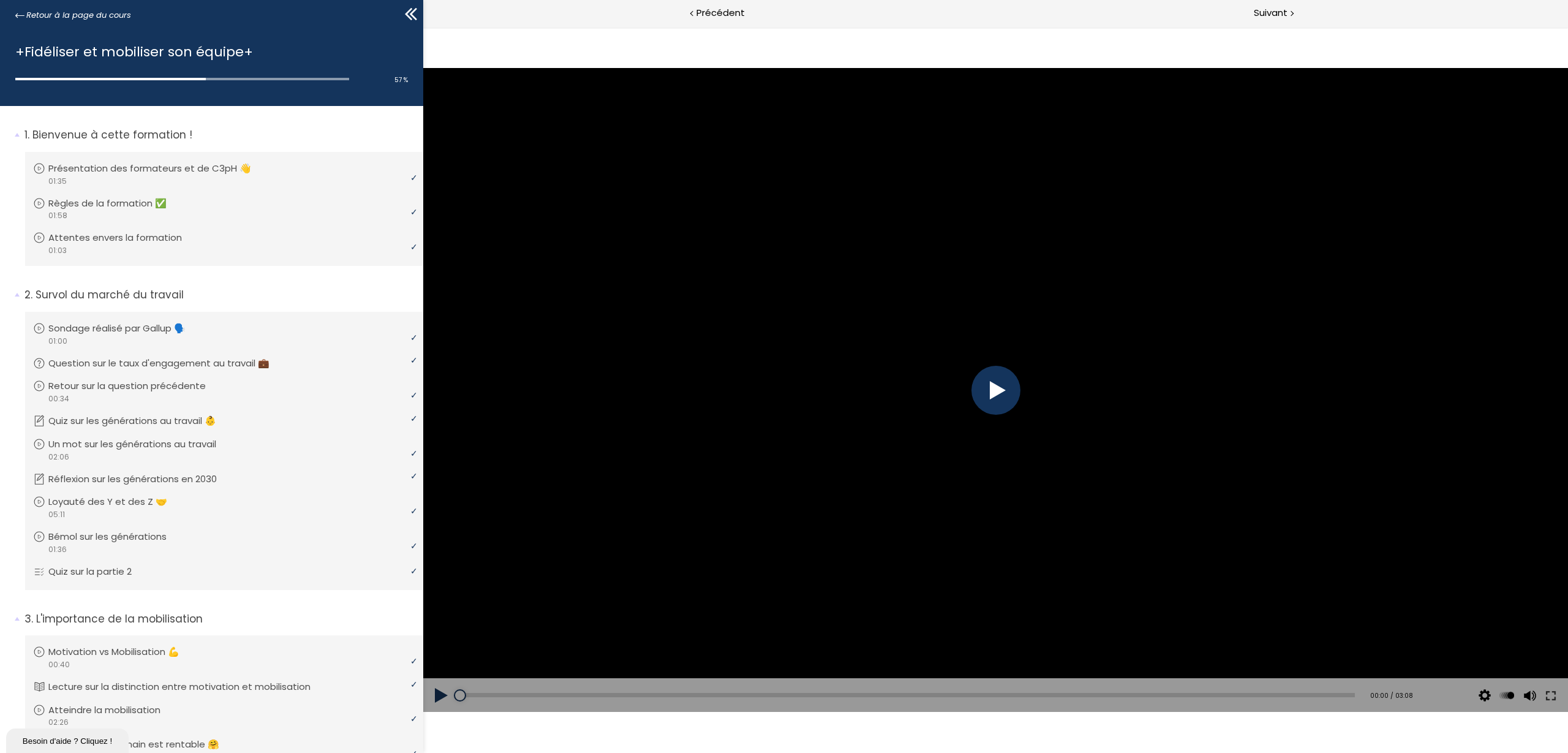
scroll to position [658, 0]
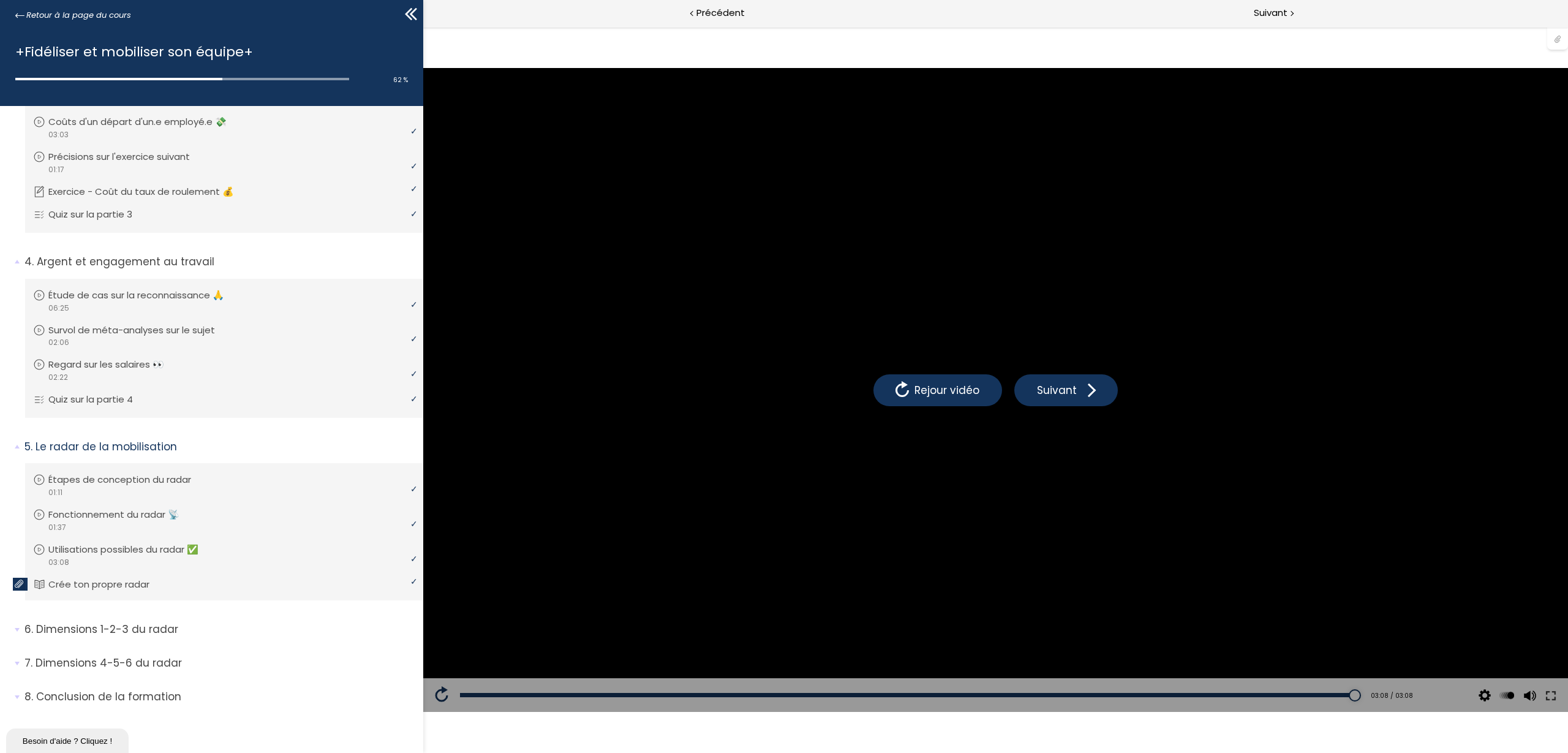
click at [1560, 39] on div at bounding box center [1558, 38] width 21 height 23
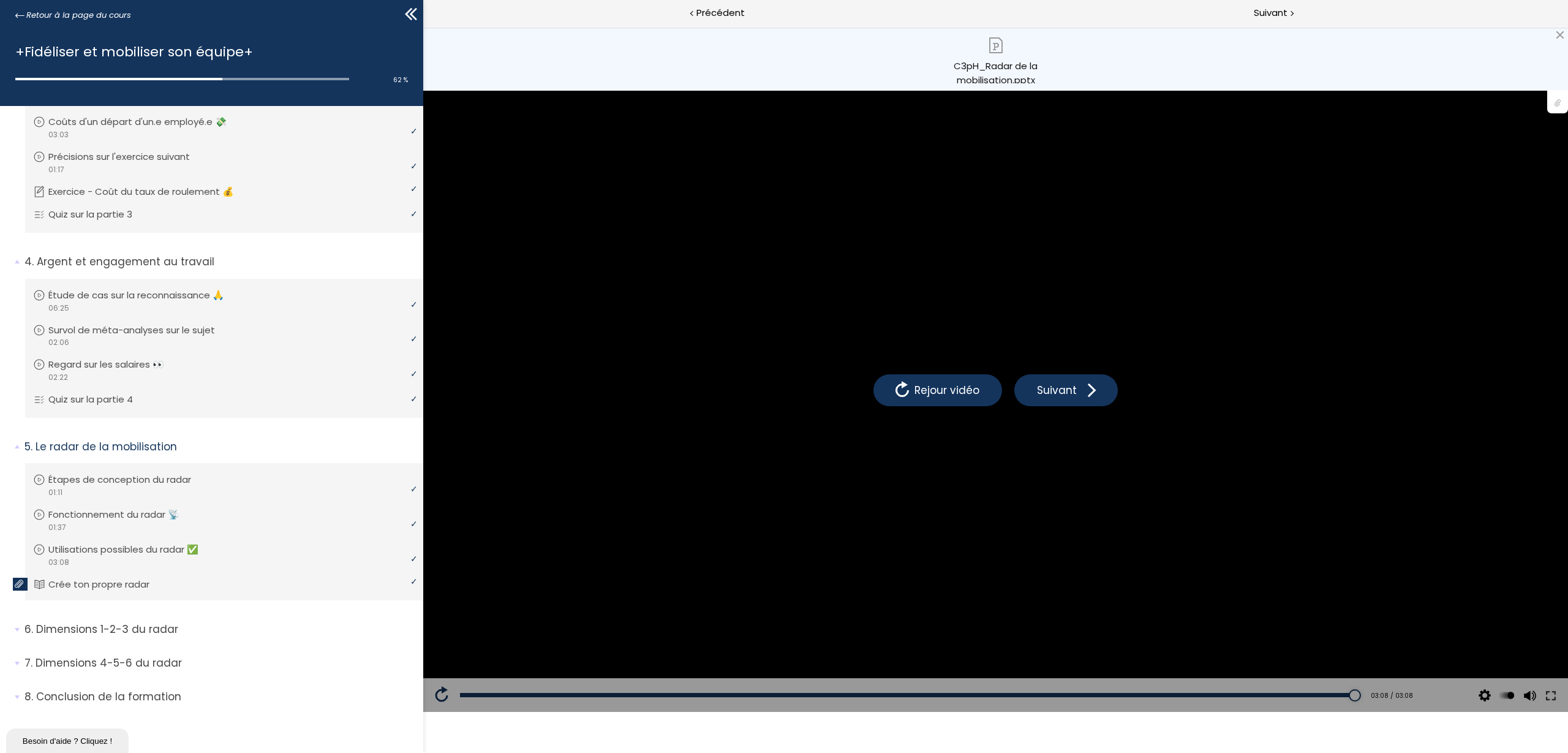
click at [988, 66] on div "C3pH_Radar de la mobilisation.pptx" at bounding box center [996, 71] width 104 height 24
click at [1279, 14] on span "Suivant" at bounding box center [1271, 13] width 33 height 15
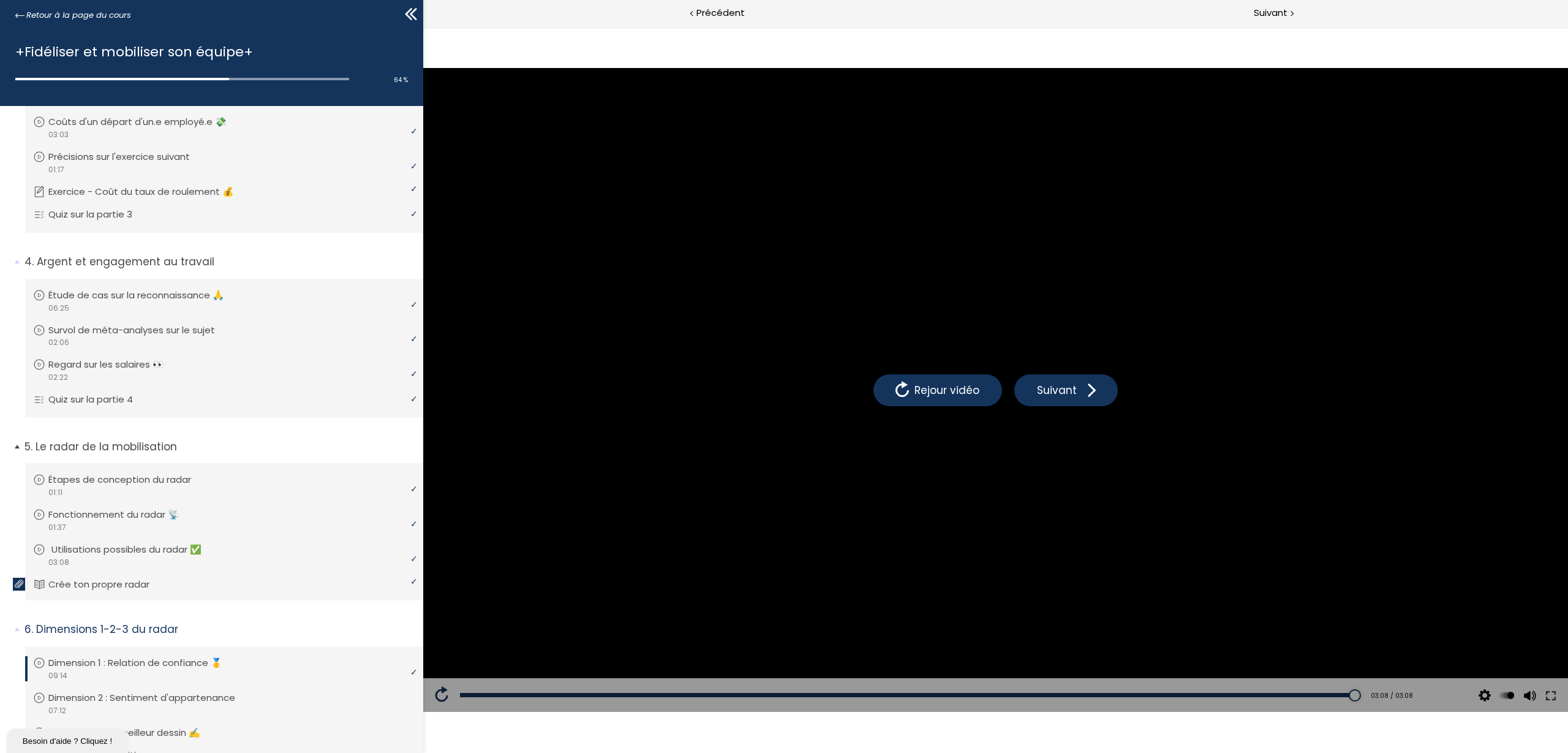
scroll to position [856, 0]
